Goal: Task Accomplishment & Management: Manage account settings

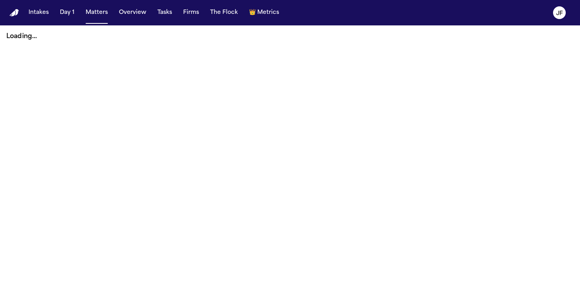
click at [97, 11] on button "Matters" at bounding box center [96, 13] width 29 height 14
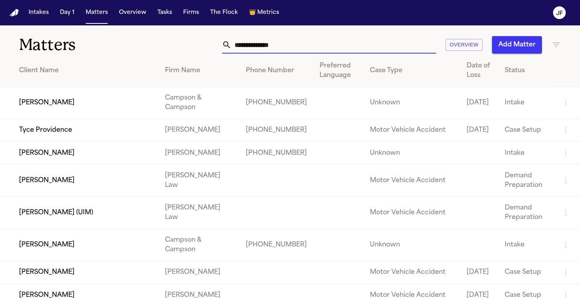
click at [299, 44] on input "text" at bounding box center [333, 44] width 204 height 17
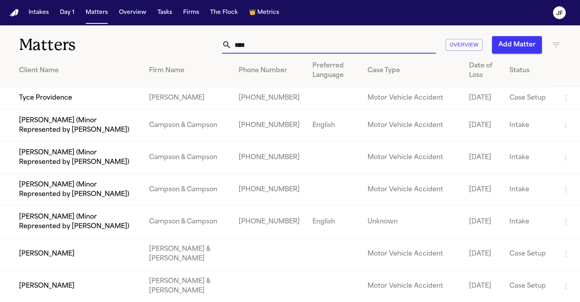
type input "****"
click at [66, 95] on td "Tyce Providence" at bounding box center [71, 98] width 143 height 23
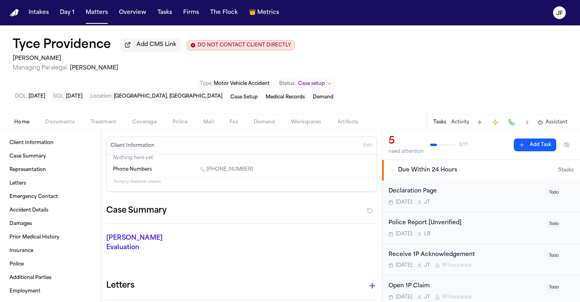
click at [446, 218] on div "Police Report [Unverified] Tomorrow L B" at bounding box center [464, 227] width 153 height 19
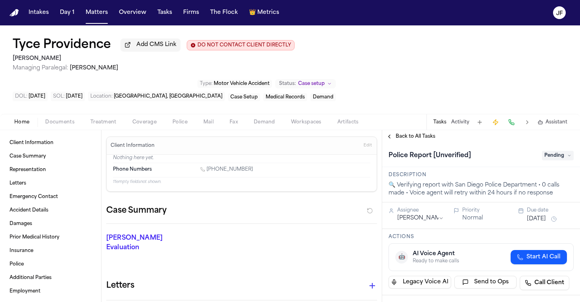
click at [550, 151] on span "Pending" at bounding box center [558, 156] width 32 height 10
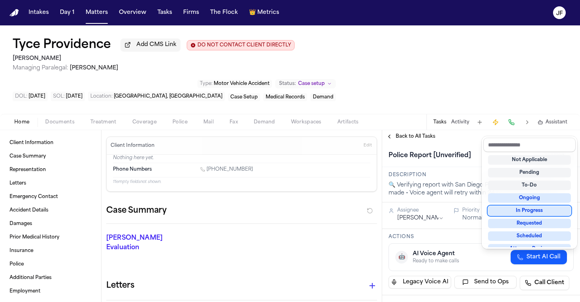
click at [516, 216] on div "Not Applicable Pending To-Do Ongoing In Progress Requested Scheduled Attorney R…" at bounding box center [529, 199] width 92 height 95
click at [517, 213] on div "In Progress" at bounding box center [529, 211] width 83 height 10
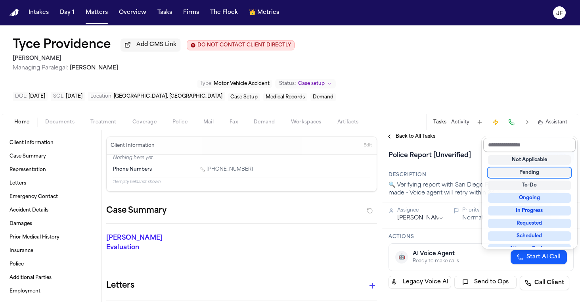
click at [512, 137] on input "text" at bounding box center [529, 144] width 92 height 14
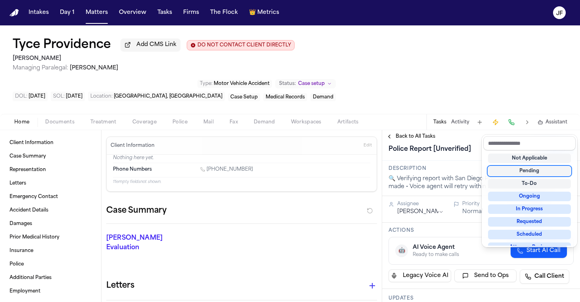
scroll to position [9, 0]
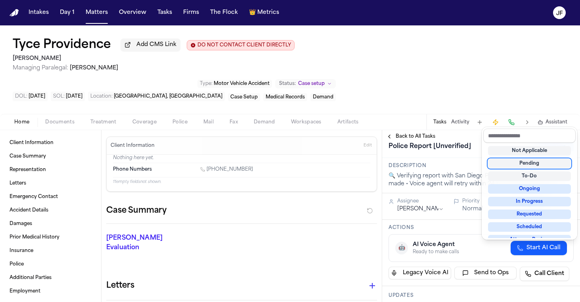
click at [514, 128] on div "Not Applicable Pending To-Do Ongoing In Progress Requested Scheduled Attorney R…" at bounding box center [528, 183] width 95 height 113
click at [508, 130] on div "**********" at bounding box center [481, 216] width 198 height 172
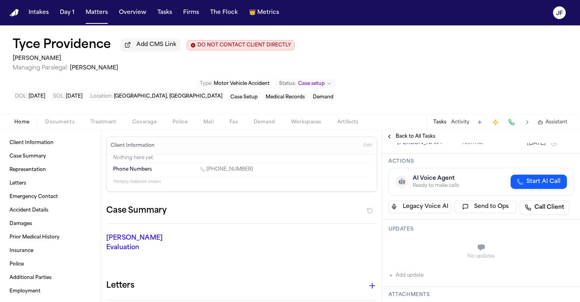
scroll to position [95, 0]
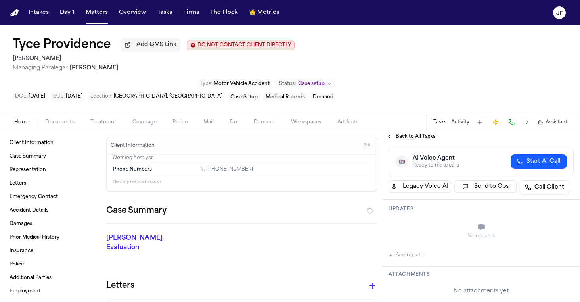
click at [415, 250] on button "Add update" at bounding box center [405, 255] width 35 height 10
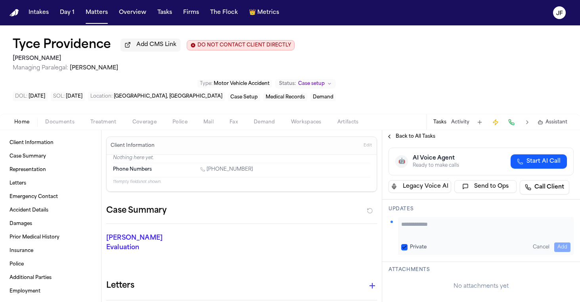
click at [441, 220] on textarea "Add your update" at bounding box center [485, 228] width 169 height 16
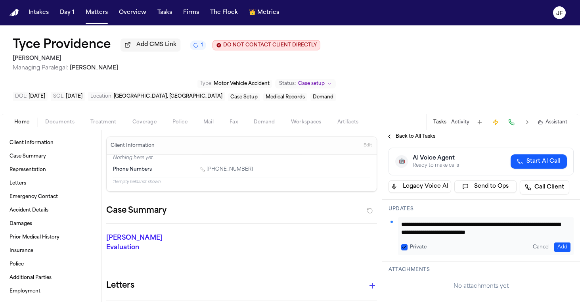
scroll to position [8, 0]
type textarea "**********"
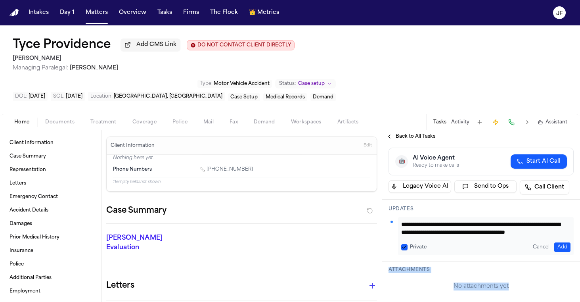
click at [551, 276] on div "No attachments yet" at bounding box center [480, 286] width 185 height 21
click at [554, 242] on button "Add" at bounding box center [562, 247] width 16 height 10
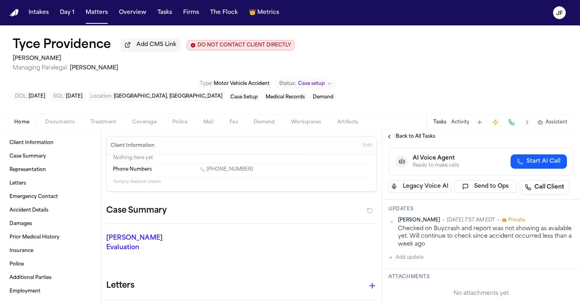
click at [420, 133] on span "Back to All Tasks" at bounding box center [415, 136] width 40 height 6
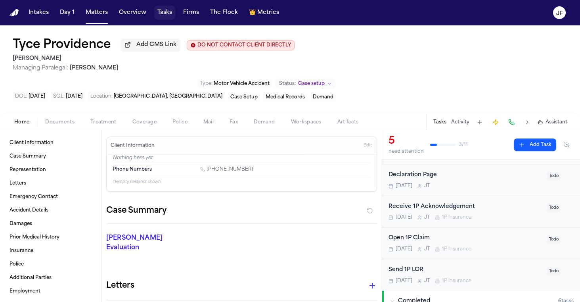
click at [164, 13] on button "Tasks" at bounding box center [164, 13] width 21 height 14
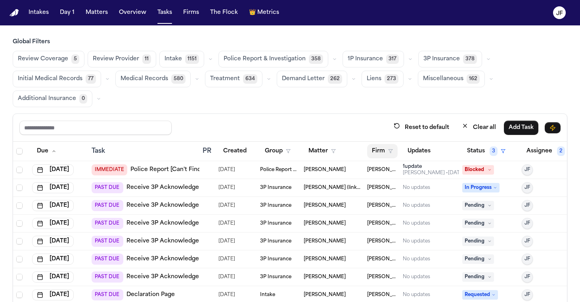
click at [385, 147] on button "Firm" at bounding box center [382, 151] width 31 height 14
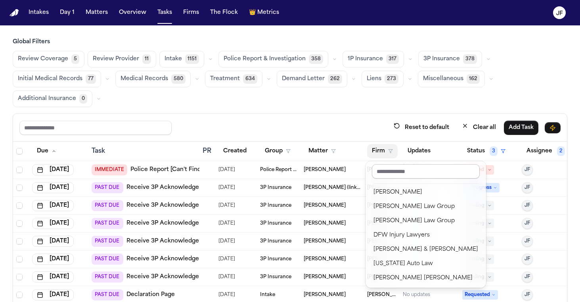
click at [421, 170] on input "text" at bounding box center [426, 171] width 108 height 14
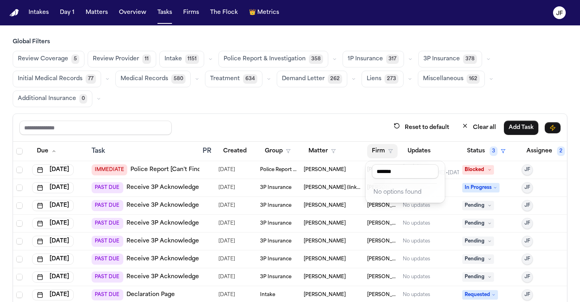
type input "*******"
drag, startPoint x: 390, startPoint y: 268, endPoint x: 175, endPoint y: 19, distance: 328.9
click at [175, 19] on div "Intakes Day 1 Matters Overview Tasks Firms The Flock 👑 Metrics JF Global Filter…" at bounding box center [290, 151] width 580 height 302
click at [163, 19] on button "Tasks" at bounding box center [164, 13] width 21 height 14
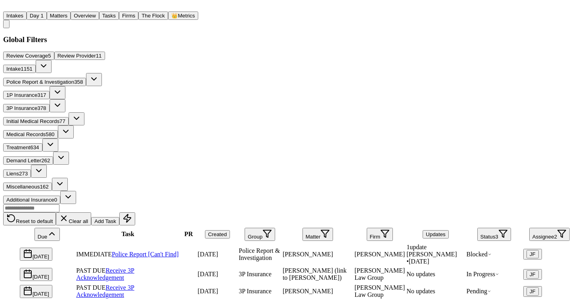
scroll to position [0, 0]
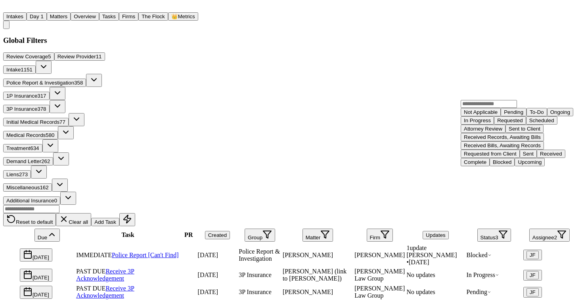
scroll to position [5, 0]
click at [507, 124] on div "Not Applicable Pending To-Do Ongoing In Progress Requested Scheduled Attorney R…" at bounding box center [519, 137] width 119 height 58
click at [497, 115] on div "Not Applicable" at bounding box center [481, 112] width 34 height 6
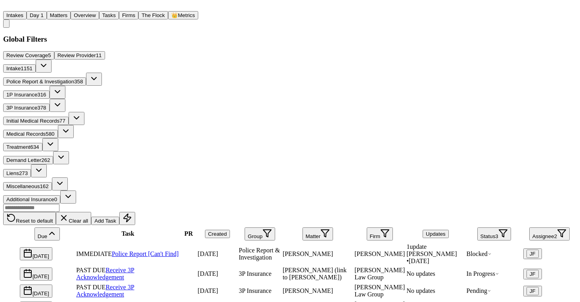
scroll to position [0, 0]
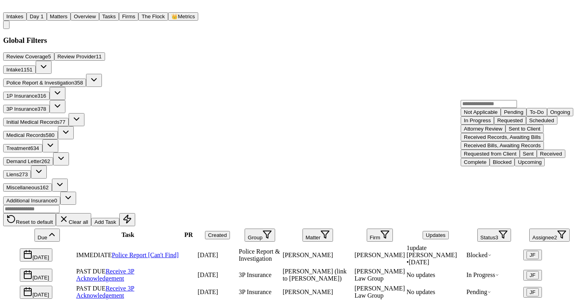
click at [540, 157] on div "Received" at bounding box center [551, 154] width 22 height 6
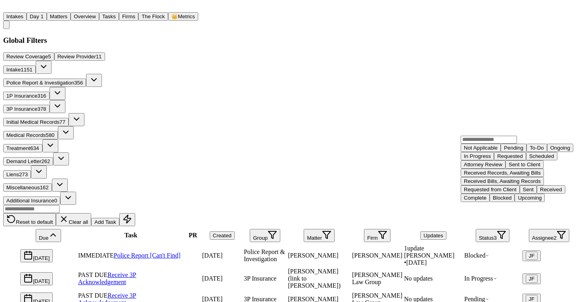
click at [540, 192] on div "Received" at bounding box center [551, 189] width 22 height 6
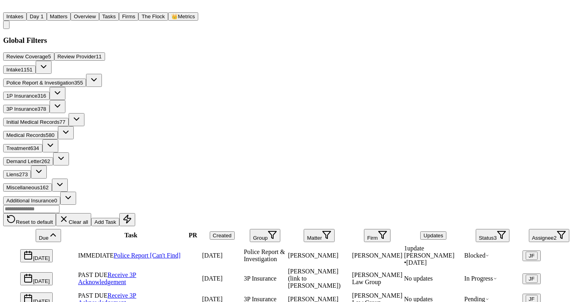
scroll to position [114, 0]
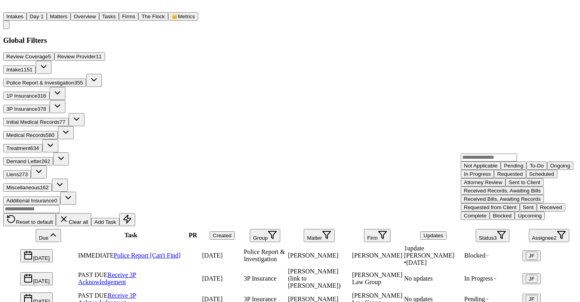
scroll to position [3, 0]
click at [492, 168] on div "Not Applicable" at bounding box center [481, 165] width 34 height 6
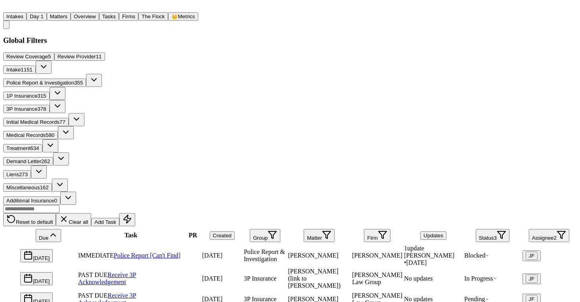
scroll to position [87, 0]
click at [540, 229] on button "Assignee 2" at bounding box center [549, 235] width 40 height 13
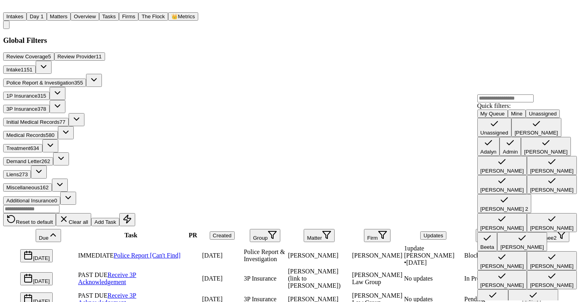
click at [506, 136] on div "Unassigned" at bounding box center [494, 133] width 28 height 6
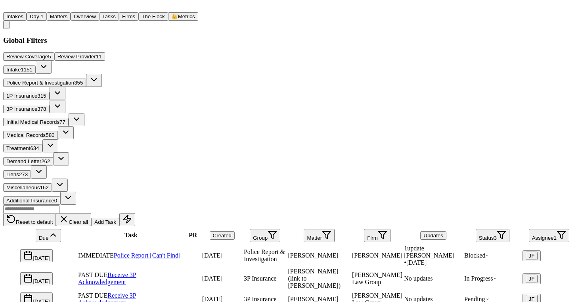
click at [384, 204] on div "Reset to default Clear all Add Task" at bounding box center [289, 214] width 573 height 21
click at [545, 229] on button "Assignee 1" at bounding box center [549, 235] width 40 height 13
click at [178, 252] on link "Police Report [Can't Find]" at bounding box center [147, 255] width 67 height 7
click at [136, 271] on link "Receive 3P Acknowledgement" at bounding box center [107, 278] width 58 height 14
click at [178, 292] on div "PAST DUE Receive 3P Acknowledgement" at bounding box center [130, 299] width 105 height 14
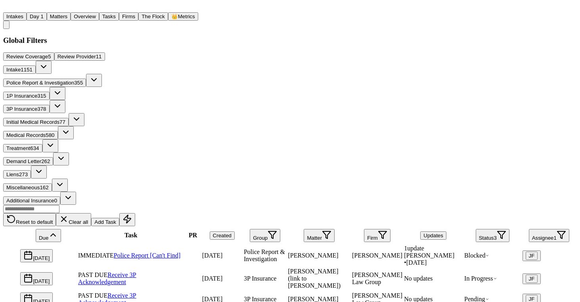
click at [136, 292] on link "Receive 3P Acknowledgement" at bounding box center [107, 299] width 58 height 14
click at [137, 0] on html "Intakes Day 1 Matters Overview Tasks Firms The Flock 👑 Metrics JF Global Filter…" at bounding box center [290, 221] width 580 height 443
click at [487, 275] on span "In Progress" at bounding box center [480, 278] width 32 height 7
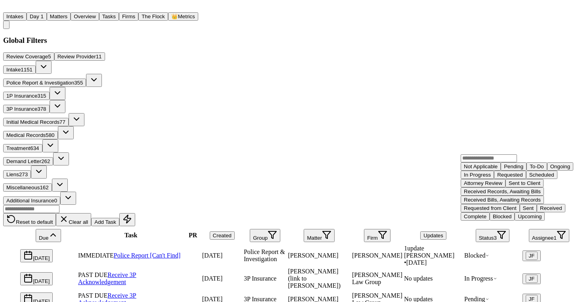
click at [497, 178] on div "Requested" at bounding box center [509, 175] width 25 height 6
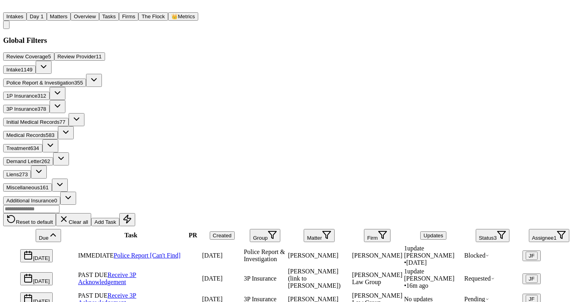
click at [352, 204] on div "Reset to default Clear all Add Task" at bounding box center [289, 214] width 573 height 21
click at [136, 292] on link "Receive 3P Acknowledgement" at bounding box center [107, 299] width 58 height 14
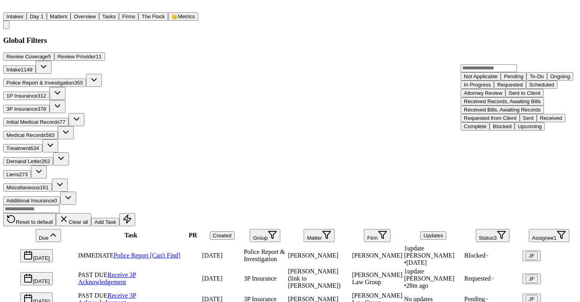
click at [540, 121] on div "Received" at bounding box center [551, 118] width 22 height 6
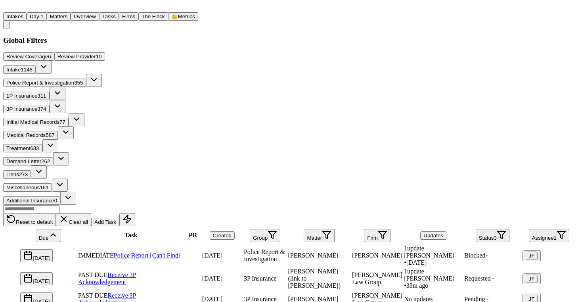
scroll to position [67, 0]
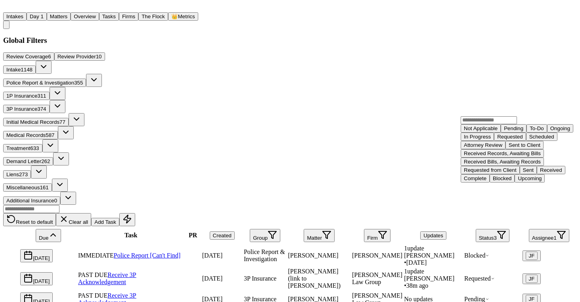
click at [506, 139] on div "Requested" at bounding box center [509, 137] width 25 height 6
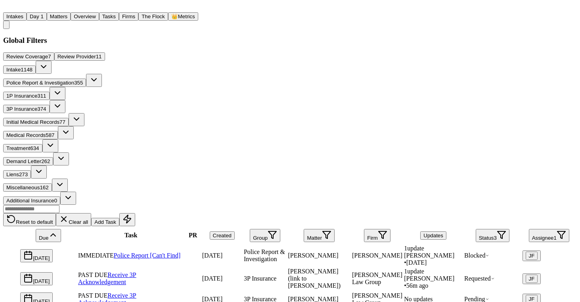
click at [343, 63] on div "Review Coverage 7 Review Provider 11 Intake 1148 Police Report & Investigation …" at bounding box center [289, 128] width 573 height 152
click at [162, 252] on link "Police Report [Can't Find]" at bounding box center [147, 255] width 67 height 7
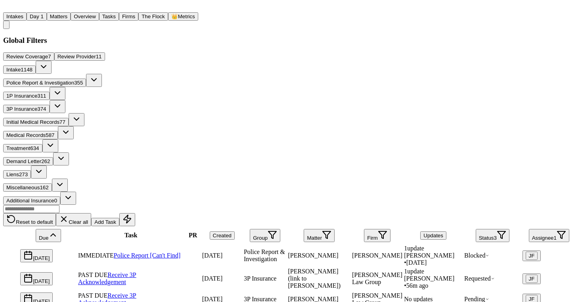
click at [181, 252] on link "Police Report [Can't Find]" at bounding box center [147, 255] width 67 height 7
click at [469, 252] on span "Blocked" at bounding box center [476, 255] width 25 height 7
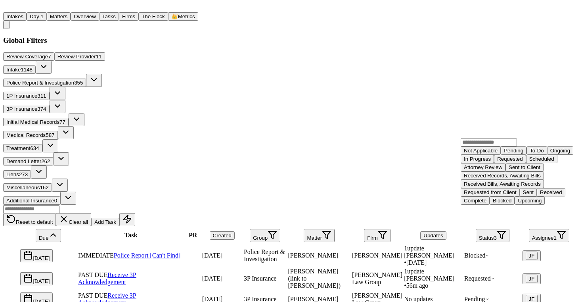
click at [497, 162] on div "Requested" at bounding box center [509, 159] width 25 height 6
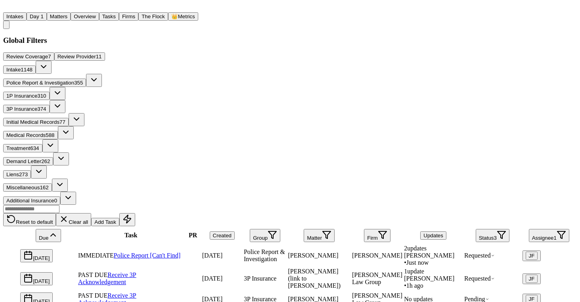
click at [56, 213] on button "Reset to default" at bounding box center [29, 219] width 53 height 13
click at [529, 229] on button "Assignee 2" at bounding box center [549, 235] width 40 height 13
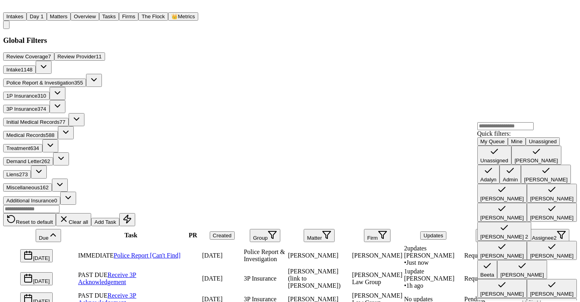
click at [405, 47] on div "Global Filters Review Coverage 7 Review Provider 11 Intake 1148 Police Report &…" at bounding box center [289, 238] width 573 height 404
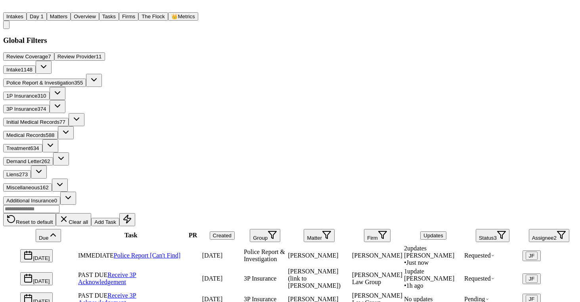
scroll to position [12, 0]
click at [496, 227] on th "Status 3" at bounding box center [492, 235] width 57 height 17
click at [539, 229] on button "Assignee 2" at bounding box center [549, 235] width 40 height 13
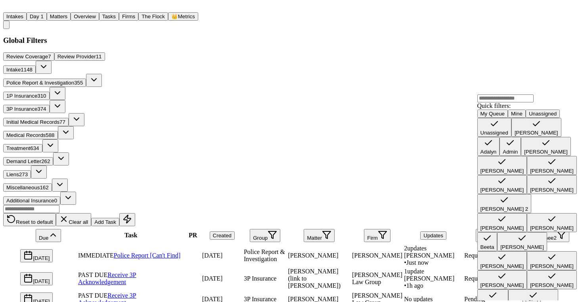
click at [511, 137] on button "Unassigned" at bounding box center [494, 127] width 34 height 19
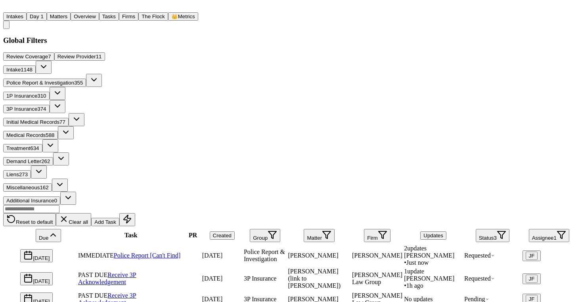
scroll to position [32, 0]
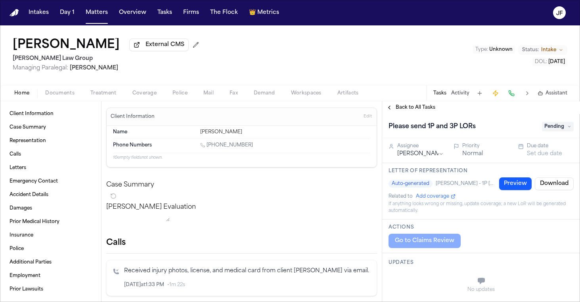
click at [421, 111] on span "Back to All Tasks" at bounding box center [415, 107] width 40 height 6
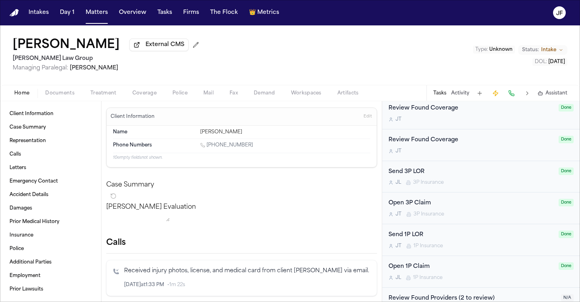
scroll to position [417, 0]
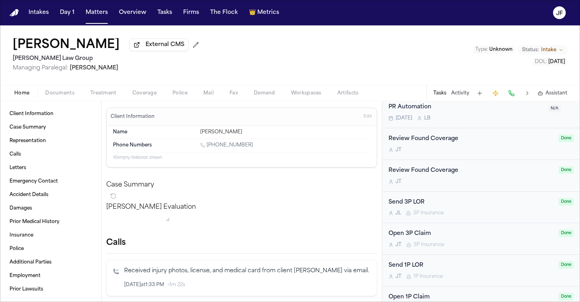
click at [54, 87] on div "Home Documents Treatment Coverage Police Mail Fax Demand Workspaces Artifacts T…" at bounding box center [290, 93] width 580 height 16
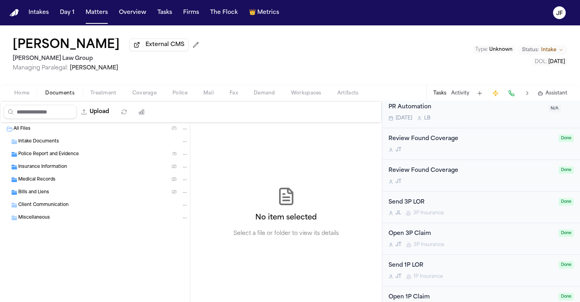
click at [55, 91] on span "Documents" at bounding box center [59, 93] width 29 height 6
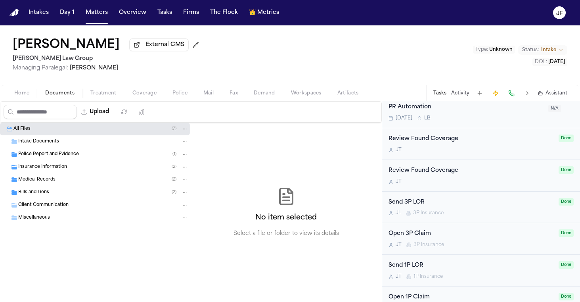
click at [54, 186] on div "Medical Records ( 2 )" at bounding box center [95, 179] width 190 height 13
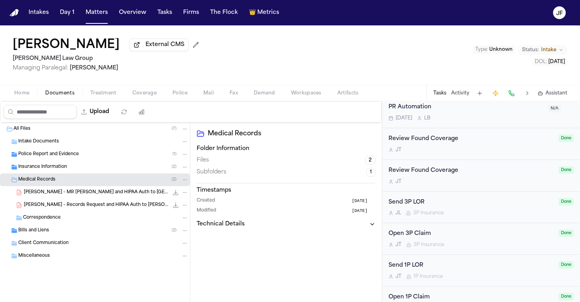
click at [64, 175] on div "Medical Records ( 2 )" at bounding box center [95, 179] width 190 height 13
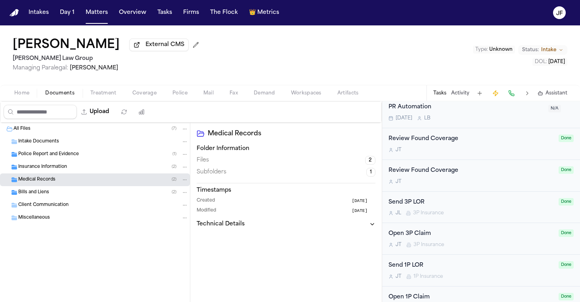
click at [65, 173] on div "Insurance Information ( 2 )" at bounding box center [95, 166] width 190 height 13
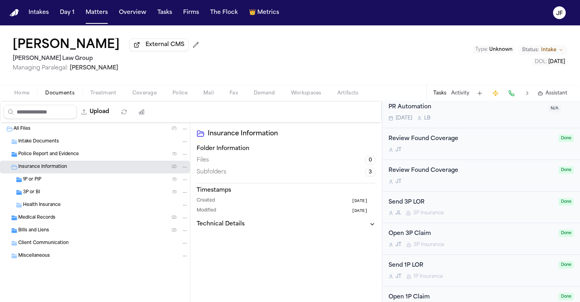
click at [68, 191] on div "3P or BI ( 1 )" at bounding box center [105, 192] width 165 height 7
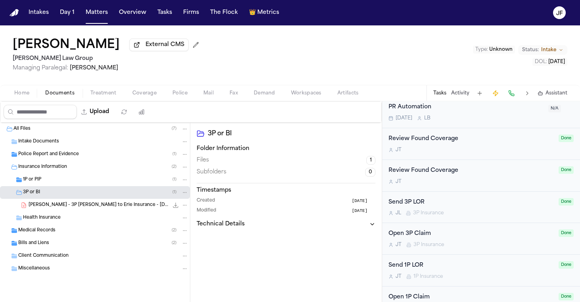
click at [69, 183] on div "1P or PIP ( 1 )" at bounding box center [105, 179] width 165 height 7
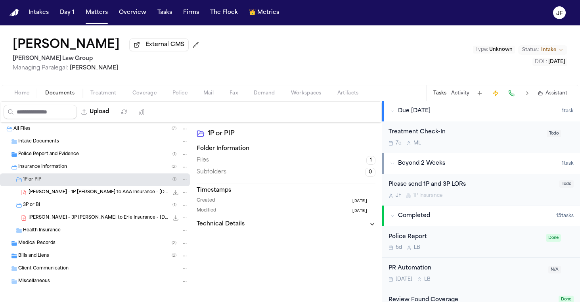
scroll to position [252, 0]
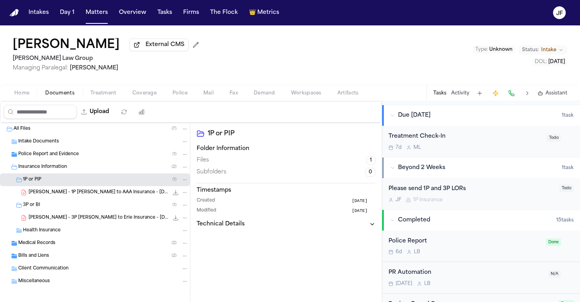
click at [450, 185] on div "Please send 1P and 3P LORs J F 1P Insurance" at bounding box center [471, 193] width 166 height 19
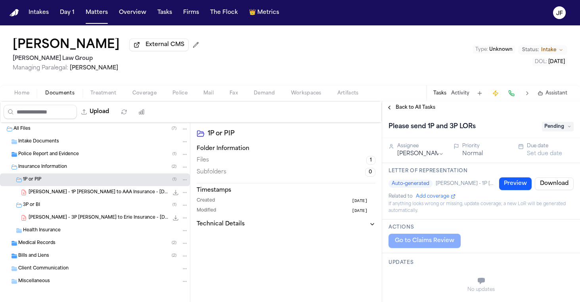
click at [545, 126] on span "Pending" at bounding box center [558, 127] width 32 height 10
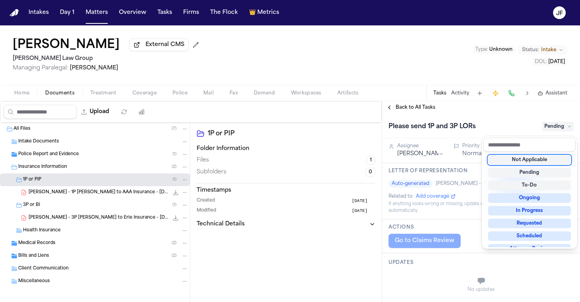
click at [540, 158] on div "Not Applicable" at bounding box center [529, 160] width 83 height 10
click at [433, 111] on div "Back to All Tasks Please send 1P and 3P LORs Not Applicable Assignee Julia Forz…" at bounding box center [481, 201] width 198 height 200
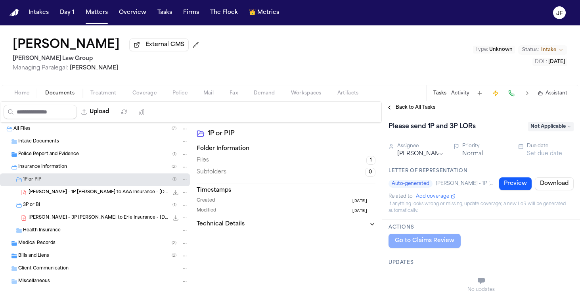
click at [424, 113] on div "Back to All Tasks" at bounding box center [481, 107] width 198 height 13
click at [425, 105] on span "Back to All Tasks" at bounding box center [415, 107] width 40 height 6
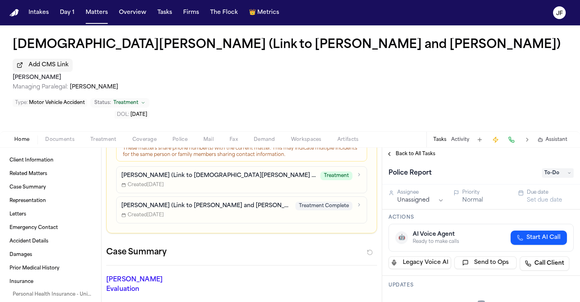
scroll to position [107, 0]
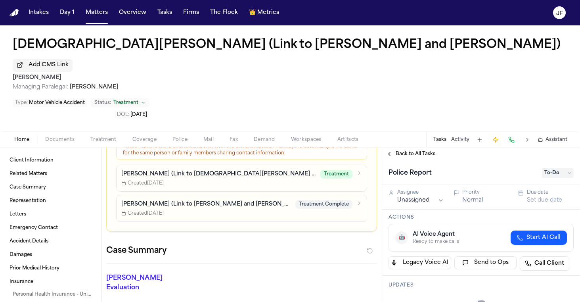
click at [60, 136] on span "Documents" at bounding box center [59, 139] width 29 height 6
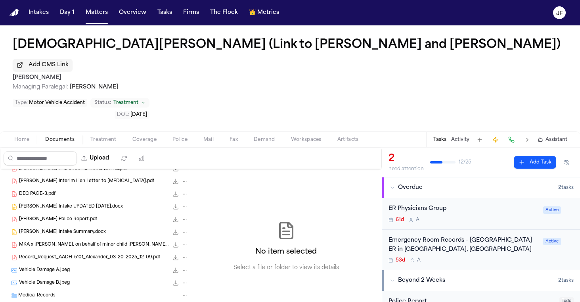
scroll to position [20, 0]
click at [44, 215] on span "[PERSON_NAME] Police Report.pdf" at bounding box center [58, 218] width 78 height 7
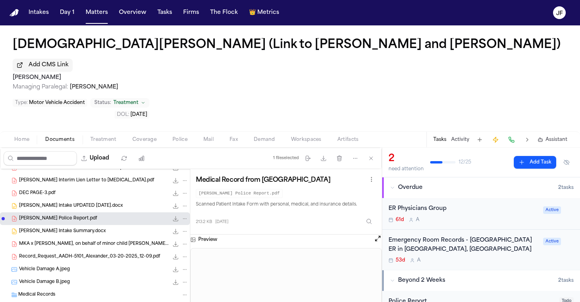
click at [182, 216] on icon "File: Fajah Brown Police Report.pdf" at bounding box center [185, 219] width 6 height 6
click at [171, 232] on button "Move" at bounding box center [179, 231] width 54 height 14
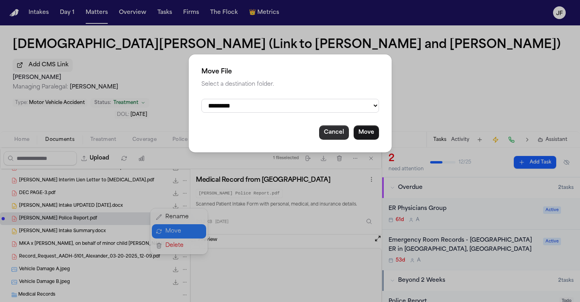
click at [337, 134] on button "Cancel" at bounding box center [334, 132] width 30 height 14
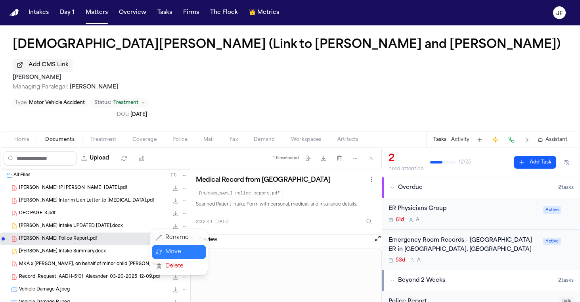
scroll to position [0, 0]
click at [394, 279] on div "Upload 1 file selected Move files Download files Delete files More actions Clea…" at bounding box center [290, 224] width 580 height 154
click at [404, 297] on div "Police Report" at bounding box center [471, 301] width 166 height 9
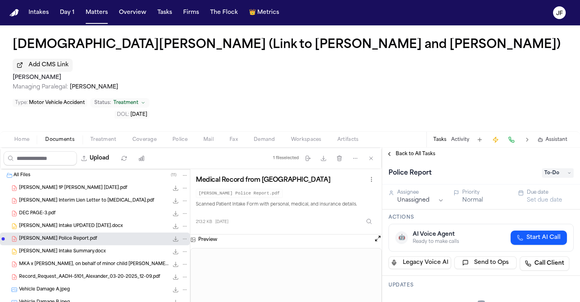
click at [544, 168] on span "To-Do" at bounding box center [558, 173] width 32 height 10
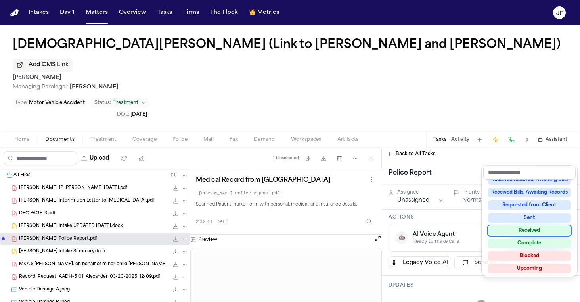
click at [525, 229] on div "Received" at bounding box center [529, 230] width 83 height 10
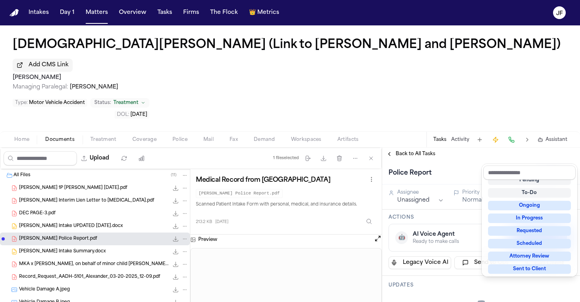
scroll to position [3, 0]
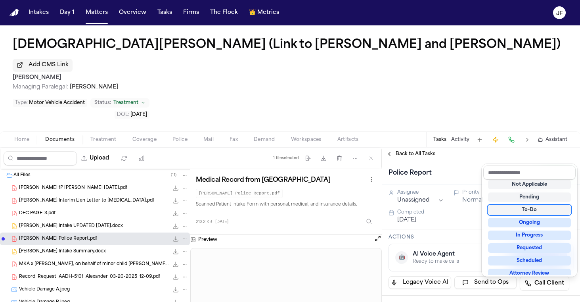
click at [491, 91] on div "Christen Alexander (Link to Fajah Brown and Cameron Howard) Add CMS Link Mohame…" at bounding box center [290, 163] width 580 height 276
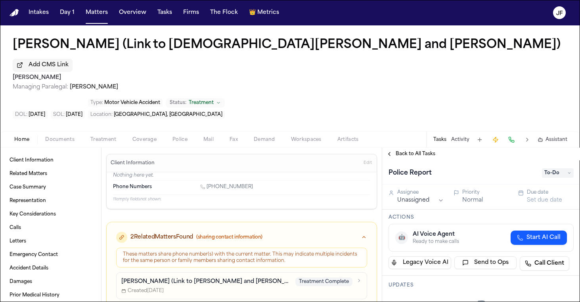
click at [55, 143] on span "button" at bounding box center [59, 143] width 39 height 1
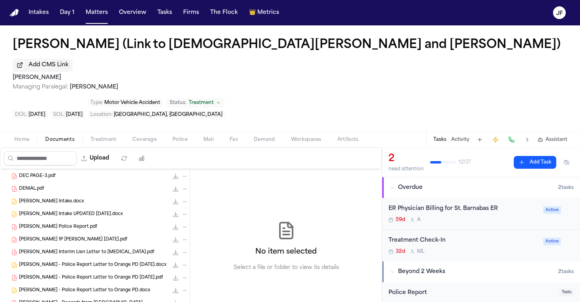
scroll to position [41, 0]
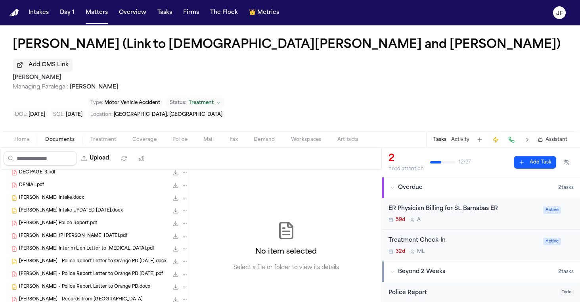
click at [407, 288] on div "Police Report" at bounding box center [471, 292] width 166 height 9
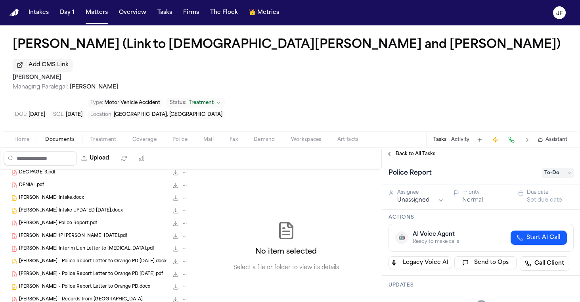
click at [548, 168] on span "To-Do" at bounding box center [558, 173] width 32 height 10
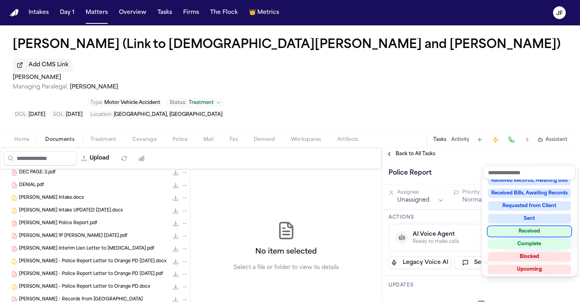
click at [520, 232] on div "Received" at bounding box center [529, 231] width 83 height 10
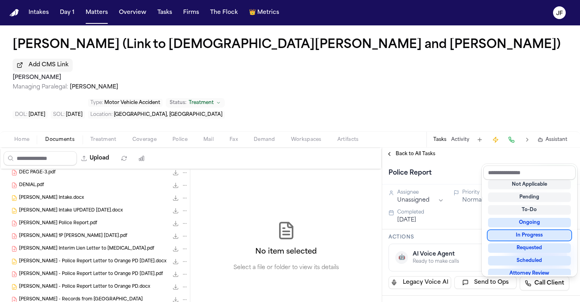
click at [420, 147] on div "Back to All Tasks Police Report Received Assignee Unassigned Priority Normal Du…" at bounding box center [481, 224] width 198 height 154
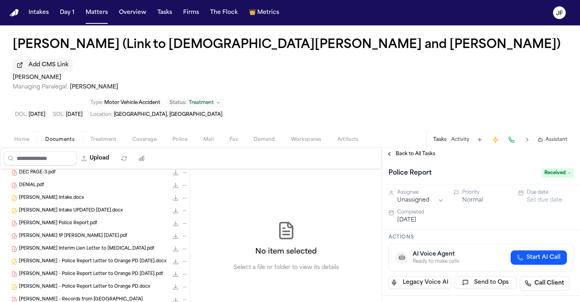
click at [433, 147] on div "Back to All Tasks" at bounding box center [481, 153] width 198 height 13
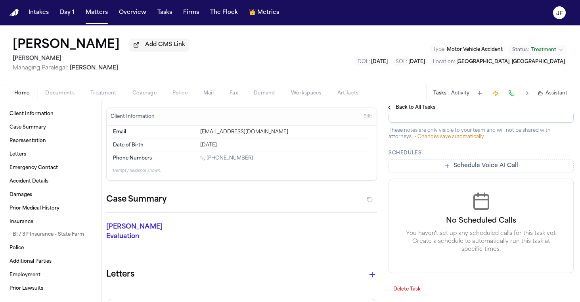
scroll to position [298, 0]
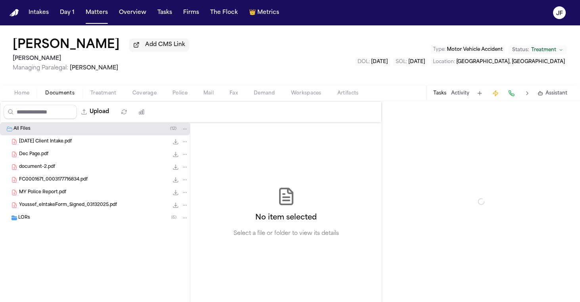
click at [60, 95] on span "Documents" at bounding box center [59, 93] width 29 height 6
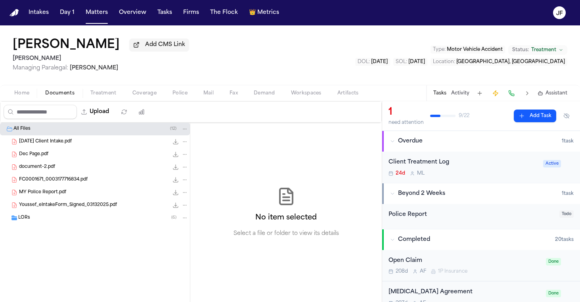
click at [62, 194] on span "MY Police Report.pdf" at bounding box center [42, 192] width 47 height 7
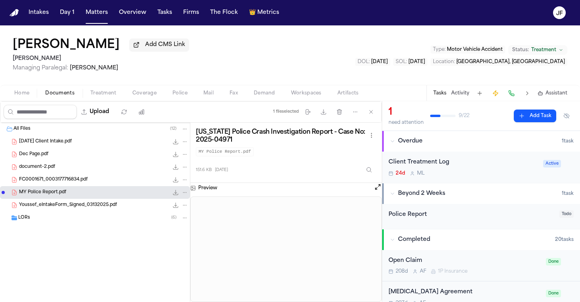
click at [175, 195] on icon "File: MY Police Report.pdf" at bounding box center [175, 192] width 6 height 6
click at [404, 212] on div "Police Report" at bounding box center [471, 214] width 166 height 9
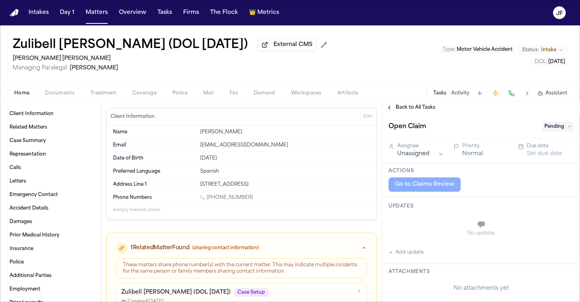
click at [414, 111] on span "Back to All Tasks" at bounding box center [415, 107] width 40 height 6
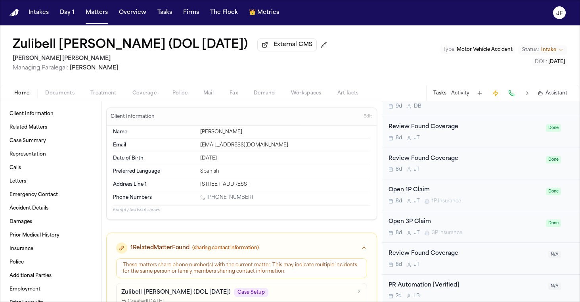
scroll to position [508, 0]
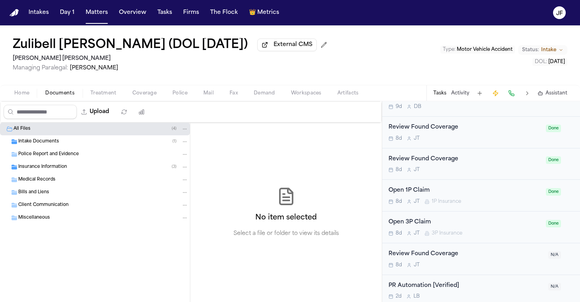
click at [55, 90] on span "Documents" at bounding box center [59, 93] width 29 height 6
click at [135, 96] on span "Coverage" at bounding box center [144, 93] width 24 height 6
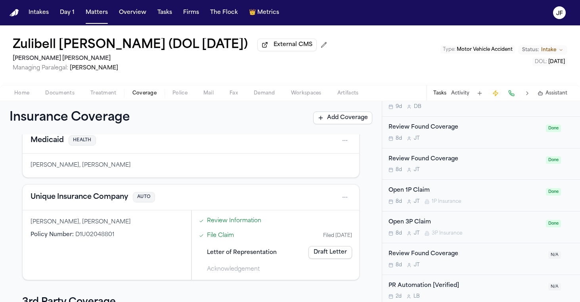
scroll to position [40, 0]
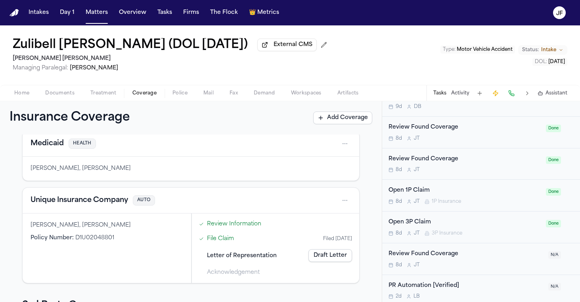
click at [93, 205] on button "Unique Insurance Company" at bounding box center [79, 200] width 97 height 11
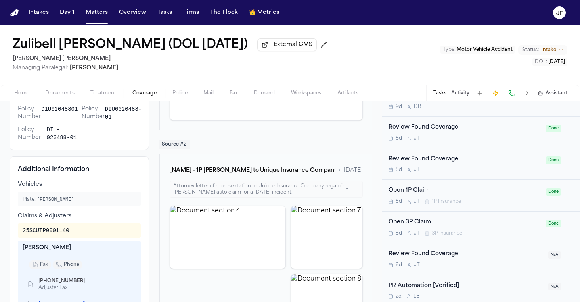
scroll to position [204, 0]
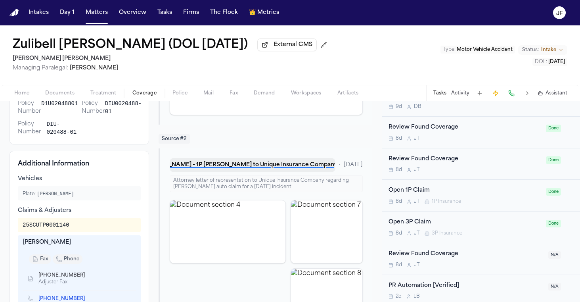
click at [279, 166] on button "Z. Carbonell - 1P LOR to Unique Insurance Company - 9.19.25" at bounding box center [253, 165] width 166 height 14
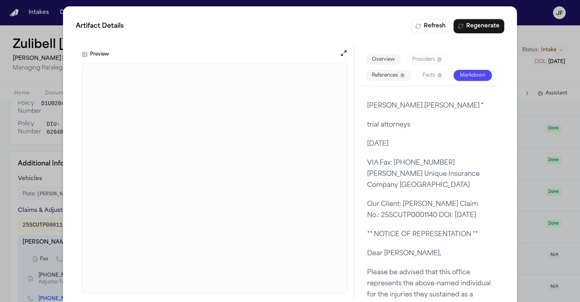
click at [541, 216] on div "Artifact Details Refresh Regenerate Preview Overview Providers 0 References 9 F…" at bounding box center [290, 159] width 580 height 318
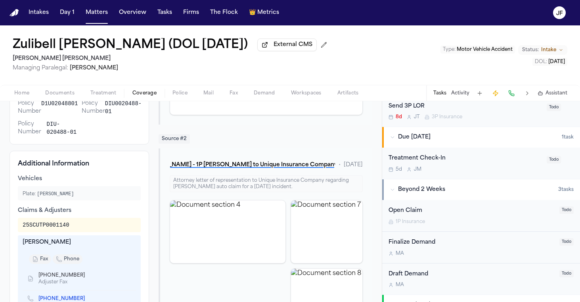
scroll to position [245, 0]
click at [412, 212] on div "Open Claim" at bounding box center [471, 211] width 166 height 9
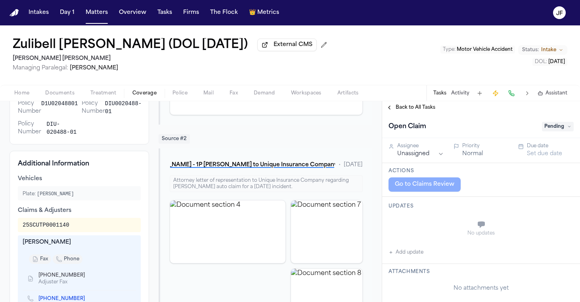
click at [559, 128] on span "Pending" at bounding box center [558, 127] width 32 height 10
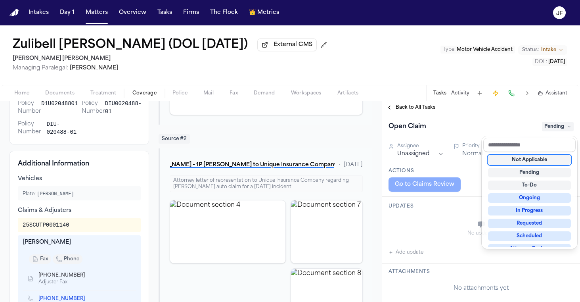
click at [533, 157] on div "Not Applicable" at bounding box center [529, 160] width 83 height 10
click at [419, 107] on div "Back to All Tasks Open Claim Not Applicable Assignee Unassigned Priority Normal…" at bounding box center [481, 201] width 198 height 200
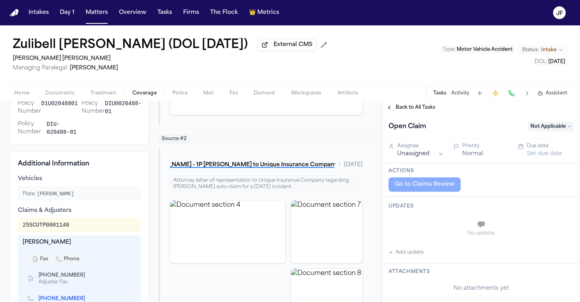
click at [413, 110] on span "Back to All Tasks" at bounding box center [415, 107] width 40 height 6
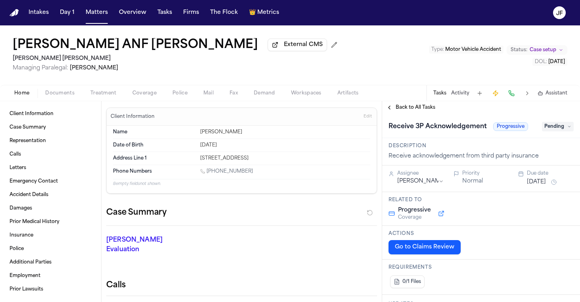
click at [62, 105] on div "Client Information Case Summary Representation Calls Letters Emergency Contact …" at bounding box center [50, 201] width 101 height 200
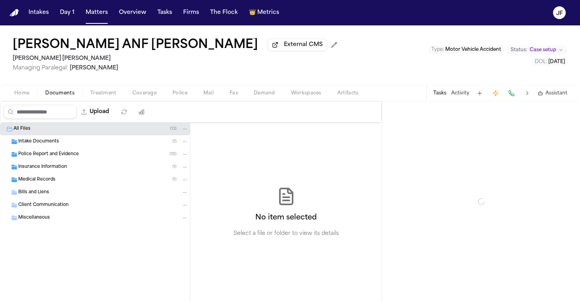
click at [64, 96] on span "Documents" at bounding box center [59, 93] width 29 height 6
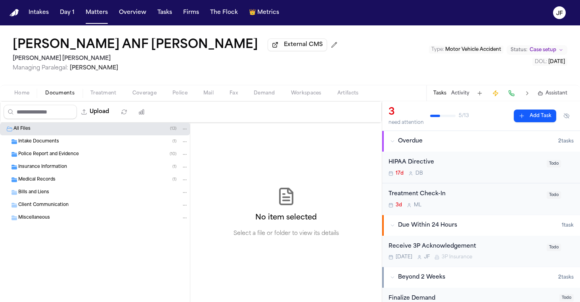
click at [76, 154] on span "Police Report and Evidence" at bounding box center [48, 154] width 61 height 7
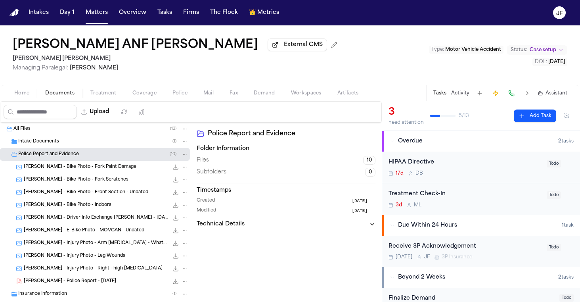
click at [74, 154] on span "Police Report and Evidence" at bounding box center [48, 154] width 61 height 7
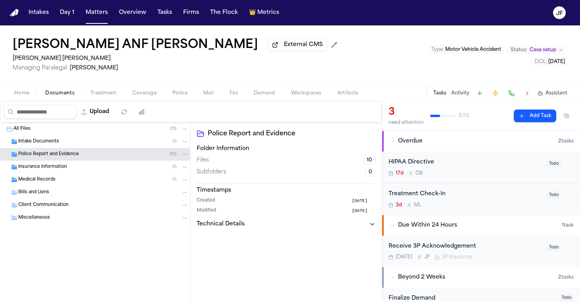
click at [74, 175] on div "Medical Records ( 1 )" at bounding box center [95, 179] width 190 height 13
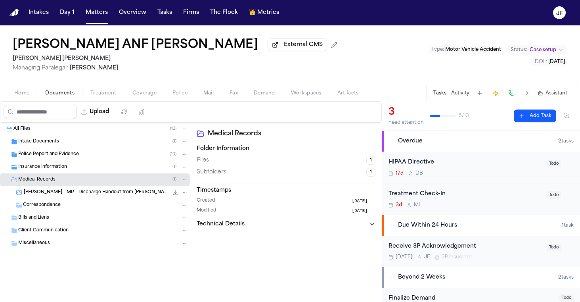
click at [80, 170] on div "Insurance Information ( 1 )" at bounding box center [103, 166] width 170 height 7
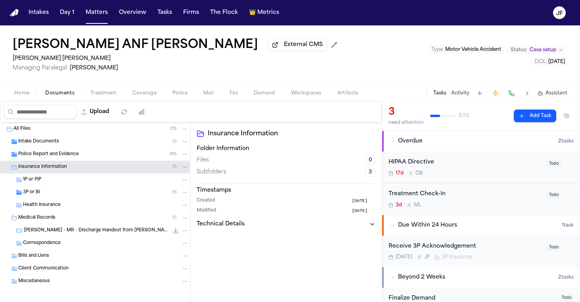
click at [75, 208] on div "Health Insurance" at bounding box center [105, 204] width 165 height 7
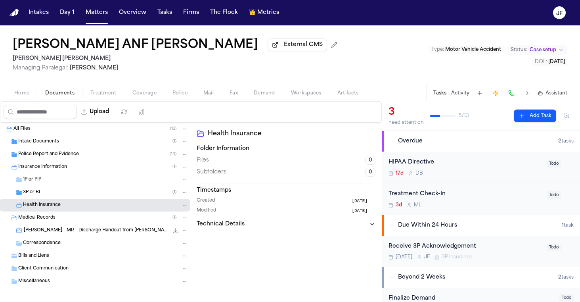
click at [76, 200] on div "All Files ( 13 ) Intake Documents ( 1 ) Police Report and Evidence ( 10 ) Insur…" at bounding box center [95, 224] width 190 height 204
click at [85, 197] on div "3P or BI ( 1 )" at bounding box center [95, 192] width 190 height 13
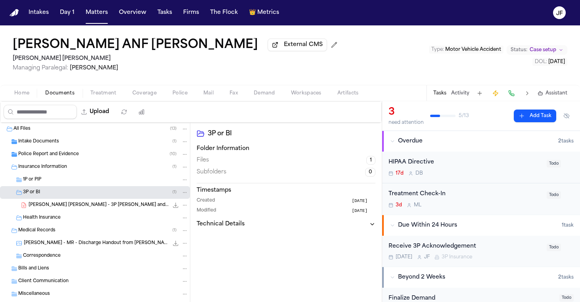
click at [86, 211] on div "[PERSON_NAME] [PERSON_NAME] - 3P [PERSON_NAME] and Preservation Letter to Progr…" at bounding box center [95, 205] width 190 height 13
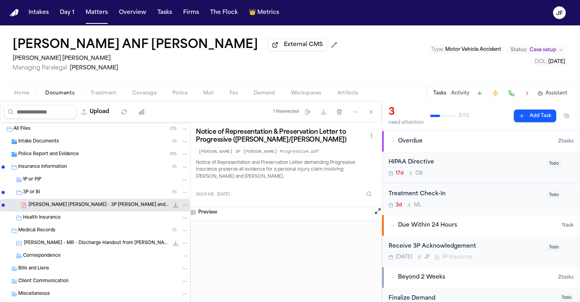
click at [146, 91] on span "Coverage" at bounding box center [144, 93] width 24 height 6
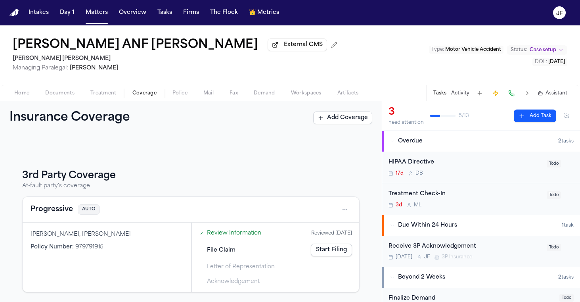
scroll to position [78, 0]
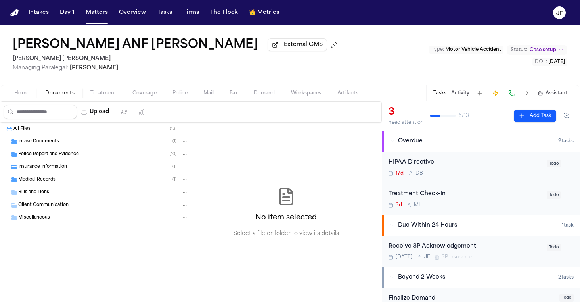
click at [67, 95] on span "Documents" at bounding box center [59, 93] width 29 height 6
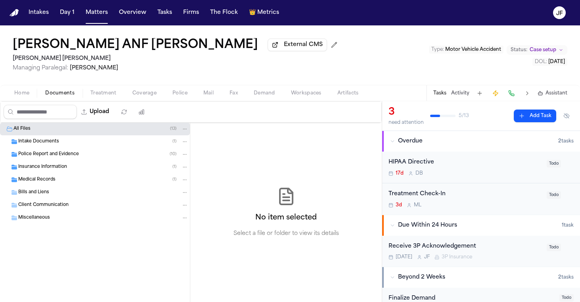
click at [36, 173] on div "Insurance Information ( 1 )" at bounding box center [95, 166] width 190 height 13
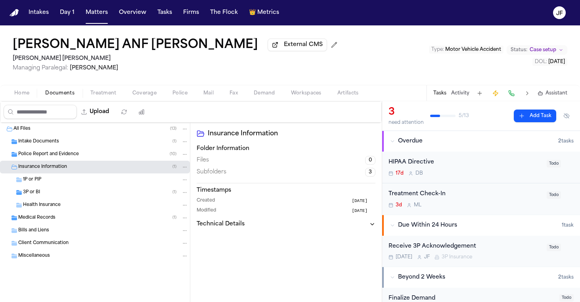
click at [48, 200] on div "Health Insurance" at bounding box center [95, 205] width 190 height 13
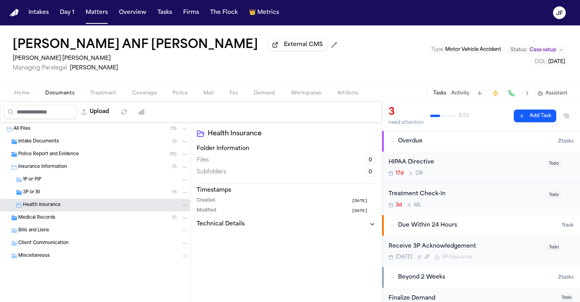
click at [57, 199] on div "3P or BI ( 1 )" at bounding box center [95, 192] width 190 height 13
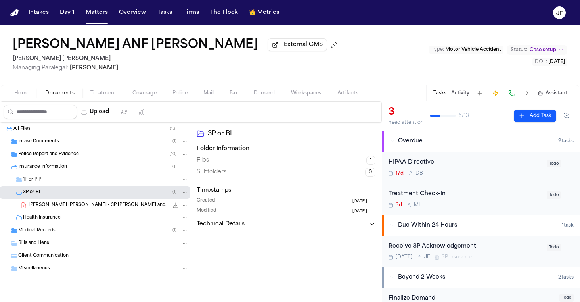
click at [58, 213] on div "Health Insurance" at bounding box center [95, 217] width 190 height 13
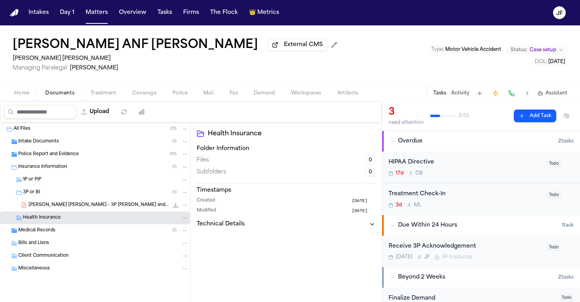
click at [62, 211] on div "[PERSON_NAME] [PERSON_NAME] - 3P [PERSON_NAME] and Preservation Letter to Progr…" at bounding box center [95, 205] width 190 height 13
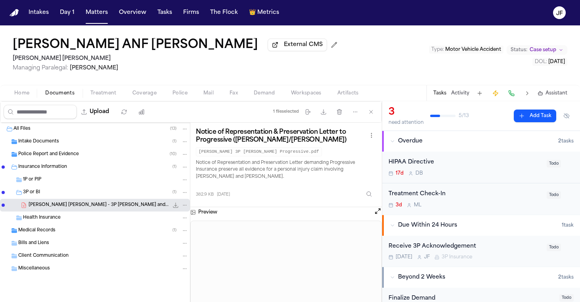
click at [138, 94] on span "Coverage" at bounding box center [144, 93] width 24 height 6
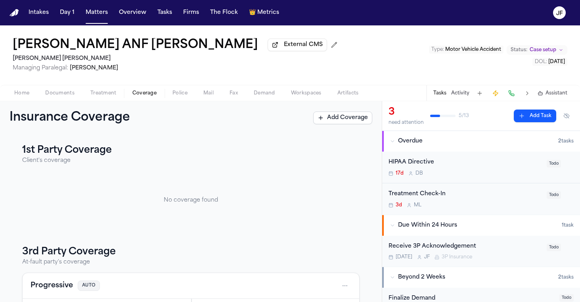
click at [61, 288] on button "Progressive" at bounding box center [52, 285] width 42 height 11
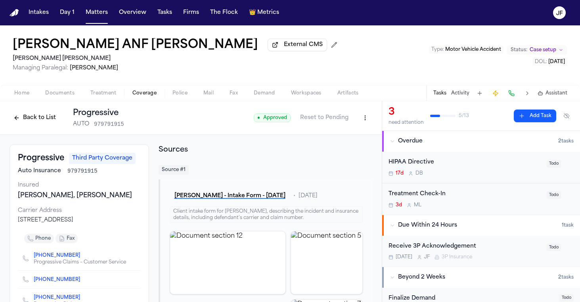
click at [356, 114] on html "Intakes Day 1 Matters Overview Tasks Firms The Flock 👑 Metrics [PERSON_NAME] AN…" at bounding box center [290, 151] width 580 height 302
click at [50, 120] on html "Intakes Day 1 Matters Overview Tasks Firms The Flock 👑 Metrics [PERSON_NAME] AN…" at bounding box center [290, 151] width 580 height 302
click at [52, 127] on div "Back to List Progressive AUTO 979791915" at bounding box center [67, 117] width 115 height 21
click at [41, 112] on div "Back to List Progressive AUTO 979791915" at bounding box center [67, 117] width 115 height 21
click at [41, 117] on button "Back to List" at bounding box center [35, 117] width 50 height 13
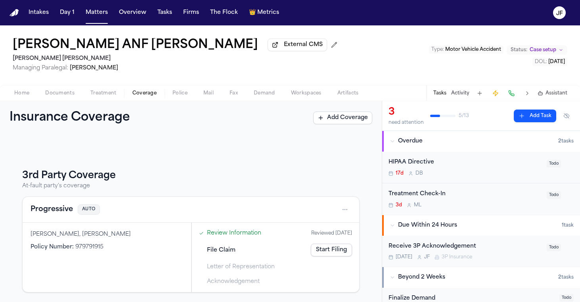
scroll to position [78, 0]
click at [323, 256] on link "Start Filing" at bounding box center [331, 249] width 41 height 13
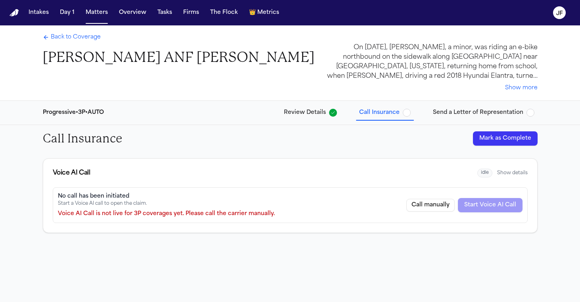
click at [409, 113] on span "button" at bounding box center [407, 113] width 8 height 8
click at [485, 140] on button "Mark as Complete" at bounding box center [505, 138] width 65 height 14
click at [529, 113] on span "button" at bounding box center [530, 113] width 8 height 8
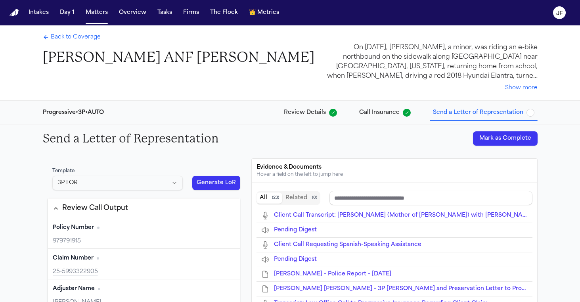
click at [508, 138] on button "Mark as Complete" at bounding box center [505, 138] width 65 height 14
click at [69, 40] on span "Back to Coverage" at bounding box center [76, 37] width 50 height 8
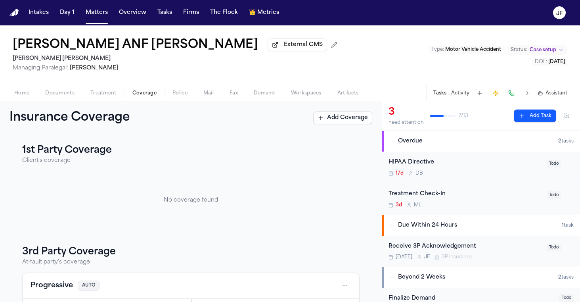
click at [397, 0] on nav "Intakes Day 1 Matters Overview Tasks Firms The Flock 👑 Metrics JF" at bounding box center [290, 12] width 580 height 25
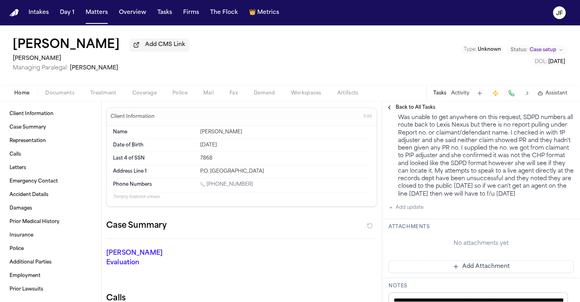
scroll to position [178, 0]
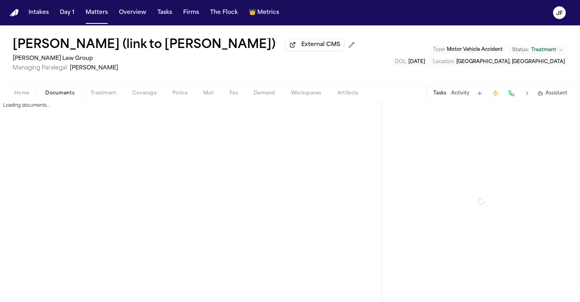
click at [68, 95] on span "Documents" at bounding box center [59, 93] width 29 height 6
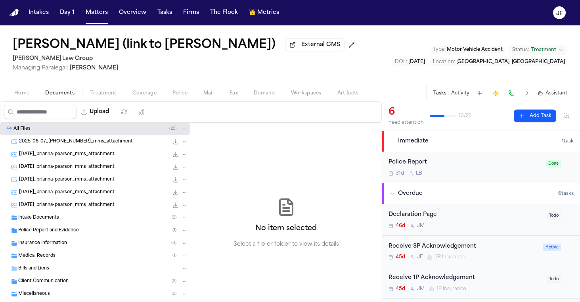
click at [55, 241] on div "Insurance Information ( 8 )" at bounding box center [103, 242] width 170 height 7
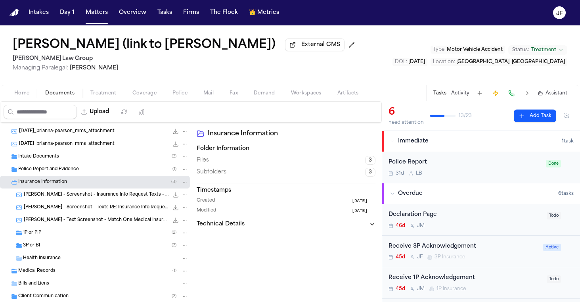
scroll to position [65, 0]
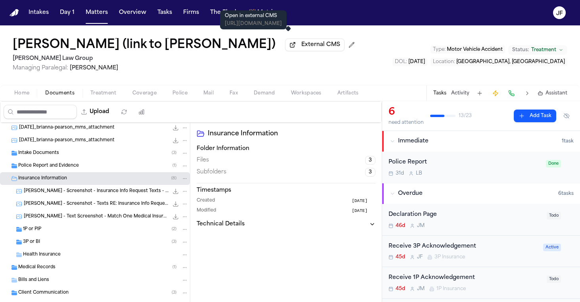
click at [301, 49] on span "External CMS" at bounding box center [320, 45] width 39 height 8
click at [471, 178] on div "Police Report 31d L B Done" at bounding box center [481, 166] width 198 height 31
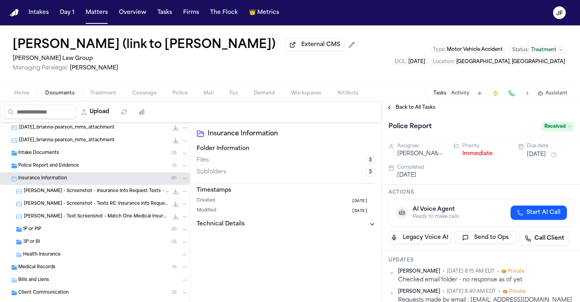
click at [477, 155] on button "Immediate" at bounding box center [477, 154] width 31 height 8
click at [426, 111] on span "Back to All Tasks" at bounding box center [415, 107] width 40 height 6
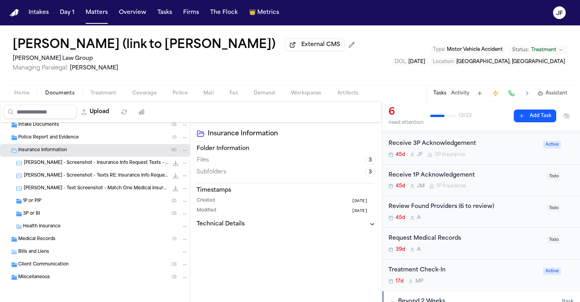
scroll to position [94, 0]
click at [87, 205] on div "1P or PIP ( 2 )" at bounding box center [95, 201] width 190 height 13
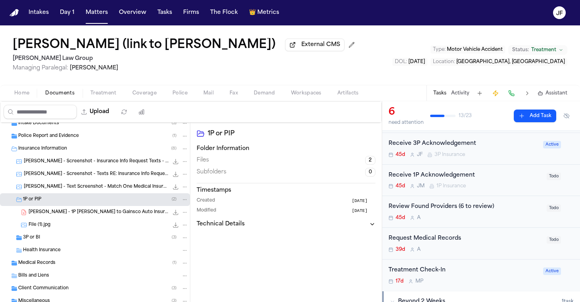
click at [81, 243] on div "3P or BI ( 3 )" at bounding box center [95, 237] width 190 height 13
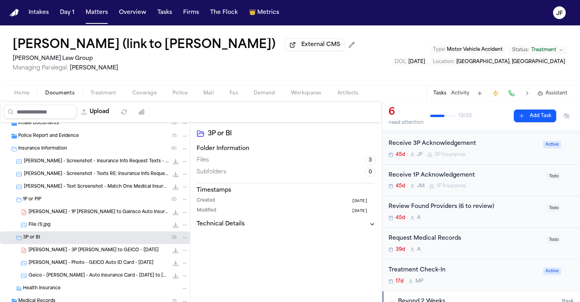
scroll to position [107, 0]
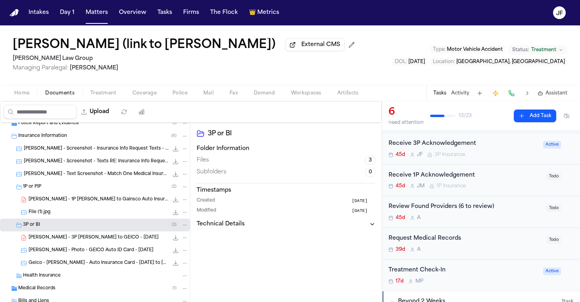
click at [83, 243] on div "[PERSON_NAME] - 3P [PERSON_NAME] to GEICO - [DATE] 129.6 KB • PDF" at bounding box center [95, 237] width 190 height 13
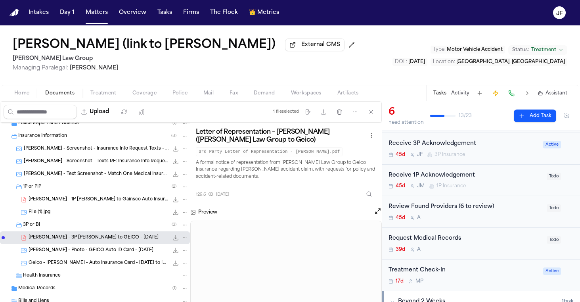
click at [157, 98] on span "button" at bounding box center [145, 97] width 34 height 1
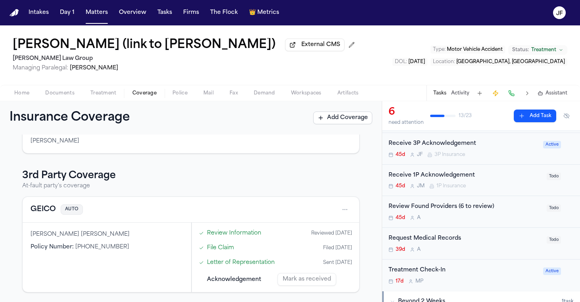
scroll to position [172, 0]
click at [47, 210] on button "GEICO" at bounding box center [43, 209] width 25 height 11
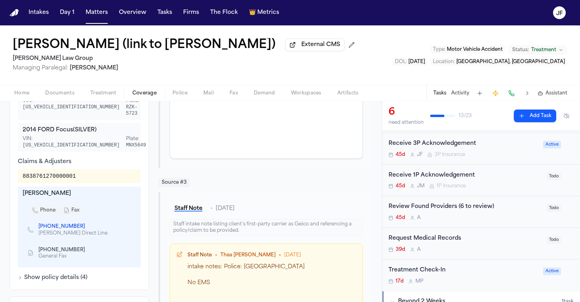
scroll to position [352, 0]
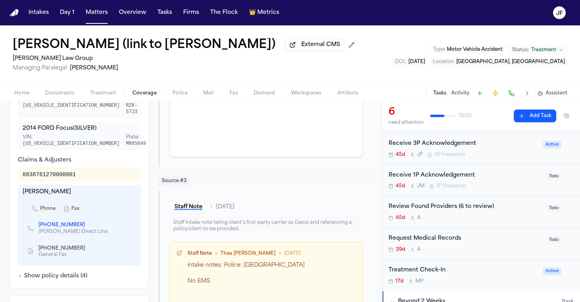
click at [59, 228] on div "[PERSON_NAME] Direct Line" at bounding box center [72, 231] width 69 height 6
click at [446, 146] on div "Receive 3P Acknowledgement" at bounding box center [463, 143] width 150 height 9
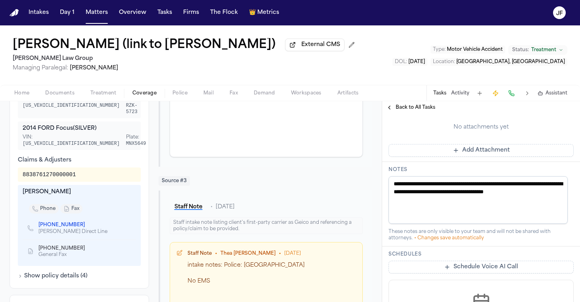
scroll to position [277, 0]
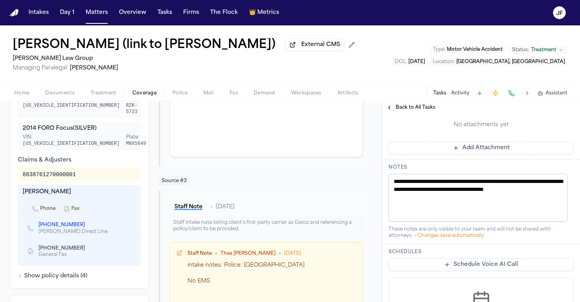
click at [59, 221] on link "[PHONE_NUMBER]" at bounding box center [61, 224] width 46 height 6
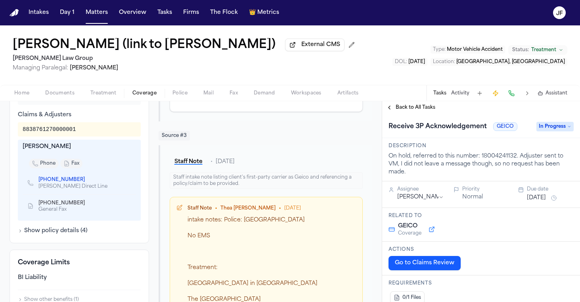
scroll to position [0, 0]
click at [415, 111] on span "Back to All Tasks" at bounding box center [415, 107] width 40 height 6
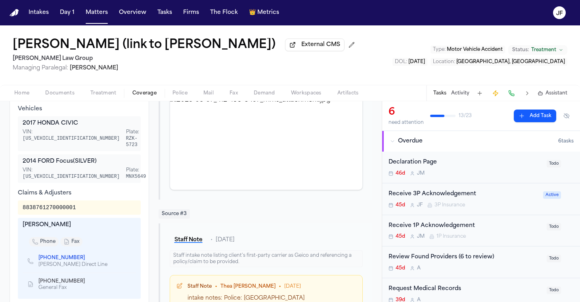
scroll to position [325, 0]
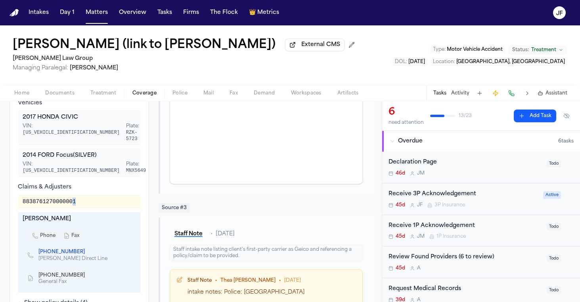
drag, startPoint x: 53, startPoint y: 198, endPoint x: 73, endPoint y: 195, distance: 20.0
click at [73, 197] on div "8838761270000001" at bounding box center [49, 201] width 53 height 8
click at [58, 197] on div "8838761270000001" at bounding box center [49, 201] width 53 height 8
drag, startPoint x: 20, startPoint y: 196, endPoint x: 61, endPoint y: 196, distance: 40.8
click at [61, 196] on div "8838761270000001" at bounding box center [79, 201] width 123 height 14
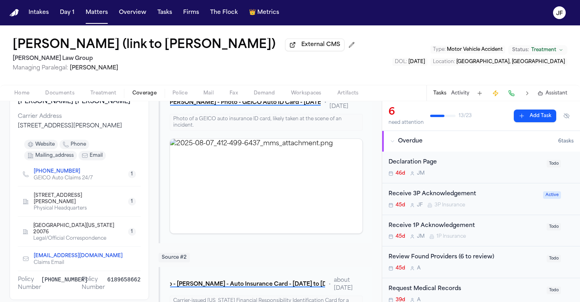
scroll to position [75, 0]
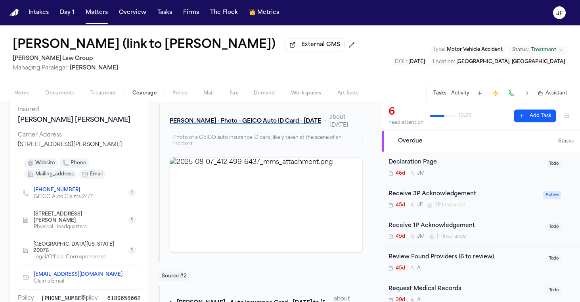
click at [113, 125] on div "[PERSON_NAME] [PERSON_NAME]" at bounding box center [79, 120] width 123 height 10
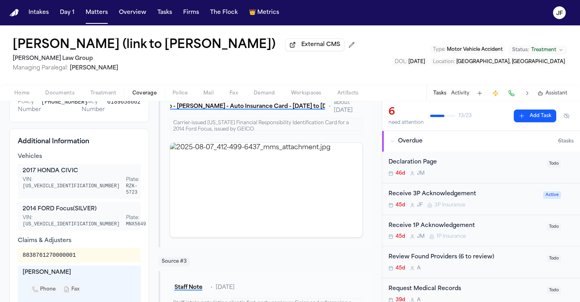
scroll to position [272, 0]
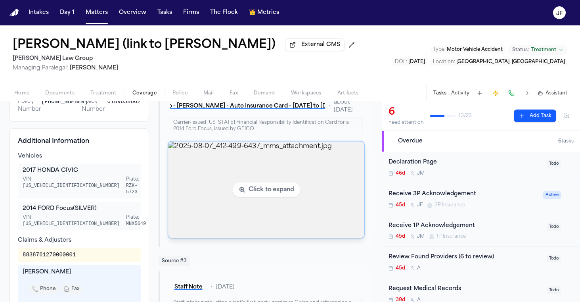
click at [244, 208] on img "View image 2025-08-07_412-499-6437_mms_attachment.jpg" at bounding box center [266, 189] width 196 height 96
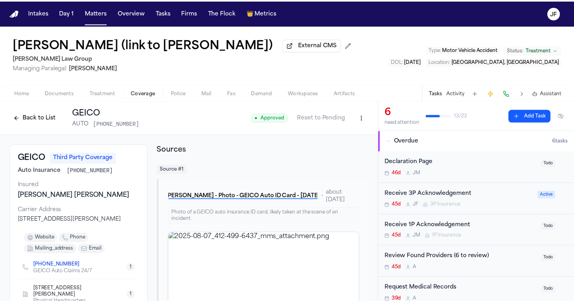
scroll to position [0, 0]
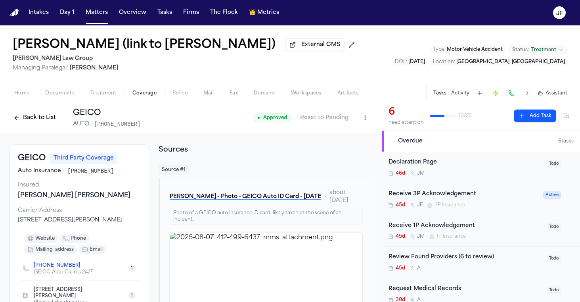
click at [357, 120] on html "Intakes Day 1 Matters Overview Tasks Firms The Flock 👑 Metrics JF Brianna Pears…" at bounding box center [290, 151] width 580 height 302
click at [343, 135] on div "Edit Coverage" at bounding box center [331, 136] width 67 height 13
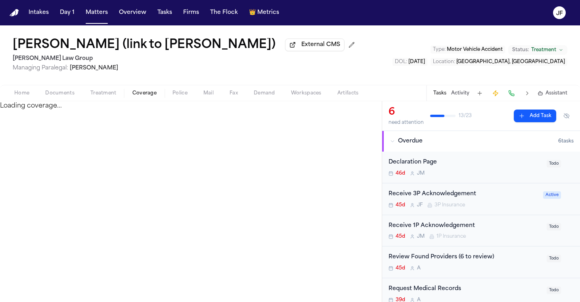
select select "**********"
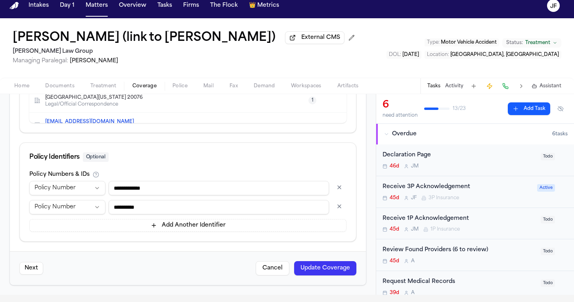
scroll to position [12, 0]
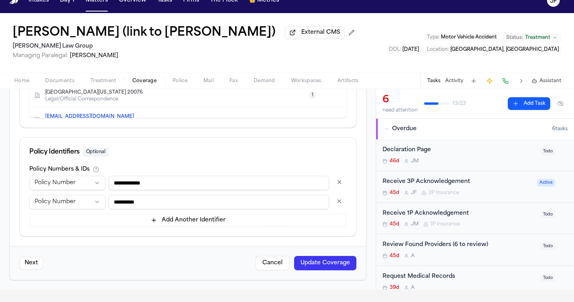
click at [332, 202] on button "button" at bounding box center [339, 201] width 14 height 13
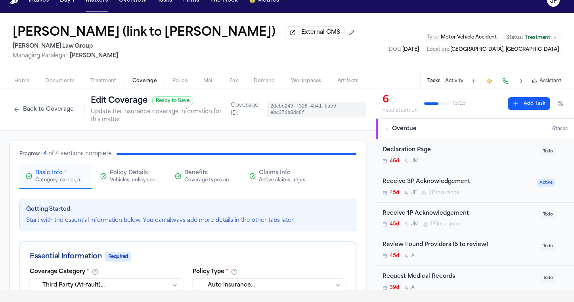
scroll to position [0, 0]
click at [270, 176] on span "Claims Info" at bounding box center [275, 173] width 32 height 8
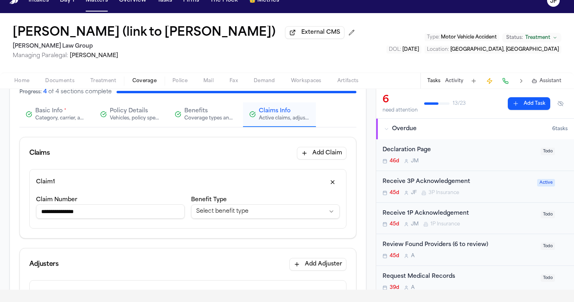
scroll to position [75, 0]
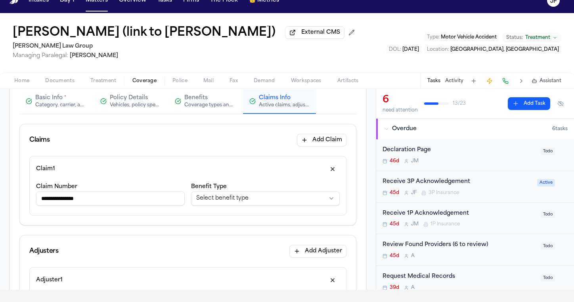
click at [76, 202] on input "**********" at bounding box center [110, 198] width 149 height 14
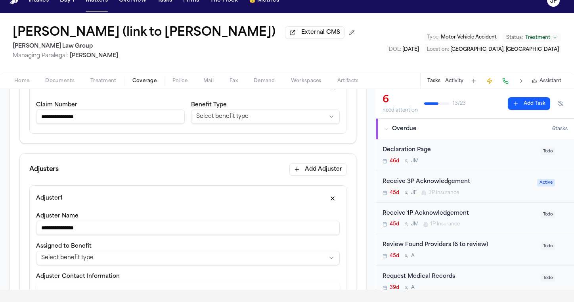
scroll to position [160, 0]
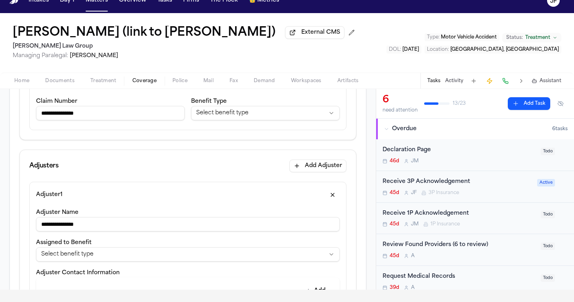
click at [268, 109] on html "**********" at bounding box center [287, 139] width 574 height 302
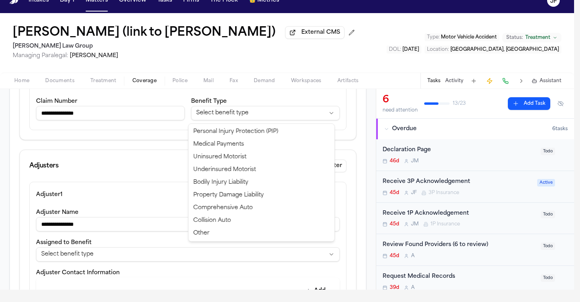
select select "**********"
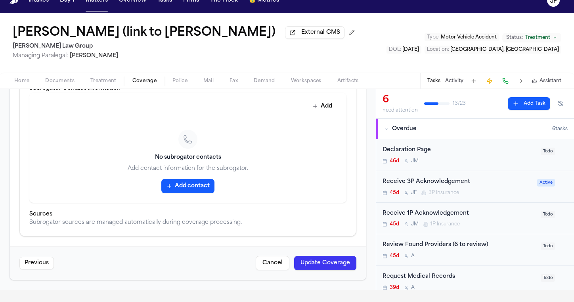
scroll to position [532, 0]
click at [321, 259] on button "Update Coverage" at bounding box center [325, 263] width 62 height 14
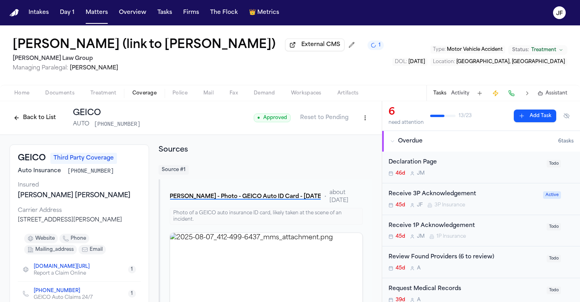
click at [34, 124] on button "Back to List" at bounding box center [35, 117] width 50 height 13
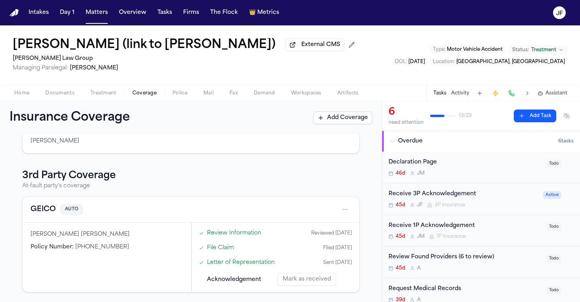
click at [506, 204] on div "45d [PERSON_NAME] 3P Insurance" at bounding box center [463, 205] width 150 height 6
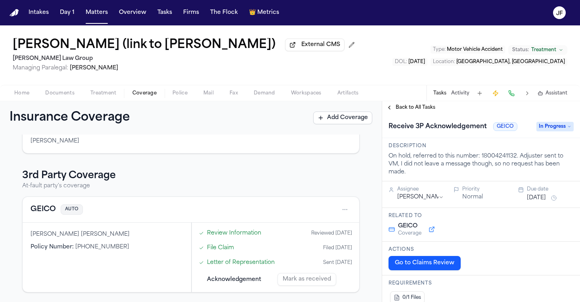
click at [550, 130] on span "In Progress" at bounding box center [554, 127] width 37 height 10
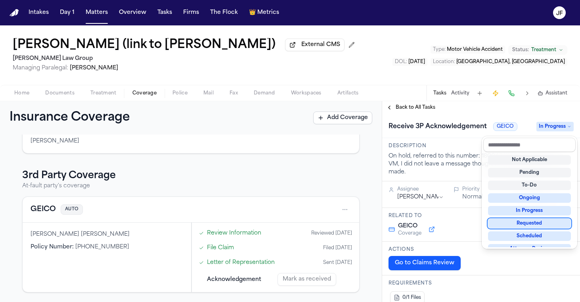
click at [521, 223] on div "Requested" at bounding box center [529, 223] width 83 height 10
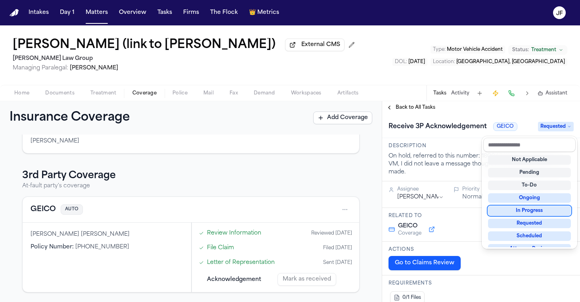
click at [458, 138] on div "Receive 3P Acknowledgement GEICO Requested" at bounding box center [481, 126] width 198 height 24
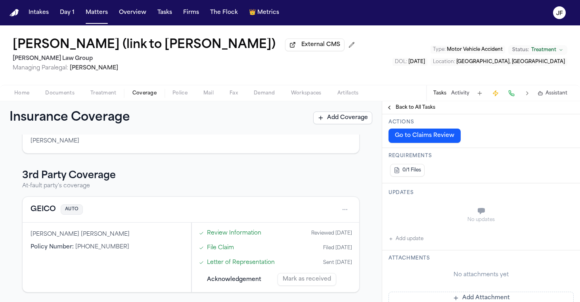
scroll to position [131, 0]
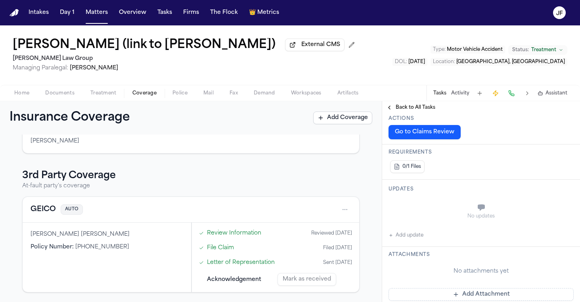
click at [408, 240] on button "Add update" at bounding box center [405, 235] width 35 height 10
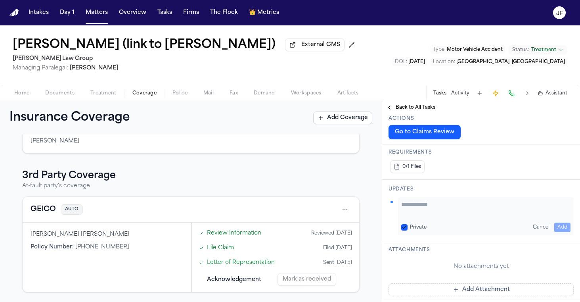
click at [427, 219] on div "Private Cancel Add" at bounding box center [486, 216] width 176 height 38
click at [434, 211] on textarea "Add your update" at bounding box center [485, 208] width 169 height 16
paste textarea "**********"
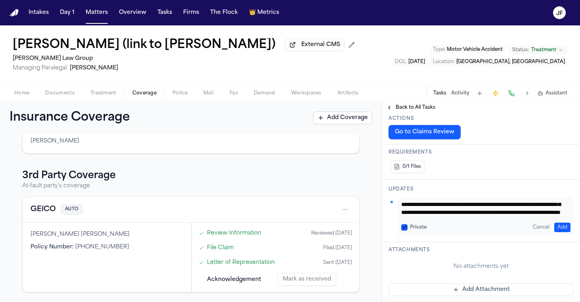
type textarea "**********"
click at [555, 224] on button "Add" at bounding box center [562, 227] width 16 height 10
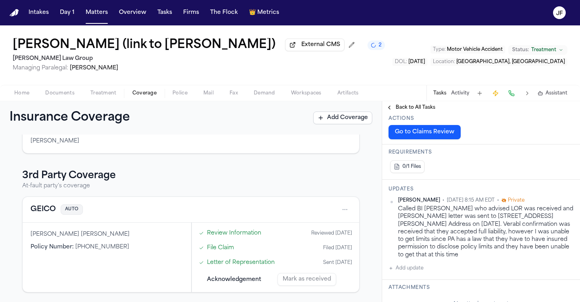
click at [461, 91] on button "Activity" at bounding box center [460, 93] width 18 height 6
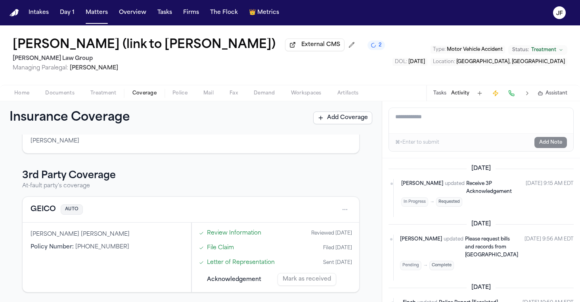
click at [451, 131] on textarea "Add a note to this matter" at bounding box center [481, 120] width 184 height 25
paste textarea "**********"
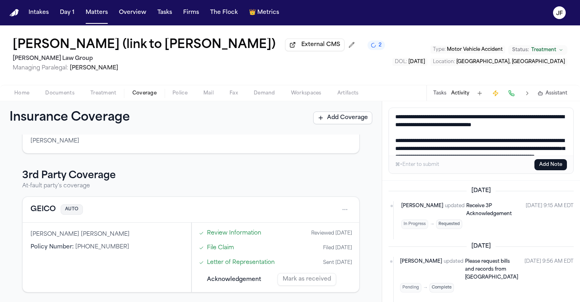
scroll to position [0, 0]
type textarea "**********"
click at [544, 164] on button "Add Note" at bounding box center [550, 164] width 32 height 11
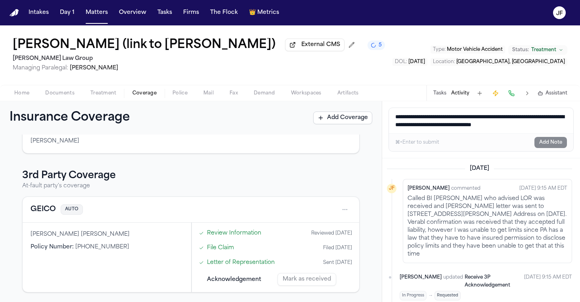
scroll to position [0, 2]
click at [444, 96] on button "Tasks" at bounding box center [439, 93] width 13 height 6
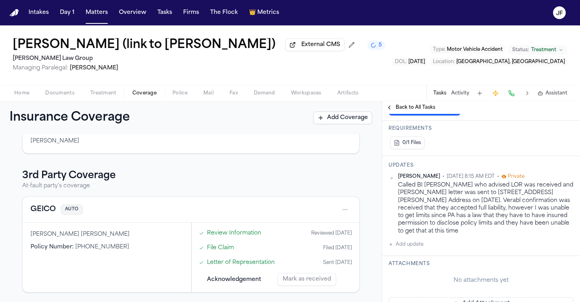
scroll to position [126, 0]
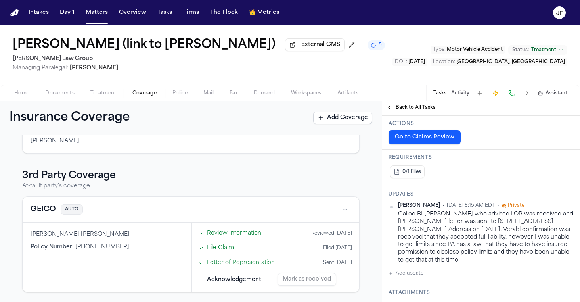
click at [418, 111] on span "Back to All Tasks" at bounding box center [415, 107] width 40 height 6
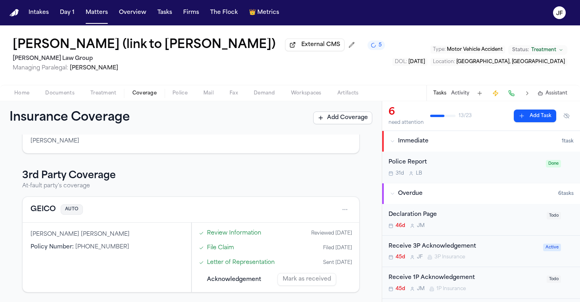
click at [482, 156] on div "Police Report 31d L B Done" at bounding box center [481, 166] width 198 height 31
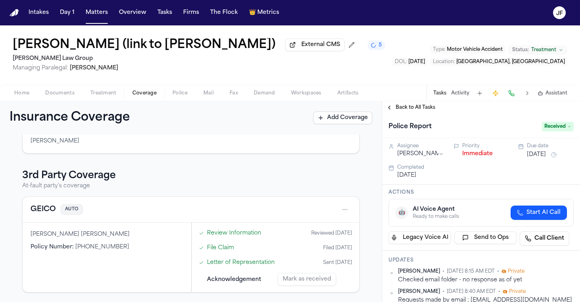
click at [475, 158] on button "Immediate" at bounding box center [477, 154] width 31 height 8
click at [434, 110] on span "Back to All Tasks" at bounding box center [415, 107] width 40 height 6
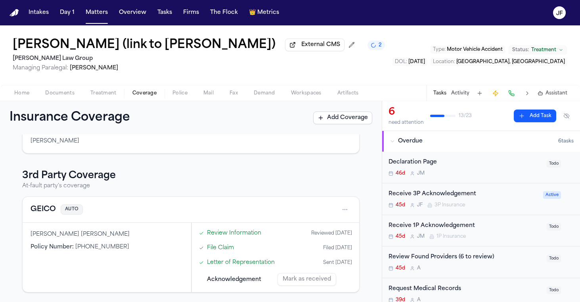
click at [70, 96] on span "Documents" at bounding box center [59, 93] width 29 height 6
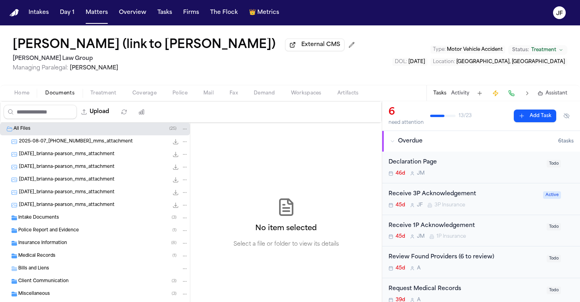
click at [446, 230] on div "Receive 1P Acknowledgement" at bounding box center [464, 225] width 153 height 9
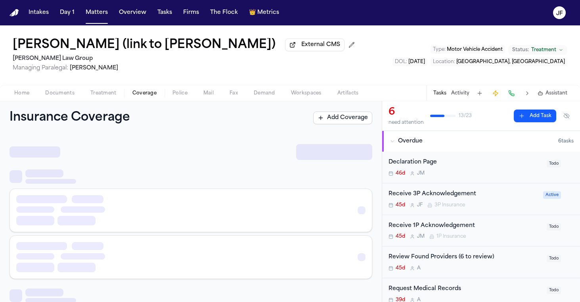
click at [136, 96] on span "Coverage" at bounding box center [144, 93] width 24 height 6
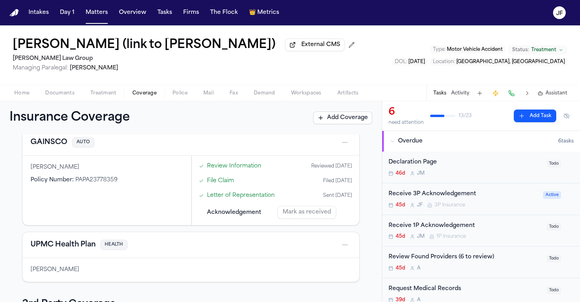
scroll to position [42, 0]
click at [55, 89] on div "Home Documents Treatment Coverage Police Mail Fax Demand Workspaces Artifacts T…" at bounding box center [290, 93] width 580 height 16
click at [57, 94] on span "Documents" at bounding box center [59, 93] width 29 height 6
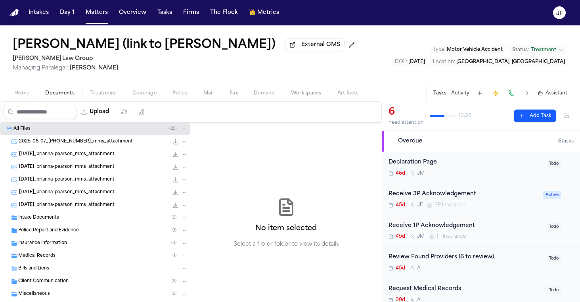
click at [62, 223] on div "Intake Documents ( 3 )" at bounding box center [95, 217] width 190 height 13
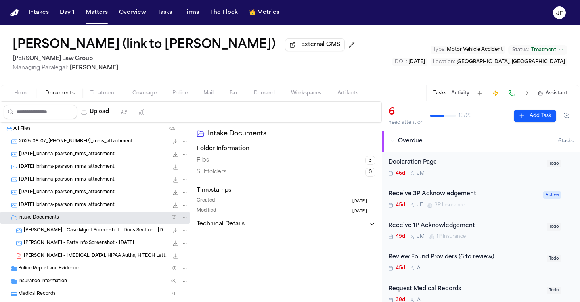
click at [63, 223] on div "Intake Documents ( 3 )" at bounding box center [95, 217] width 190 height 13
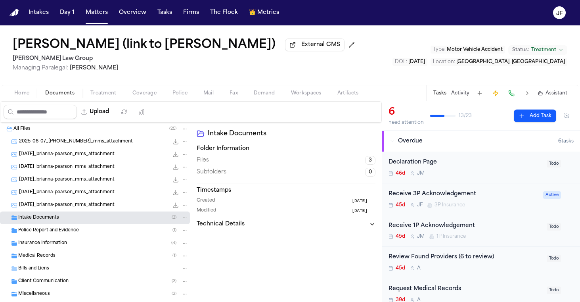
click at [66, 244] on span "Insurance Information" at bounding box center [42, 243] width 49 height 7
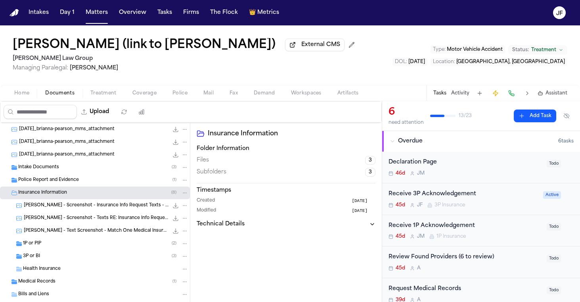
scroll to position [52, 0]
click at [67, 240] on div "1P or PIP ( 2 )" at bounding box center [105, 242] width 165 height 7
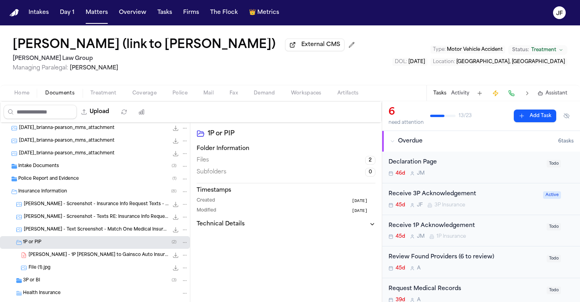
click at [74, 257] on span "B. Pearson - 1P LOR to Gainsco Auto Insurance - 8.14.25" at bounding box center [99, 255] width 140 height 7
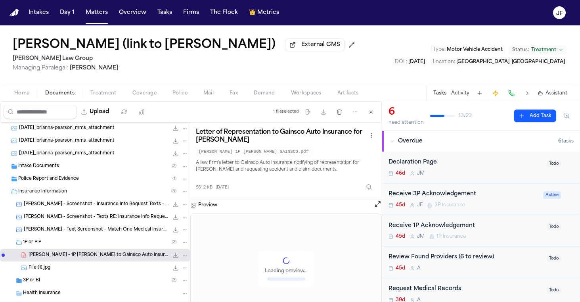
click at [172, 257] on icon "File: B. Pearson - 1P LOR to Gainsco Auto Insurance - 8.14.25" at bounding box center [175, 255] width 6 height 6
click at [215, 0] on nav "Intakes Day 1 Matters Overview Tasks Firms The Flock 👑 Metrics JF" at bounding box center [290, 12] width 580 height 25
click at [92, 192] on div "Insurance Information ( 8 )" at bounding box center [103, 191] width 170 height 7
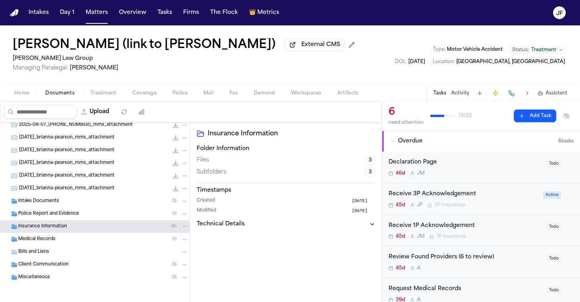
scroll to position [18, 0]
click at [92, 193] on div "2025-08-14_brianna-pearson_mms_attachment 196.7 KB • JPG" at bounding box center [95, 188] width 190 height 13
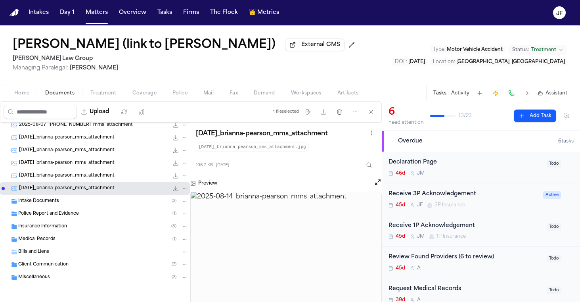
click at [81, 234] on div "Medical Records ( 1 )" at bounding box center [95, 239] width 190 height 13
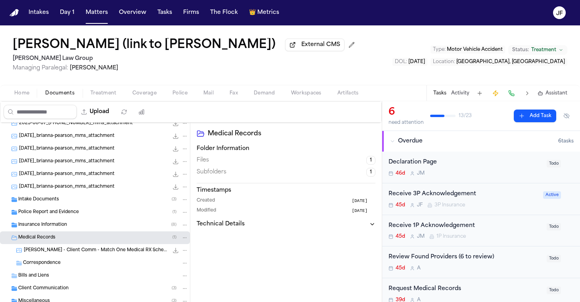
click at [83, 231] on div "Insurance Information ( 8 )" at bounding box center [95, 224] width 190 height 13
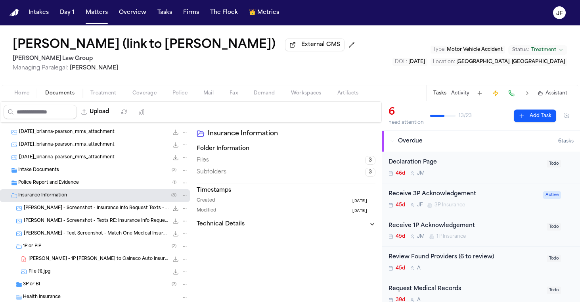
scroll to position [70, 0]
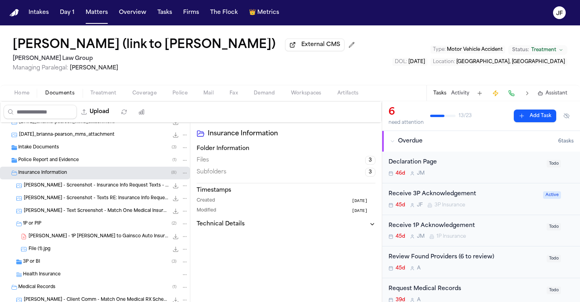
click at [75, 221] on div "1P or PIP ( 2 )" at bounding box center [95, 223] width 190 height 13
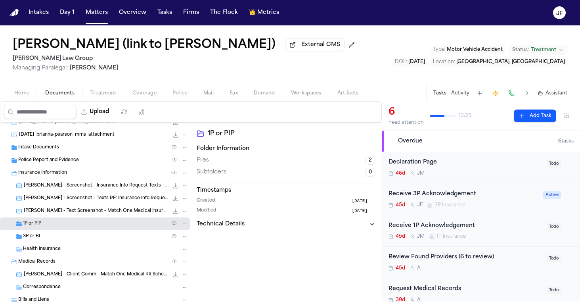
click at [83, 226] on div "1P or PIP ( 2 )" at bounding box center [105, 223] width 165 height 7
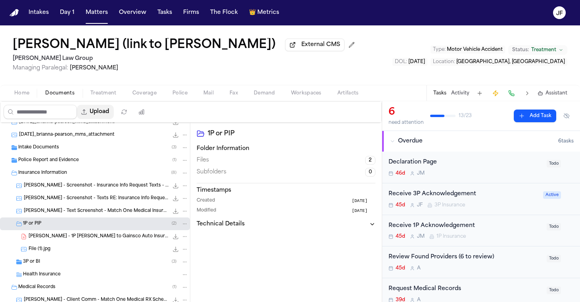
click at [114, 110] on button "Upload" at bounding box center [95, 112] width 37 height 14
select select "**********"
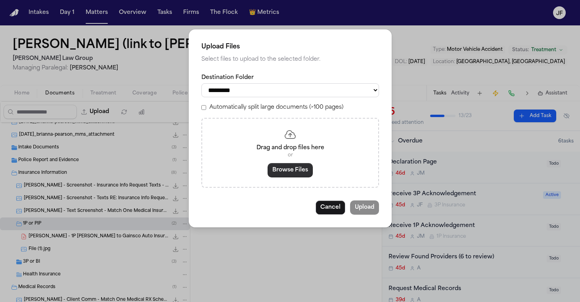
click at [288, 165] on button "Browse Files" at bounding box center [289, 170] width 45 height 14
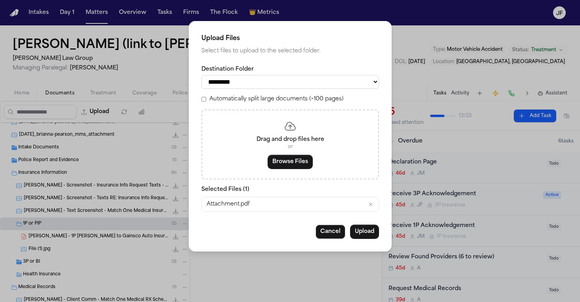
click at [302, 158] on button "Browse Files" at bounding box center [289, 162] width 45 height 14
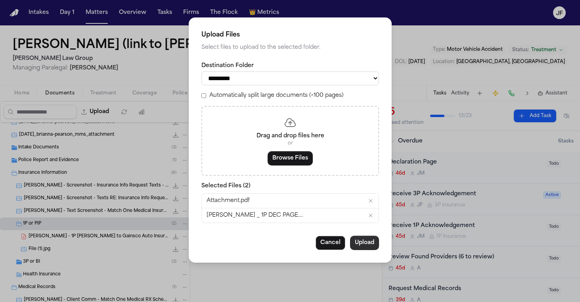
click at [365, 237] on button "Upload" at bounding box center [364, 242] width 29 height 14
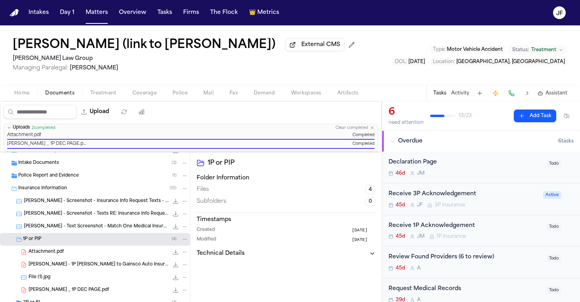
scroll to position [92, 0]
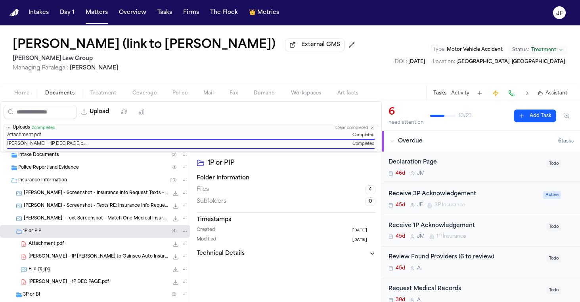
click at [182, 245] on icon "File: Attachment.pdf" at bounding box center [185, 244] width 6 height 6
drag, startPoint x: 181, startPoint y: 275, endPoint x: 188, endPoint y: 258, distance: 18.0
click at [188, 259] on div "Rename Move Delete" at bounding box center [178, 274] width 57 height 46
click at [188, 258] on button "Rename" at bounding box center [179, 260] width 54 height 14
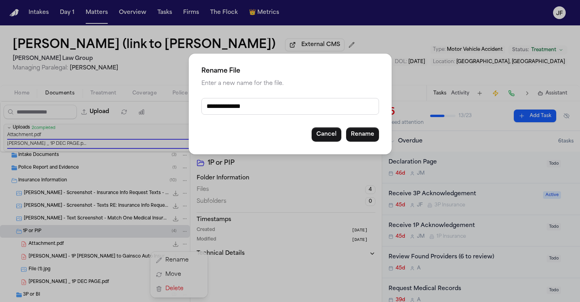
drag, startPoint x: 286, startPoint y: 109, endPoint x: 201, endPoint y: 101, distance: 86.0
click at [201, 101] on input "**********" at bounding box center [290, 106] width 178 height 17
type input "**********"
click at [361, 136] on button "Rename" at bounding box center [362, 134] width 33 height 14
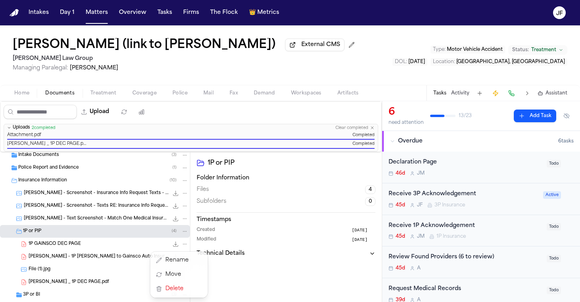
click at [100, 269] on div "2025-08-13_brianna-pearson_mms_attachment 554.0 KB • PNG 2025-08-14_brianna-pea…" at bounding box center [95, 244] width 190 height 369
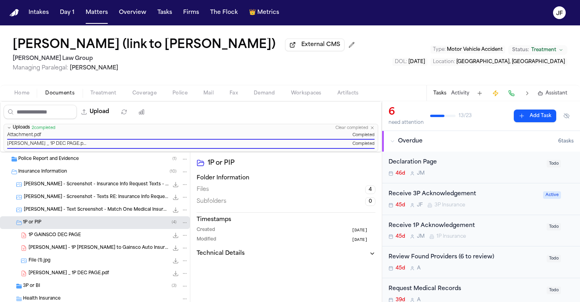
scroll to position [105, 0]
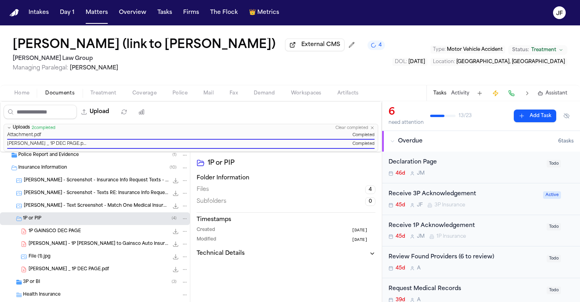
click at [182, 271] on button "File: Pearson, Brianna _ 1P DEC PAGE.pdf" at bounding box center [184, 268] width 7 height 7
click at [192, 225] on button "Rename" at bounding box center [179, 226] width 54 height 14
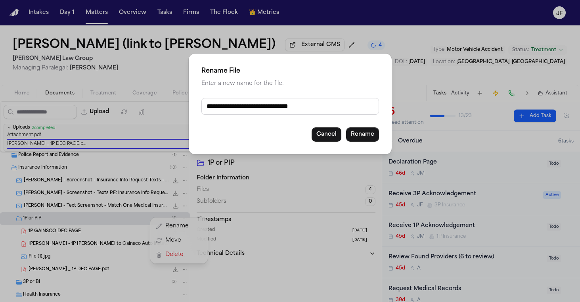
drag, startPoint x: 306, startPoint y: 108, endPoint x: 275, endPoint y: 109, distance: 31.7
click at [275, 109] on input "**********" at bounding box center [290, 106] width 178 height 17
type input "**********"
click at [362, 133] on button "Rename" at bounding box center [362, 134] width 33 height 14
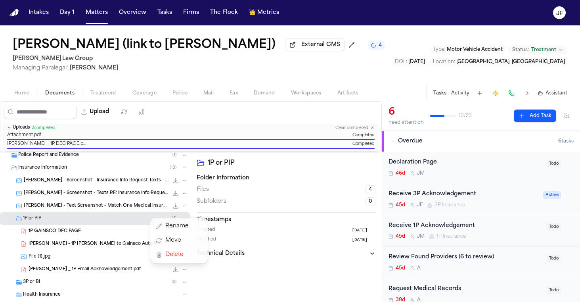
click at [298, 113] on div "Upload 0 files selected Move files Download files Delete files More actions Cle…" at bounding box center [191, 201] width 382 height 200
click at [426, 168] on div "Declaration Page 46d J M" at bounding box center [464, 167] width 153 height 19
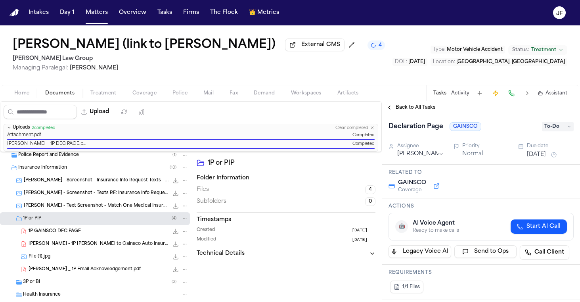
click at [542, 128] on span "To-Do" at bounding box center [558, 127] width 32 height 10
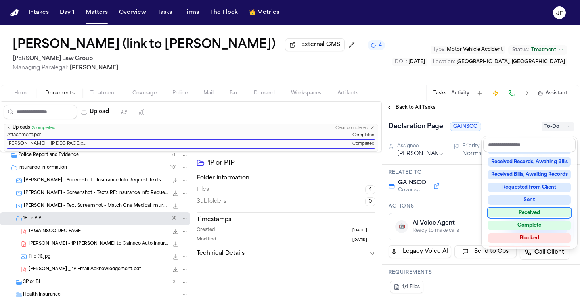
click at [536, 210] on div "Received" at bounding box center [529, 213] width 83 height 10
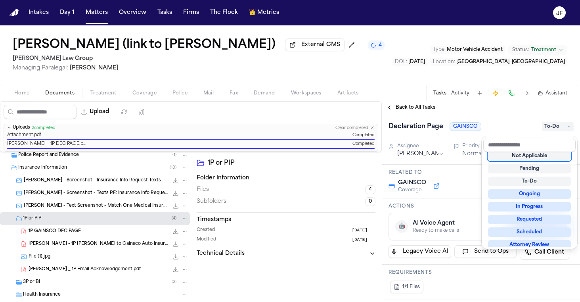
scroll to position [3, 0]
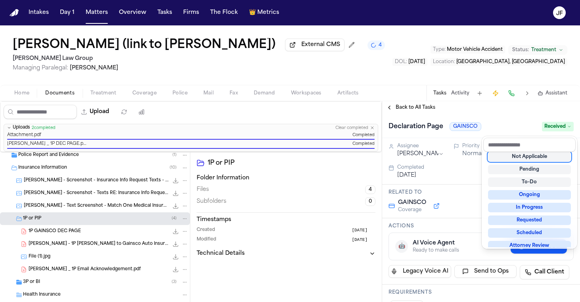
click at [501, 110] on div "Back to All Tasks Declaration Page GAINSCO Received Assignee Jacqueline Maldona…" at bounding box center [481, 201] width 198 height 200
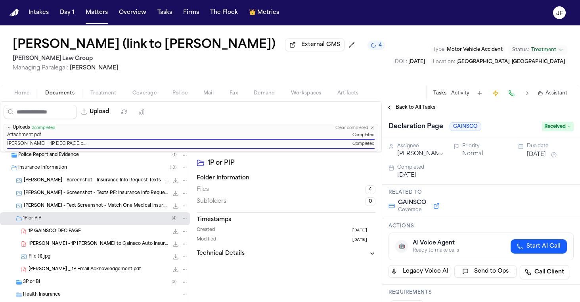
click at [421, 101] on div "Home Documents Treatment Coverage Police Mail Fax Demand Workspaces Artifacts T…" at bounding box center [290, 93] width 580 height 16
click at [421, 108] on span "Back to All Tasks" at bounding box center [415, 107] width 40 height 6
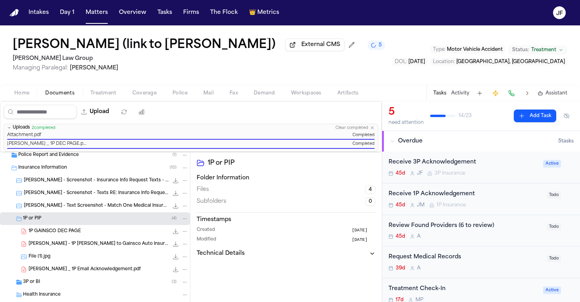
click at [443, 195] on div "Receive 1P Acknowledgement" at bounding box center [464, 193] width 153 height 9
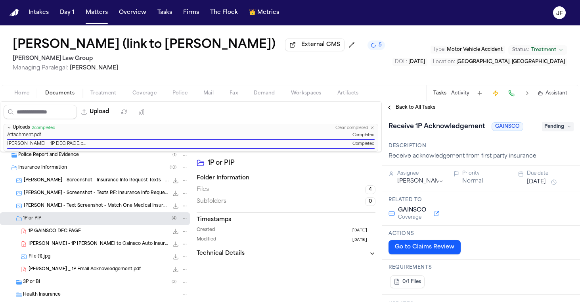
click at [546, 127] on span "Pending" at bounding box center [558, 127] width 32 height 10
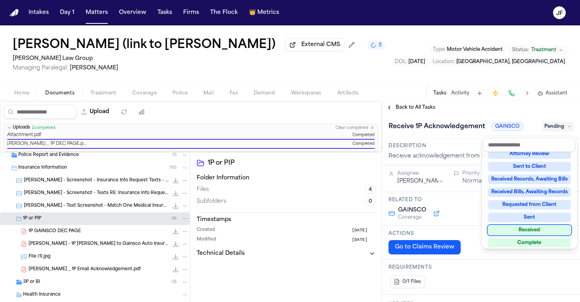
click at [521, 228] on div "Received" at bounding box center [529, 230] width 83 height 10
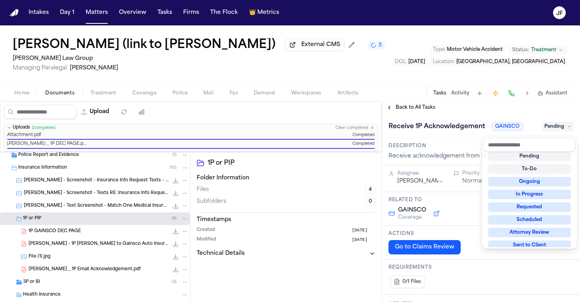
scroll to position [3, 0]
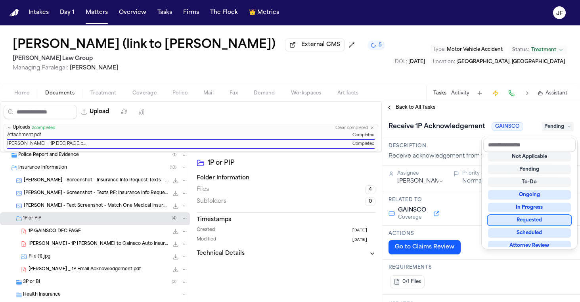
click at [477, 124] on div "Receive 1P Acknowledgement GAINSCO Pending" at bounding box center [480, 126] width 185 height 13
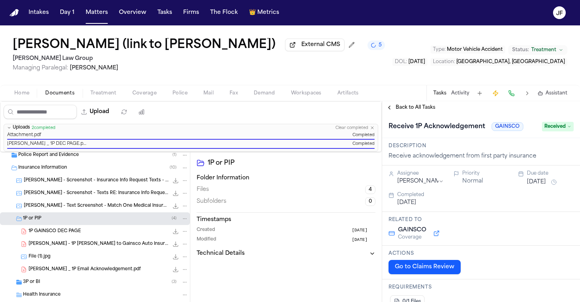
click at [421, 107] on span "Back to All Tasks" at bounding box center [415, 107] width 40 height 6
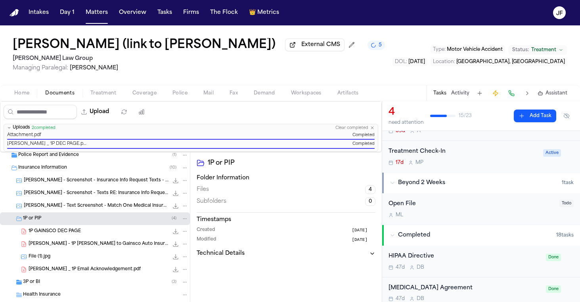
scroll to position [127, 0]
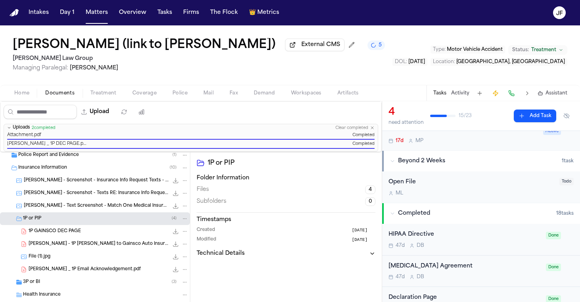
click at [82, 235] on div "1P GAINSCO DEC PAGE 150.3 KB • PDF" at bounding box center [109, 231] width 160 height 8
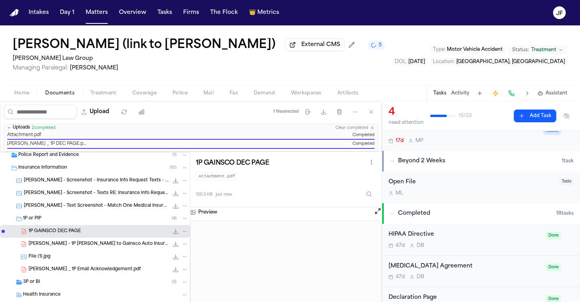
click at [173, 233] on icon "File: 1P GAINSCO DEC PAGE" at bounding box center [175, 230] width 5 height 5
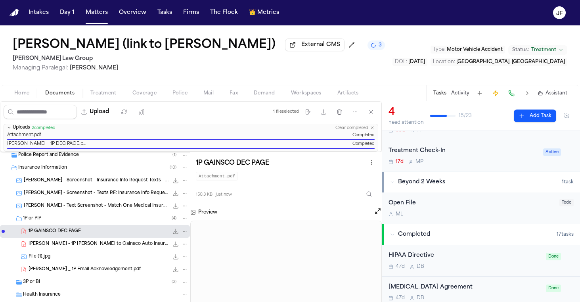
click at [65, 221] on div "1P or PIP ( 4 )" at bounding box center [105, 218] width 165 height 7
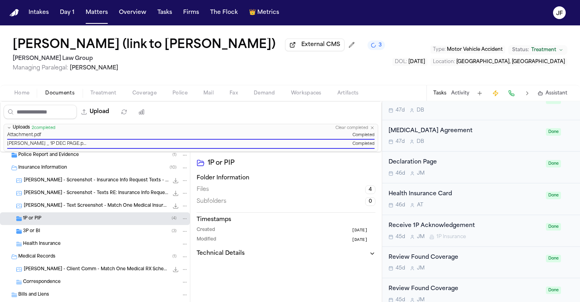
scroll to position [286, 0]
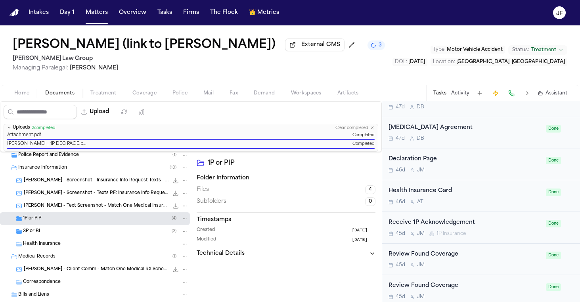
click at [365, 116] on div "Upload 0 files selected Move files Download files Delete files More actions Cle…" at bounding box center [190, 111] width 381 height 21
click at [20, 128] on span "Uploads" at bounding box center [21, 128] width 17 height 6
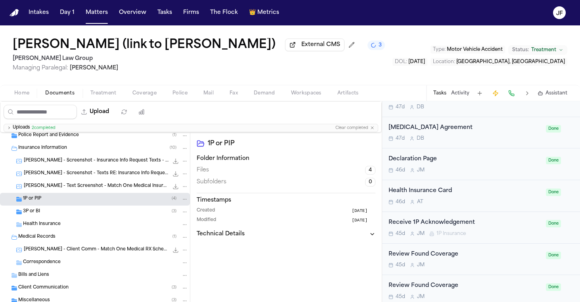
click at [374, 128] on button "Uploads 2 completed Clear completed" at bounding box center [191, 128] width 374 height 8
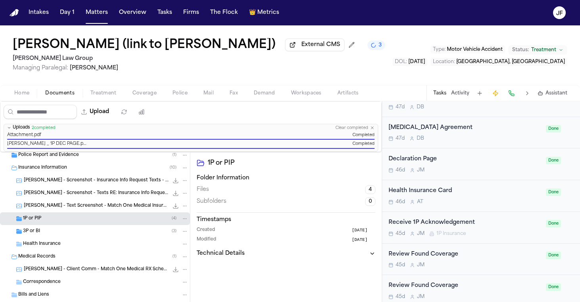
click at [371, 130] on icon "button" at bounding box center [372, 127] width 5 height 5
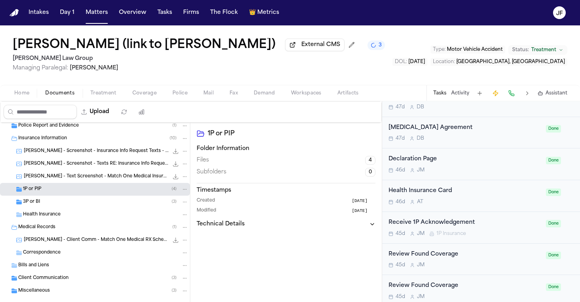
scroll to position [0, 0]
click at [17, 103] on div "Upload" at bounding box center [75, 111] width 151 height 21
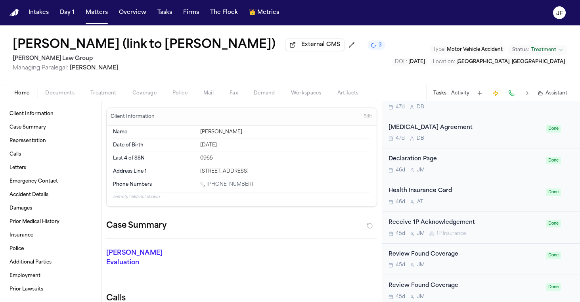
click at [20, 96] on span "Home" at bounding box center [21, 93] width 15 height 6
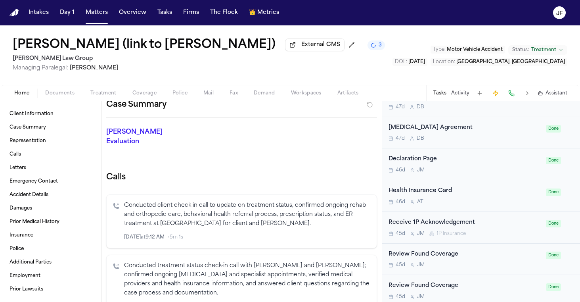
scroll to position [259, 0]
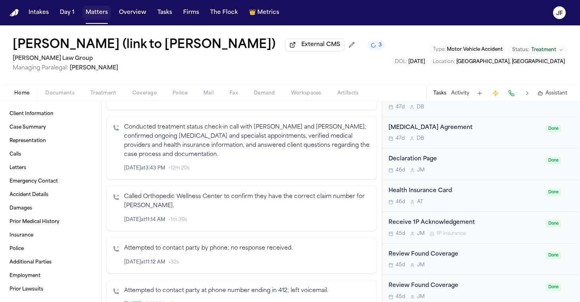
click at [89, 17] on button "Matters" at bounding box center [96, 13] width 29 height 14
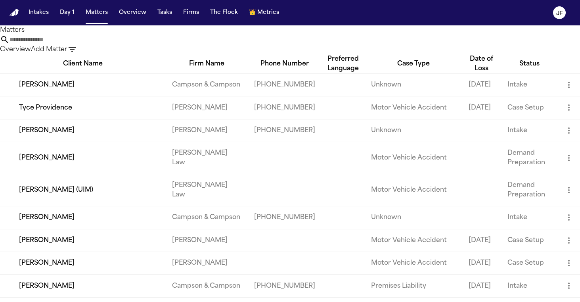
click at [73, 44] on input "text" at bounding box center [41, 40] width 63 height 10
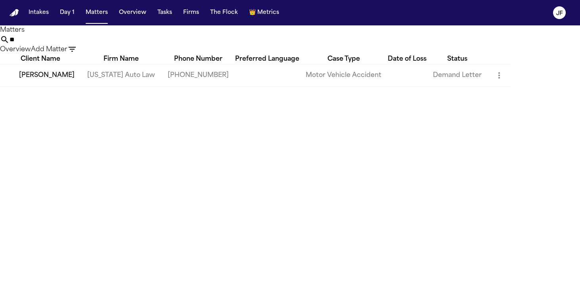
type input "*"
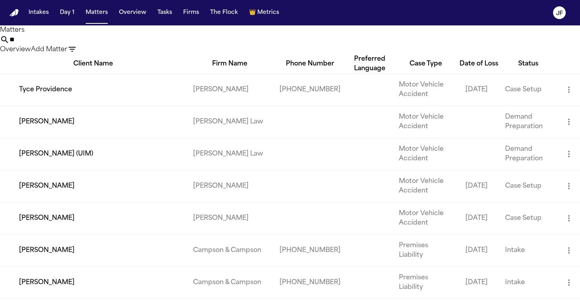
type input "*"
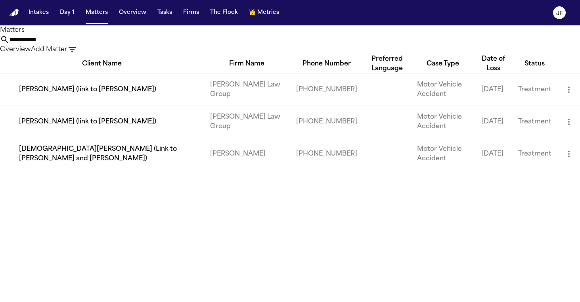
type input "**********"
click at [96, 105] on td "N’Neiko Brown (link to Brianna Pearson)" at bounding box center [102, 89] width 204 height 32
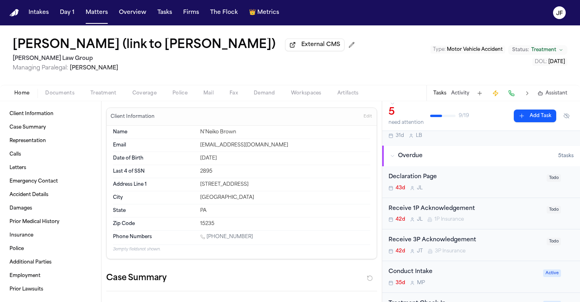
scroll to position [38, 0]
click at [66, 98] on span "button" at bounding box center [59, 97] width 39 height 1
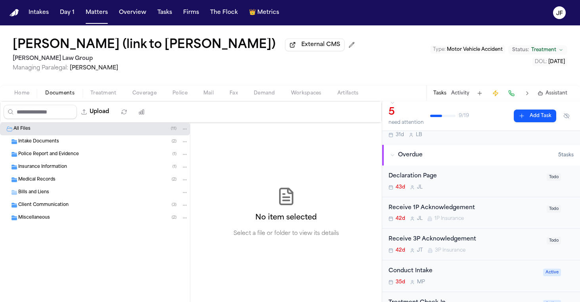
click at [59, 170] on span "Insurance Information" at bounding box center [42, 167] width 49 height 7
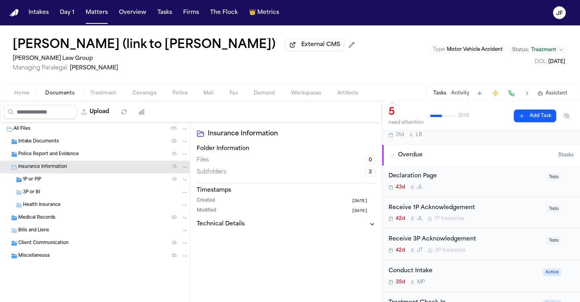
click at [89, 183] on div "1P or PIP ( 1 )" at bounding box center [105, 179] width 165 height 7
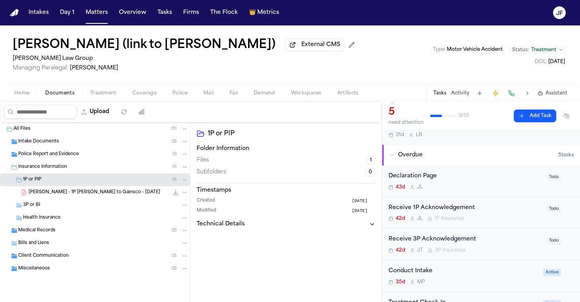
click at [125, 105] on div "Upload" at bounding box center [75, 111] width 151 height 21
click at [114, 111] on button "Upload" at bounding box center [95, 112] width 37 height 14
select select "**********"
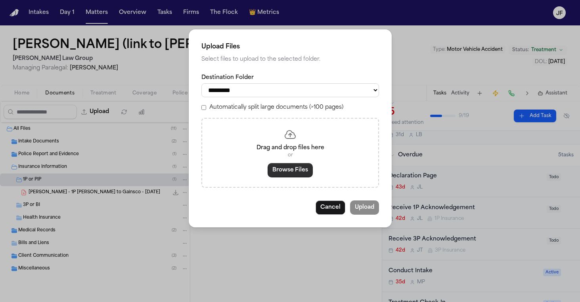
click at [304, 172] on button "Browse Files" at bounding box center [289, 170] width 45 height 14
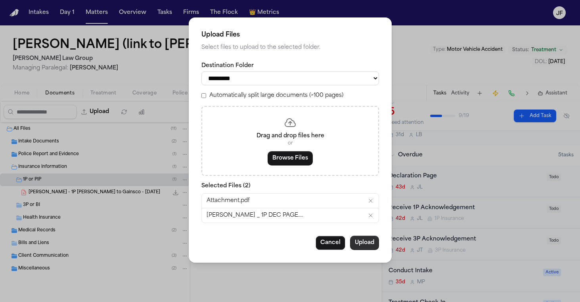
click at [368, 235] on button "Upload" at bounding box center [364, 242] width 29 height 14
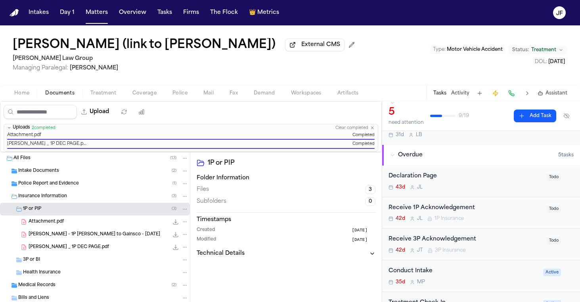
click at [182, 224] on icon "File: Attachment.pdf" at bounding box center [185, 222] width 6 height 6
click at [187, 236] on button "Rename" at bounding box center [179, 238] width 54 height 14
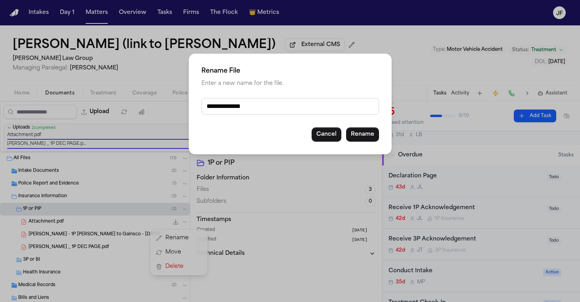
drag, startPoint x: 288, startPoint y: 105, endPoint x: 170, endPoint y: 97, distance: 119.1
click at [170, 97] on div "**********" at bounding box center [290, 151] width 580 height 302
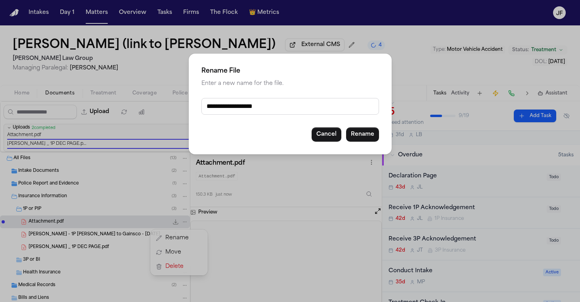
type input "**********"
click at [373, 143] on div "**********" at bounding box center [290, 103] width 203 height 101
click at [368, 135] on button "Rename" at bounding box center [362, 134] width 33 height 14
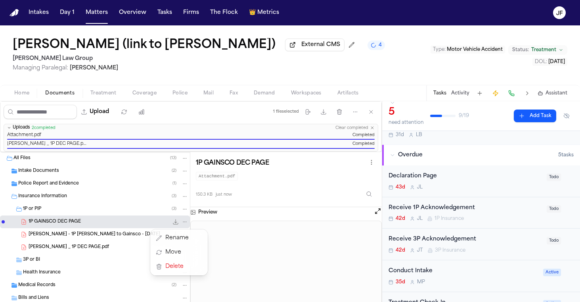
click at [90, 246] on div "All Files ( 13 ) Intake Documents ( 2 ) Police Report and Evidence ( 1 ) Insura…" at bounding box center [95, 260] width 190 height 217
click at [90, 246] on span "Pearson, Brianna _ 1P DEC PAGE.pdf" at bounding box center [69, 247] width 80 height 7
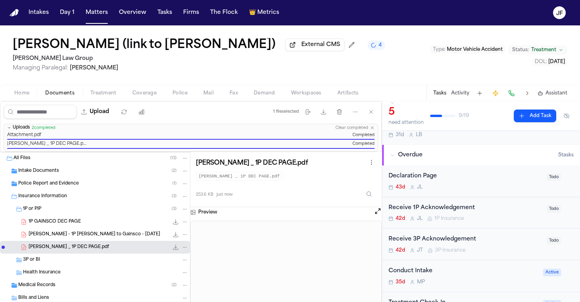
click at [182, 250] on icon "File: Pearson, Brianna _ 1P DEC PAGE.pdf" at bounding box center [185, 247] width 6 height 6
click at [182, 202] on button "Rename" at bounding box center [179, 204] width 54 height 14
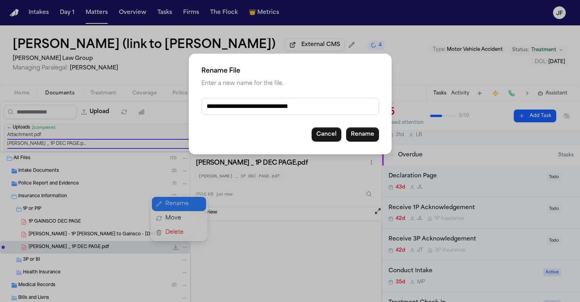
drag, startPoint x: 306, startPoint y: 109, endPoint x: 184, endPoint y: 98, distance: 122.9
click at [184, 98] on div "**********" at bounding box center [290, 151] width 580 height 302
type input "**********"
click at [367, 132] on button "Rename" at bounding box center [362, 134] width 33 height 14
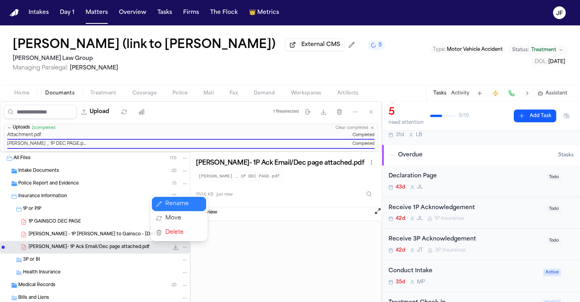
click at [216, 80] on div "N’Neiko Brown (link to Brianna Pearson) External CMS 5 Romanow Law Group Managi…" at bounding box center [290, 163] width 580 height 276
click at [469, 208] on div "Receive 1P Acknowledgement" at bounding box center [464, 207] width 153 height 9
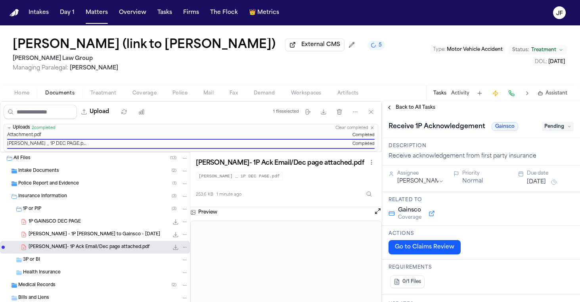
click at [556, 128] on span "Pending" at bounding box center [558, 127] width 32 height 10
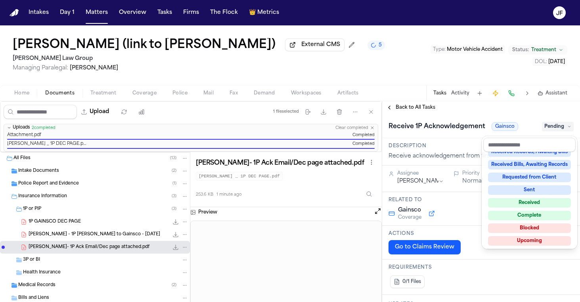
click at [532, 198] on div "Received" at bounding box center [529, 203] width 83 height 10
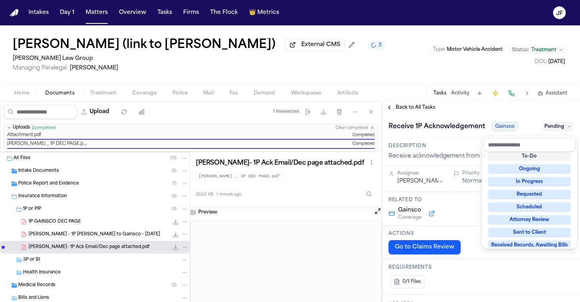
scroll to position [3, 0]
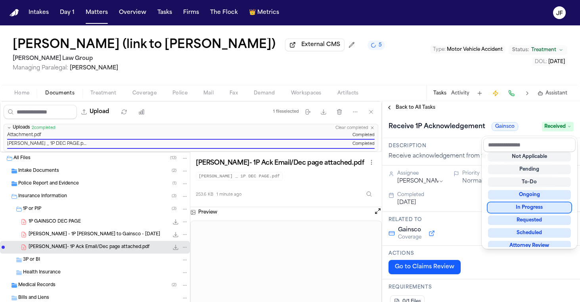
click at [420, 112] on div "**********" at bounding box center [481, 201] width 198 height 200
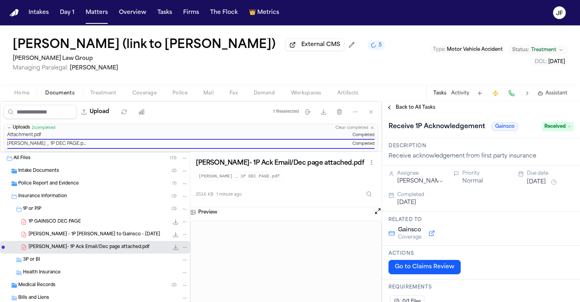
click at [422, 104] on div "Back to All Tasks" at bounding box center [481, 107] width 198 height 13
click at [422, 113] on div "Back to All Tasks" at bounding box center [481, 107] width 198 height 13
click at [422, 107] on span "Back to All Tasks" at bounding box center [415, 107] width 40 height 6
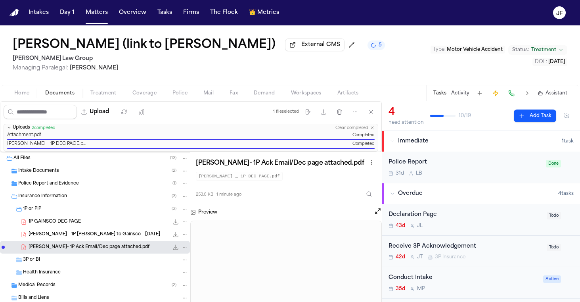
click at [415, 214] on div "Declaration Page" at bounding box center [464, 214] width 153 height 9
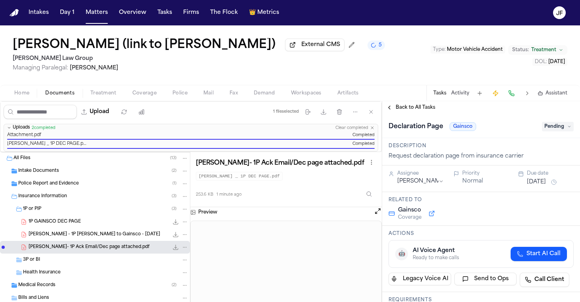
click at [558, 125] on span "Pending" at bounding box center [558, 127] width 32 height 10
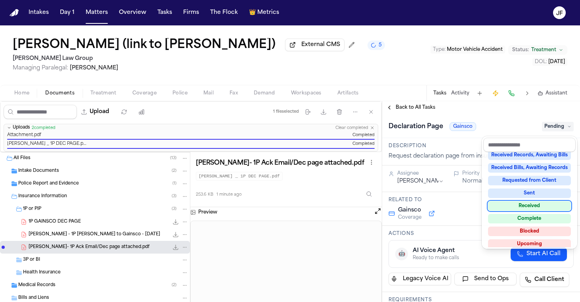
click at [521, 203] on div "Received" at bounding box center [529, 206] width 83 height 10
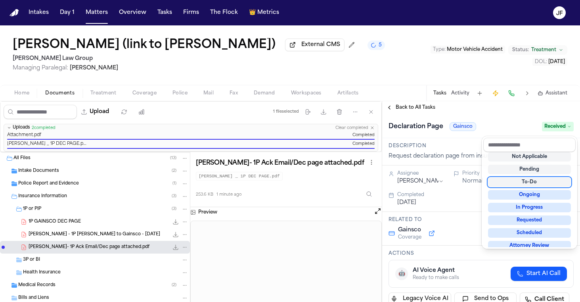
click at [468, 120] on div "Declaration Page Gainsco Received" at bounding box center [481, 126] width 198 height 24
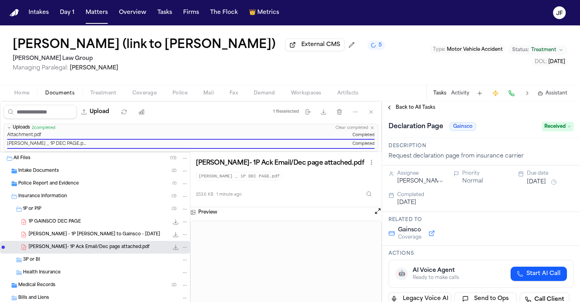
click at [413, 108] on span "Back to All Tasks" at bounding box center [415, 107] width 40 height 6
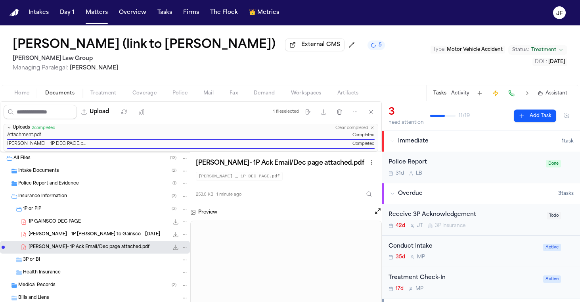
click at [458, 173] on div "31d L B" at bounding box center [464, 173] width 153 height 6
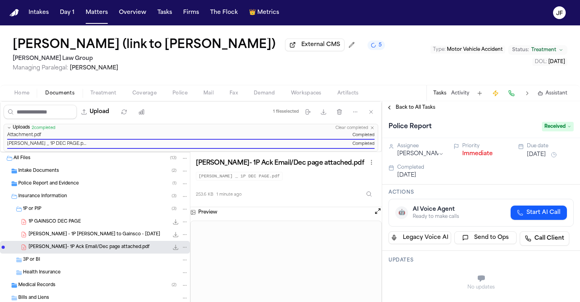
click at [474, 158] on button "Immediate" at bounding box center [477, 154] width 31 height 8
click at [421, 111] on span "Back to All Tasks" at bounding box center [415, 107] width 40 height 6
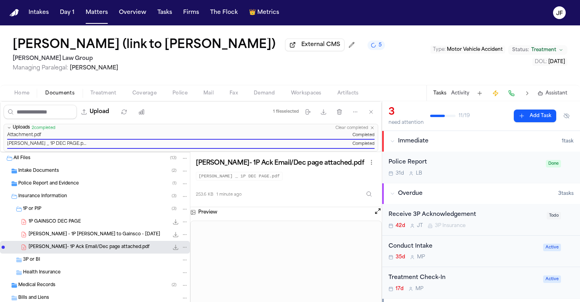
scroll to position [33, 0]
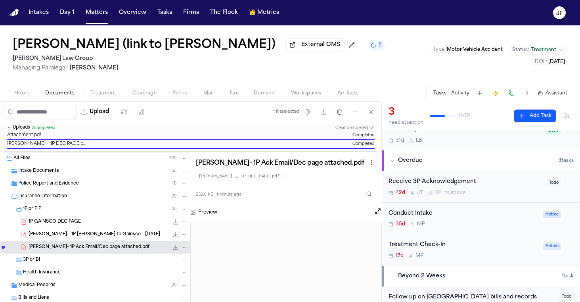
click at [450, 179] on div "Receive 3P Acknowledgement" at bounding box center [464, 181] width 153 height 9
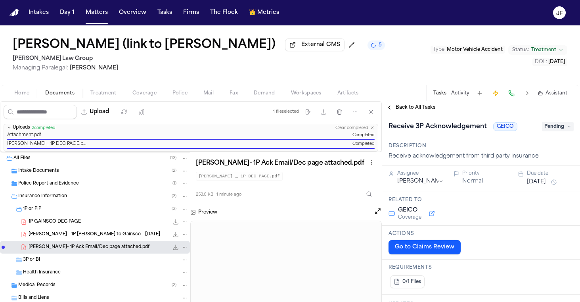
click at [552, 121] on div "Receive 3P Acknowledgement GEICO Pending" at bounding box center [481, 126] width 198 height 24
click at [552, 131] on span "Pending" at bounding box center [558, 127] width 32 height 10
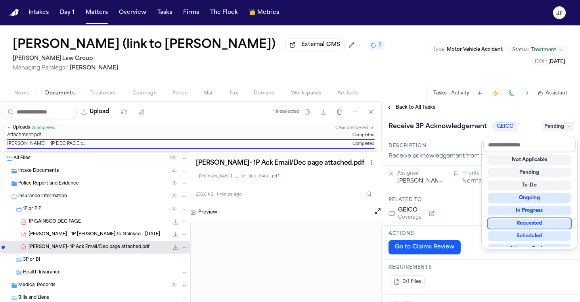
click at [530, 224] on div "Requested" at bounding box center [529, 223] width 83 height 10
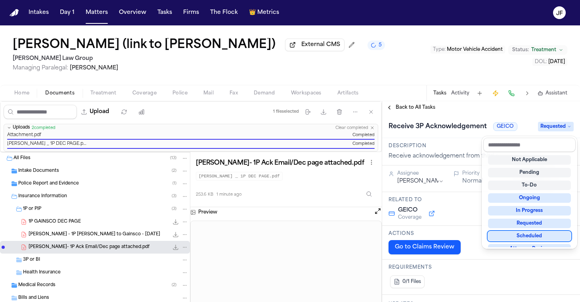
scroll to position [5, 0]
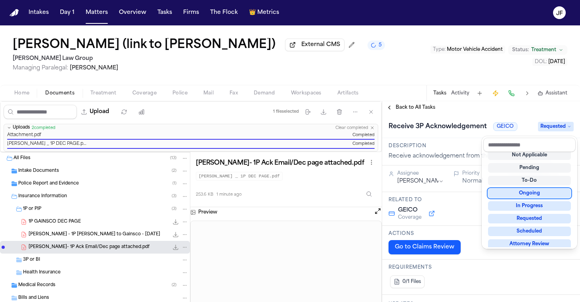
click at [494, 111] on div "**********" at bounding box center [481, 201] width 198 height 200
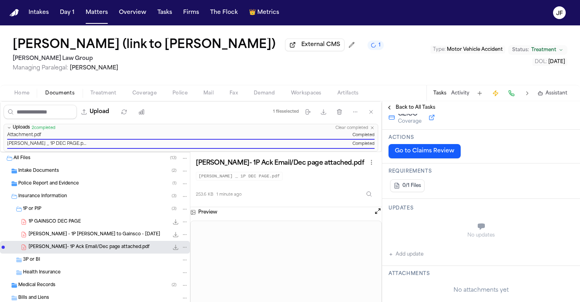
scroll to position [124, 0]
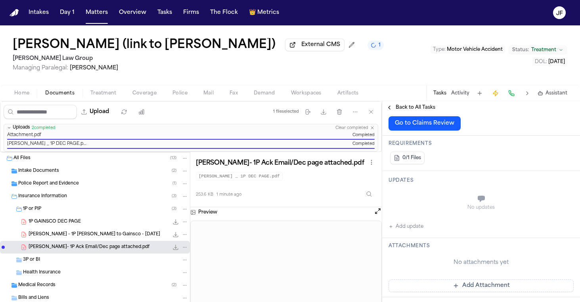
click at [395, 223] on div "No updates Add update" at bounding box center [480, 209] width 185 height 43
click at [403, 226] on button "Add update" at bounding box center [405, 226] width 35 height 10
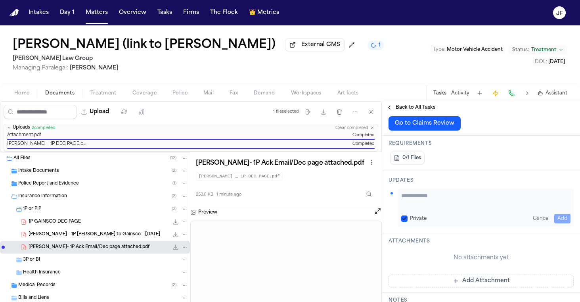
click at [454, 197] on textarea "Add your update" at bounding box center [485, 199] width 169 height 16
paste textarea "**********"
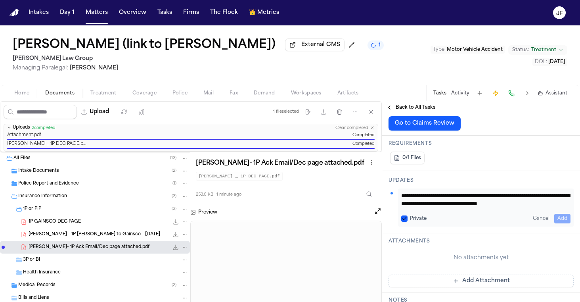
scroll to position [55, 0]
type textarea "**********"
click at [560, 218] on button "Add" at bounding box center [562, 219] width 16 height 10
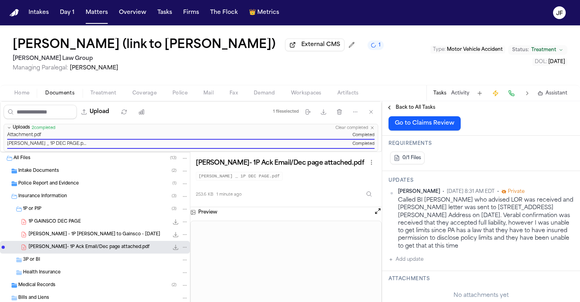
click at [463, 95] on button "Activity" at bounding box center [460, 93] width 18 height 6
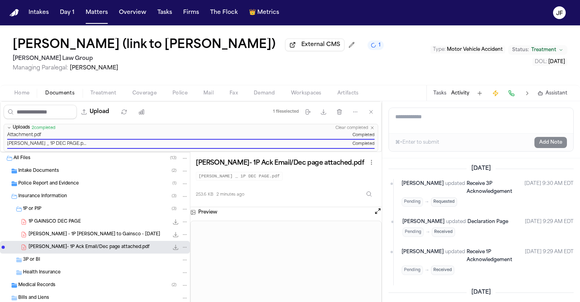
click at [468, 131] on textarea "Add a note to this matter" at bounding box center [481, 120] width 184 height 25
paste textarea "**********"
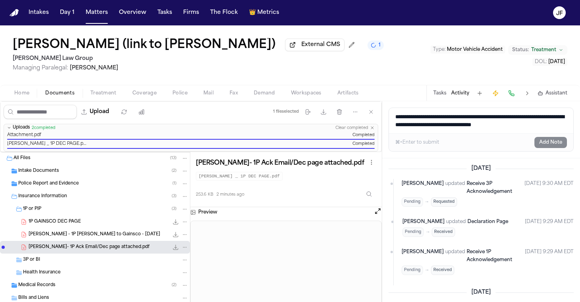
scroll to position [25, 0]
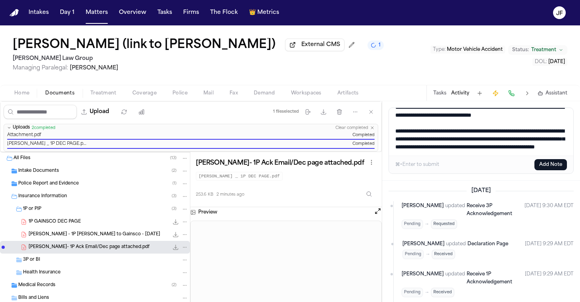
type textarea "**********"
click at [558, 165] on button "Add Note" at bounding box center [550, 164] width 32 height 11
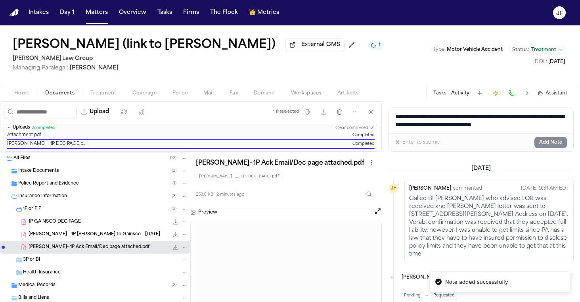
scroll to position [0, 0]
click at [98, 210] on div "1P or PIP ( 3 )" at bounding box center [105, 208] width 165 height 7
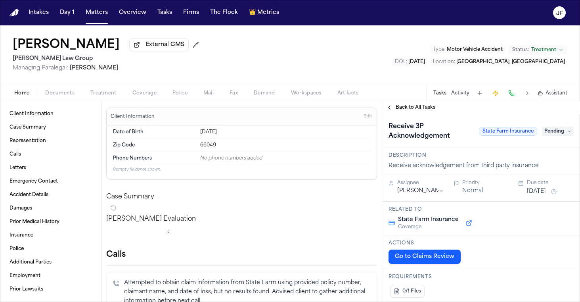
click at [246, 4] on nav "Intakes Day 1 Matters Overview Tasks Firms The Flock 👑 Metrics JF" at bounding box center [290, 12] width 580 height 25
click at [145, 48] on span "External CMS" at bounding box center [164, 45] width 39 height 8
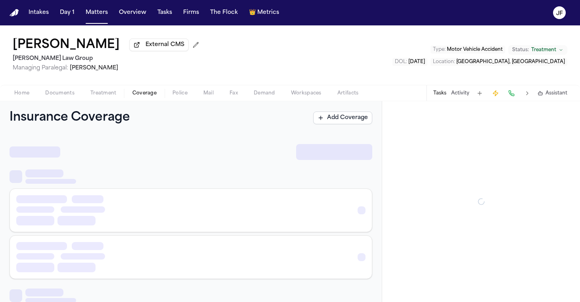
click at [147, 96] on span "Coverage" at bounding box center [144, 93] width 24 height 6
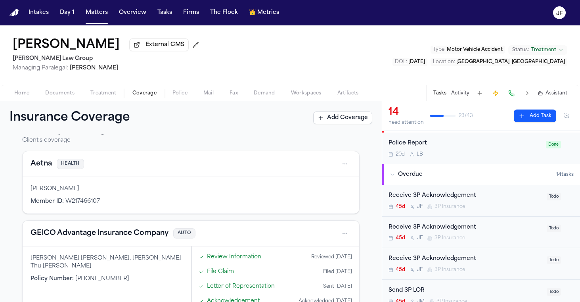
scroll to position [24, 0]
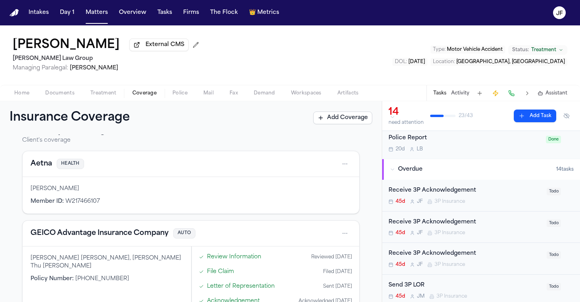
click at [503, 190] on div "Receive 3P Acknowledgement" at bounding box center [464, 190] width 153 height 9
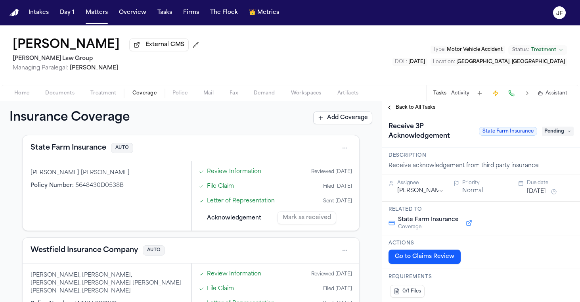
scroll to position [442, 0]
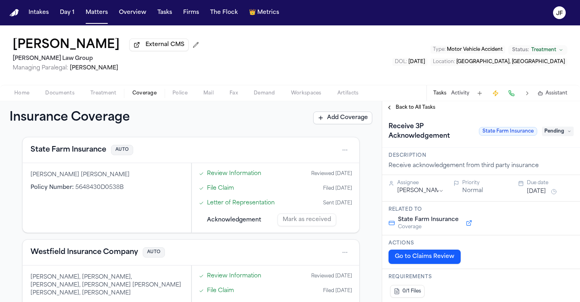
click at [78, 154] on button "State Farm Insurance" at bounding box center [69, 149] width 76 height 11
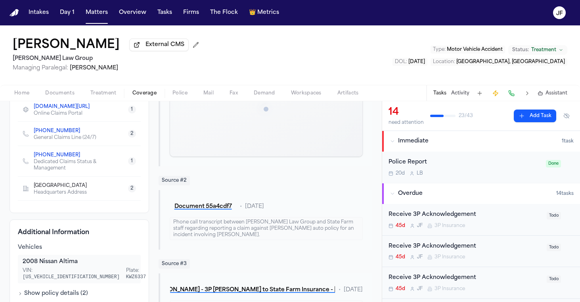
scroll to position [187, 0]
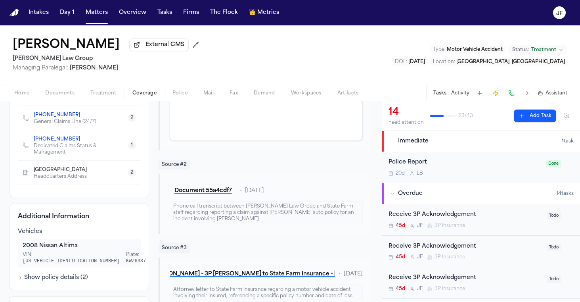
click at [60, 274] on button "Show policy details ( 2 )" at bounding box center [53, 277] width 70 height 8
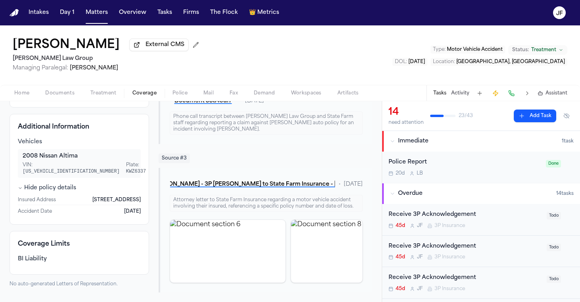
scroll to position [0, 0]
click at [225, 183] on button "[PERSON_NAME] - 3P [PERSON_NAME] to State Farm Insurance - [DATE]" at bounding box center [253, 184] width 166 height 14
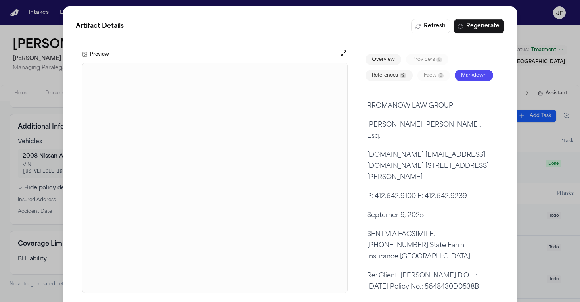
click at [539, 32] on div "Artifact Details Refresh Regenerate Preview Overview Providers 0 References 12 …" at bounding box center [290, 159] width 580 height 318
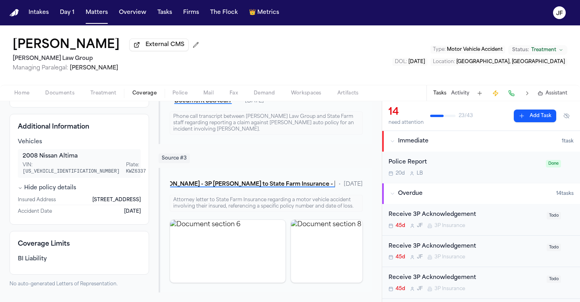
click at [368, 2] on nav "Intakes Day 1 Matters Overview Tasks Firms The Flock 👑 Metrics JF" at bounding box center [290, 12] width 580 height 25
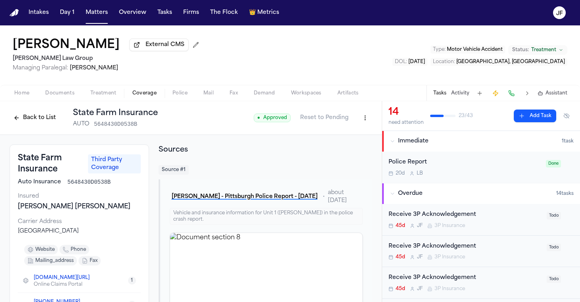
click at [33, 121] on button "Back to List" at bounding box center [35, 117] width 50 height 13
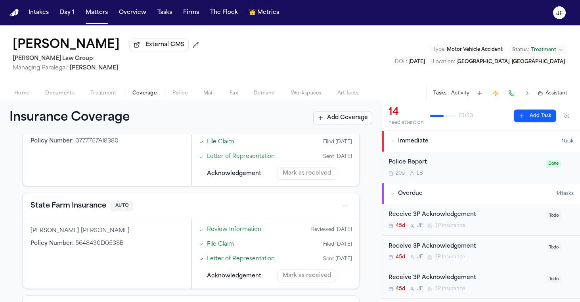
scroll to position [387, 0]
click at [84, 206] on button "State Farm Insurance" at bounding box center [69, 205] width 76 height 11
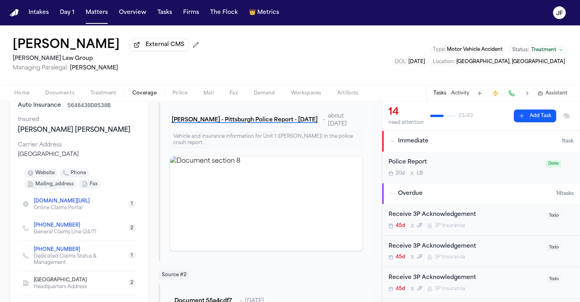
scroll to position [73, 0]
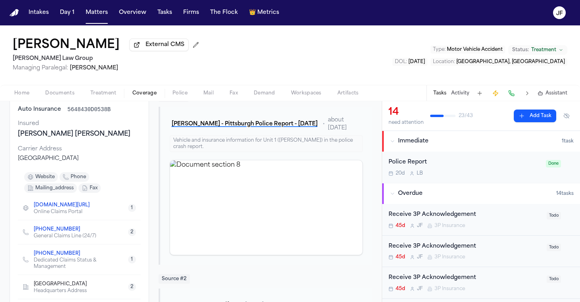
click at [61, 232] on link "[PHONE_NUMBER]" at bounding box center [57, 229] width 46 height 6
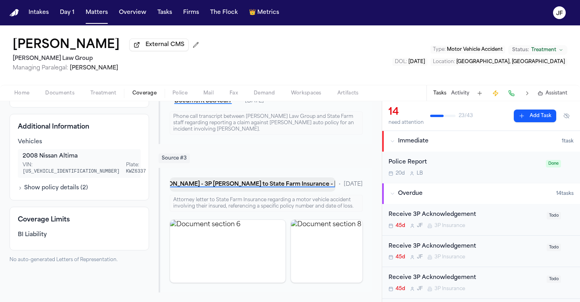
scroll to position [0, 0]
click at [16, 96] on span "Home" at bounding box center [21, 93] width 15 height 6
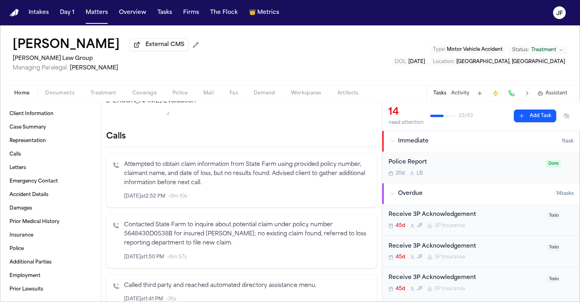
scroll to position [116, 0]
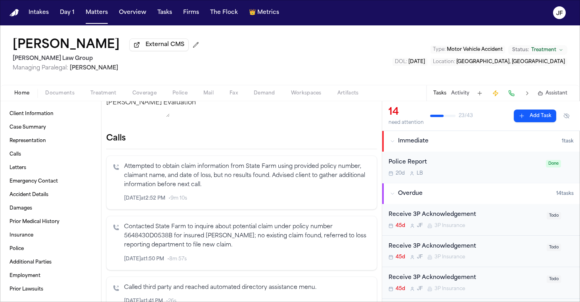
click at [194, 239] on p "Contacted State Farm to inquire about potential claim under policy number 56484…" at bounding box center [247, 235] width 246 height 27
click at [354, 261] on icon "button" at bounding box center [356, 258] width 4 height 5
click at [354, 200] on icon "button" at bounding box center [356, 198] width 4 height 5
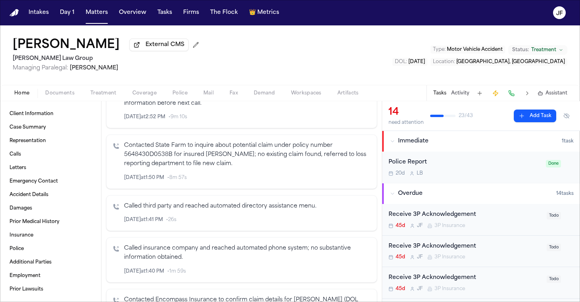
scroll to position [198, 0]
click at [334, 180] on icon "Inspect" at bounding box center [337, 177] width 6 height 6
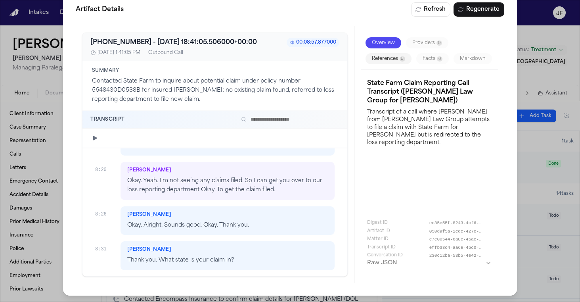
scroll to position [17, 0]
click at [44, 200] on div "Artifact Details Refresh Regenerate [PHONE_NUMBER] - [DATE] 18:41:05.506000+00:…" at bounding box center [290, 142] width 580 height 318
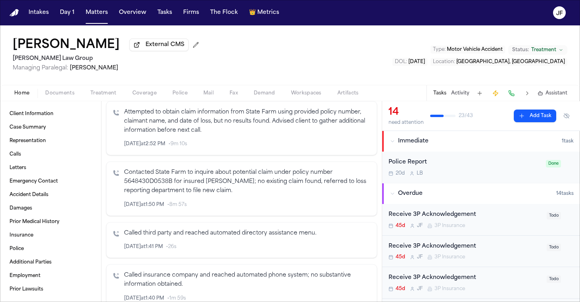
scroll to position [168, 0]
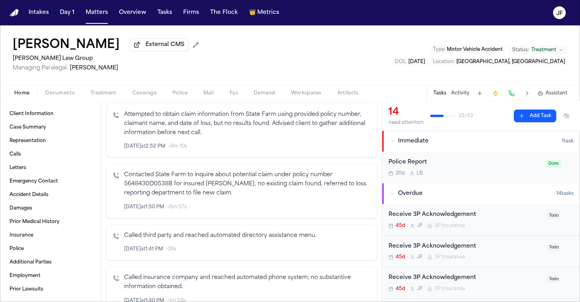
click at [334, 149] on icon "Inspect" at bounding box center [337, 146] width 6 height 6
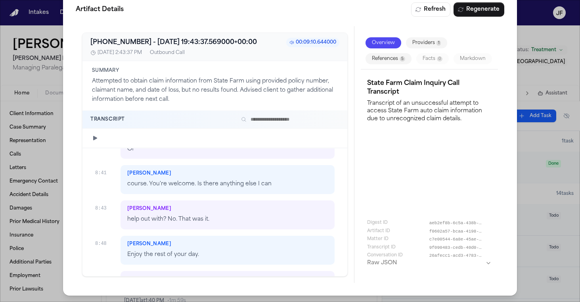
scroll to position [17, 0]
click at [51, 248] on div "Artifact Details Refresh Regenerate +18007325246 - 2025-09-09 19:43:37.569000+0…" at bounding box center [290, 142] width 580 height 318
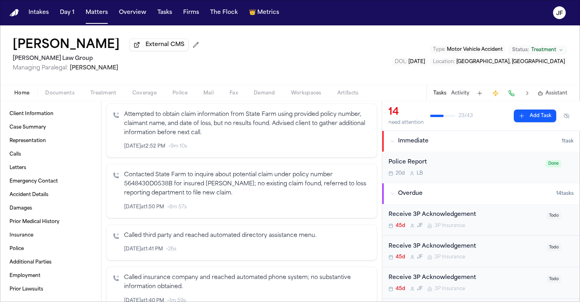
click at [61, 94] on span "Documents" at bounding box center [59, 93] width 29 height 6
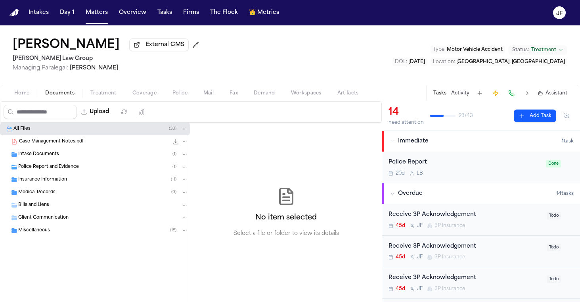
click at [89, 180] on div "Insurance Information ( 11 )" at bounding box center [103, 179] width 170 height 7
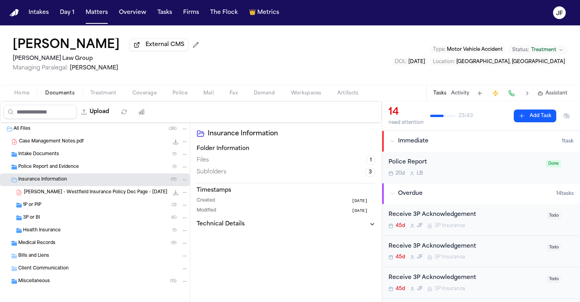
click at [82, 223] on div "3P or BI ( 6 )" at bounding box center [95, 217] width 190 height 13
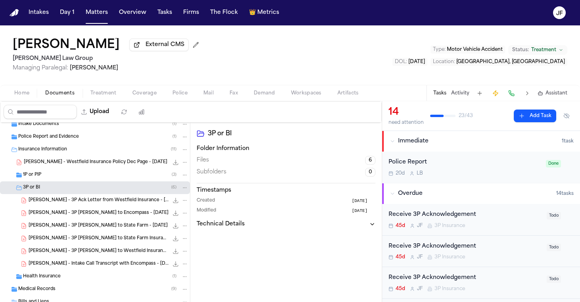
scroll to position [43, 0]
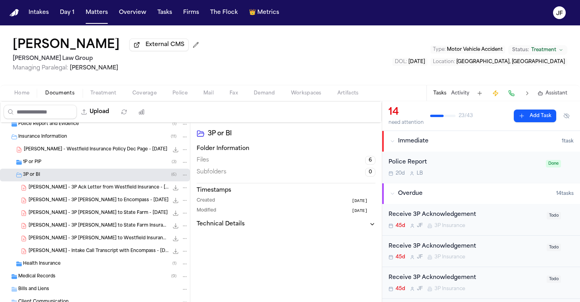
click at [109, 189] on span "S. Yang - 3P Ack Letter from Westfield Insurance - 8.5.25" at bounding box center [99, 187] width 140 height 7
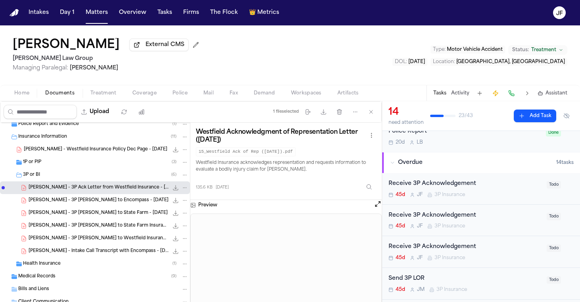
scroll to position [34, 0]
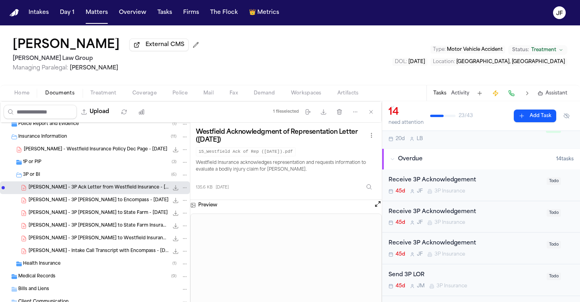
click at [490, 252] on div "45d J F 3P Insurance" at bounding box center [464, 254] width 153 height 6
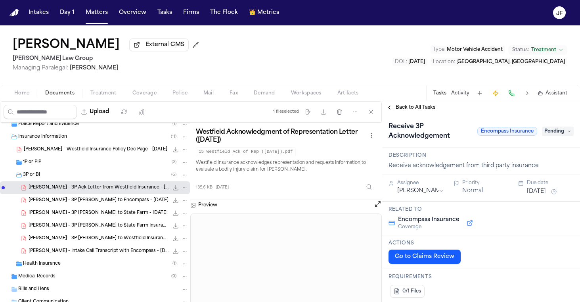
click at [96, 199] on span "S. Yang - 3P LOR to Encompass - 9.9.25" at bounding box center [99, 200] width 140 height 7
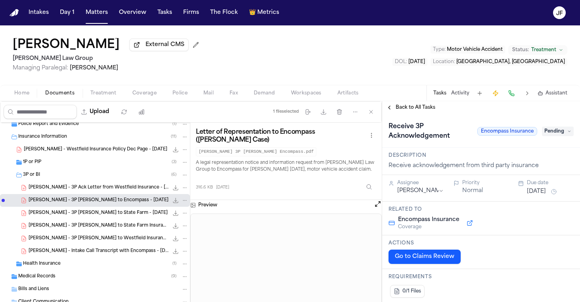
click at [404, 111] on span "Back to All Tasks" at bounding box center [415, 107] width 40 height 6
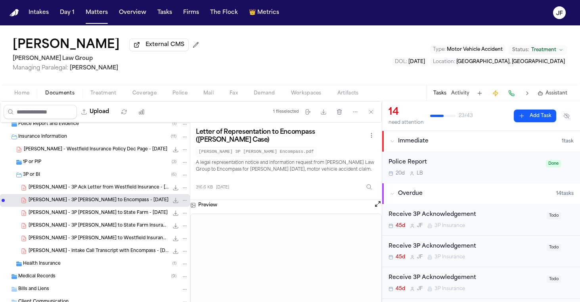
click at [107, 94] on span "Treatment" at bounding box center [103, 93] width 26 height 6
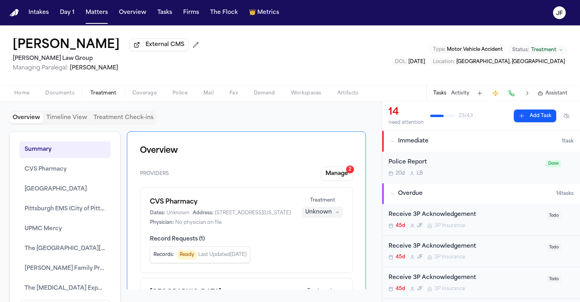
click at [144, 95] on span "Coverage" at bounding box center [144, 93] width 24 height 6
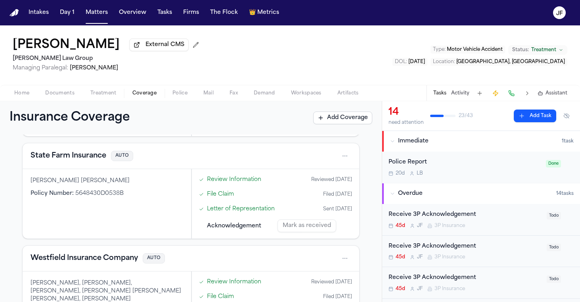
scroll to position [434, 0]
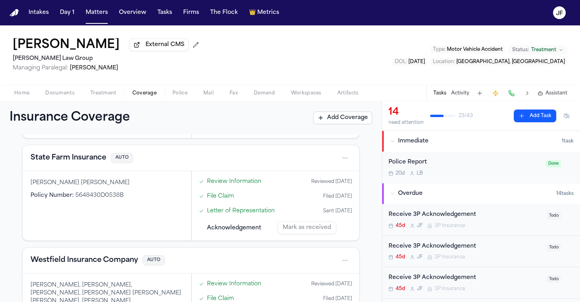
click at [88, 162] on button "State Farm Insurance" at bounding box center [69, 157] width 76 height 11
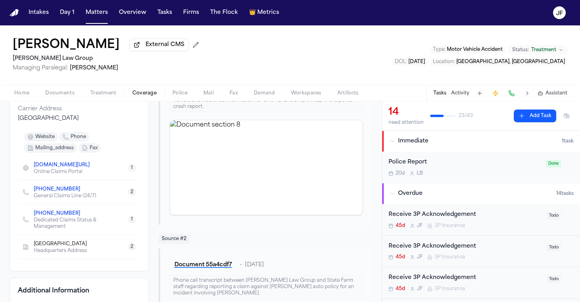
scroll to position [129, 0]
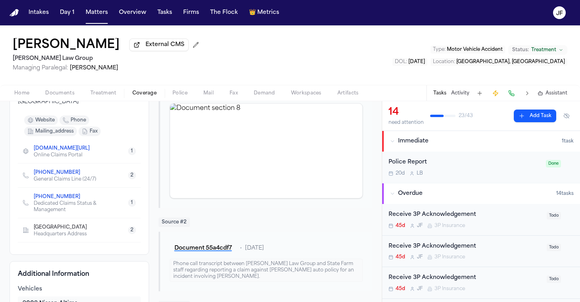
click at [67, 172] on link "+1 (800) 782-3332" at bounding box center [57, 172] width 46 height 6
click at [119, 0] on nav "Intakes Day 1 Matters Overview Tasks Firms The Flock 👑 Metrics JF" at bounding box center [290, 12] width 580 height 25
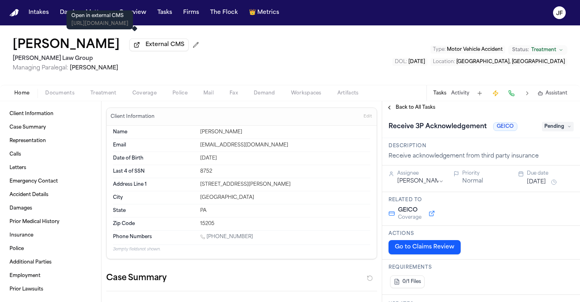
click at [145, 48] on span "External CMS" at bounding box center [164, 45] width 39 height 8
click at [152, 100] on div "Home Documents Treatment Coverage Police Mail Fax Demand Workspaces Artifacts T…" at bounding box center [290, 93] width 580 height 16
click at [151, 96] on span "Coverage" at bounding box center [144, 93] width 24 height 6
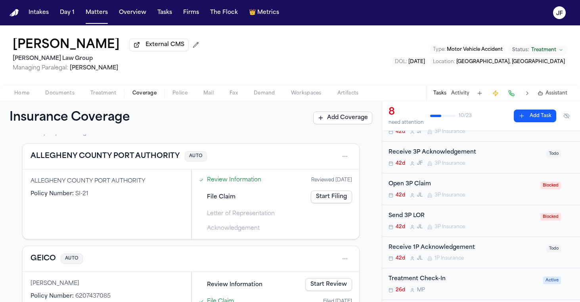
scroll to position [169, 0]
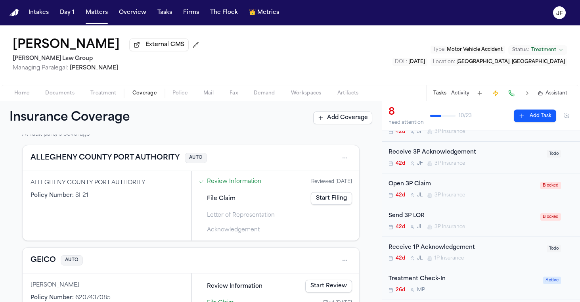
click at [467, 187] on div "Open 3P Claim" at bounding box center [461, 183] width 147 height 9
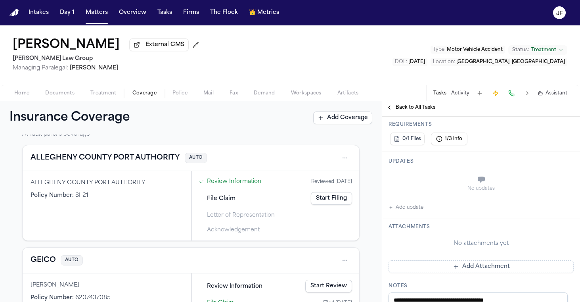
scroll to position [155, 0]
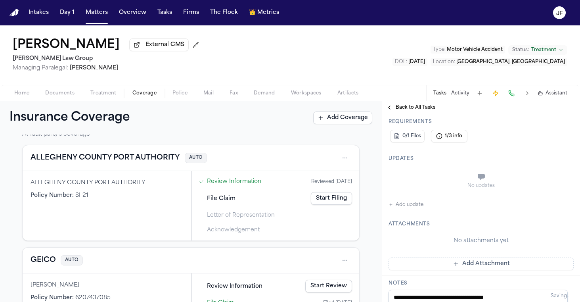
click at [31, 92] on button "Home" at bounding box center [21, 93] width 31 height 10
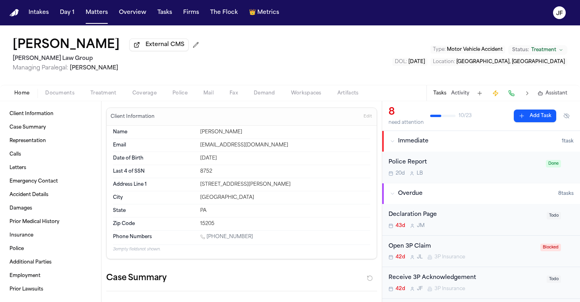
click at [53, 91] on span "Documents" at bounding box center [59, 93] width 29 height 6
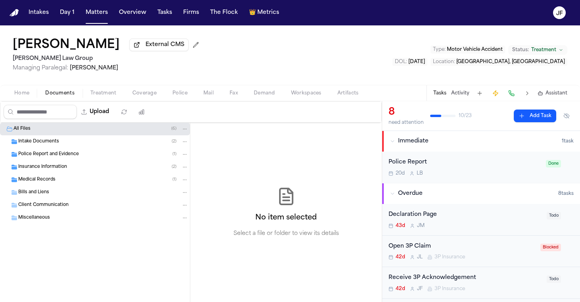
click at [68, 170] on div "Insurance Information ( 2 )" at bounding box center [103, 166] width 170 height 7
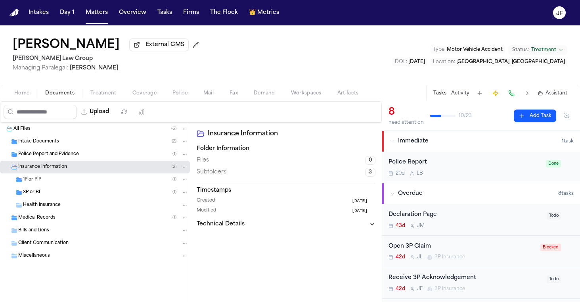
click at [74, 196] on div "3P or BI ( 1 )" at bounding box center [105, 192] width 165 height 7
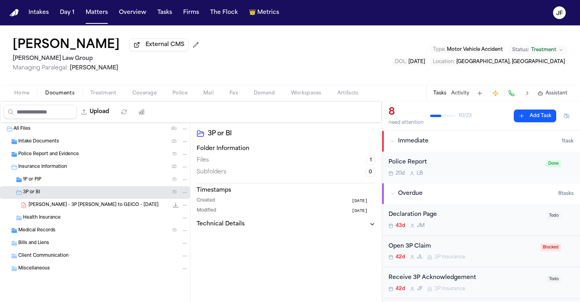
click at [76, 209] on div "[PERSON_NAME] - 3P [PERSON_NAME] to GEICO - [DATE] 559.0 KB • PDF" at bounding box center [109, 205] width 160 height 8
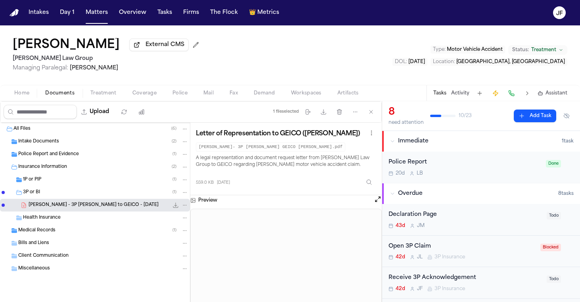
click at [78, 179] on div "1P or PIP ( 1 )" at bounding box center [105, 179] width 165 height 7
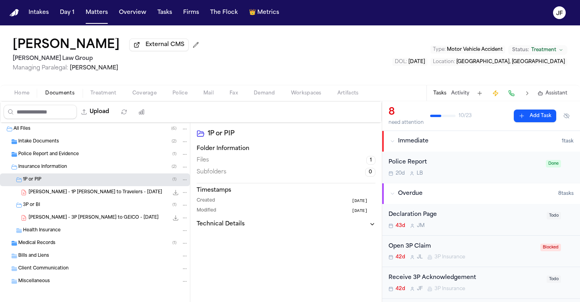
click at [79, 159] on div "Police Report and Evidence ( 1 )" at bounding box center [95, 154] width 190 height 13
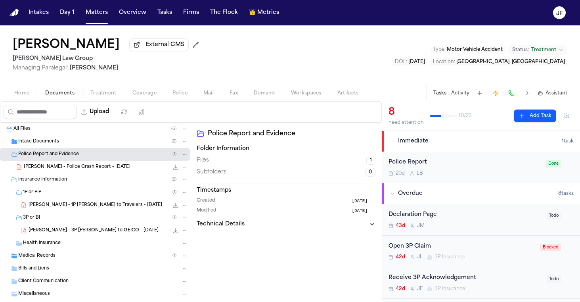
click at [80, 170] on span "[PERSON_NAME] - Police Crash Report - [DATE]" at bounding box center [77, 167] width 107 height 7
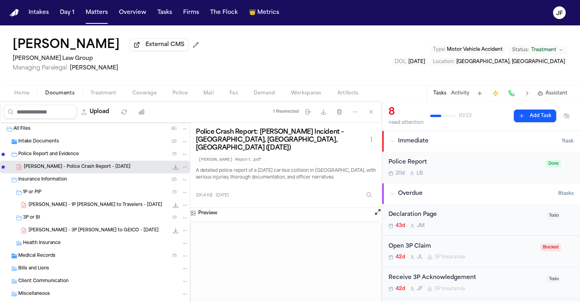
click at [112, 231] on div "[PERSON_NAME] - 3P [PERSON_NAME] to GEICO - [DATE] 559.0 KB • PDF" at bounding box center [109, 230] width 160 height 8
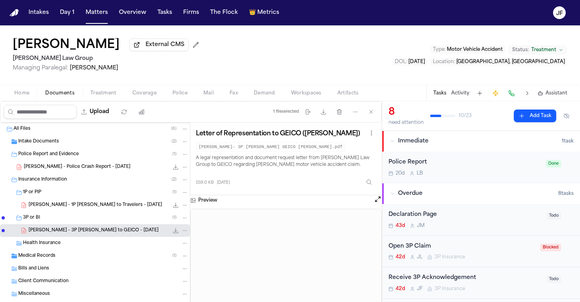
click at [151, 88] on div "Home Documents Treatment Coverage Police Mail Fax Demand Workspaces Artifacts T…" at bounding box center [290, 93] width 580 height 16
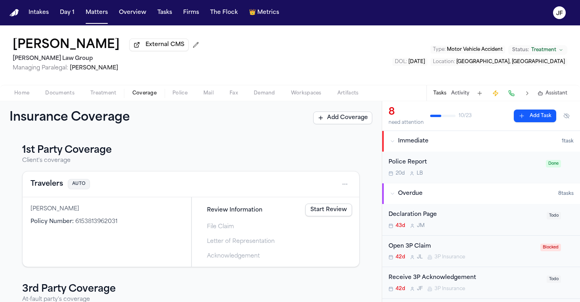
click at [151, 96] on span "Coverage" at bounding box center [144, 93] width 24 height 6
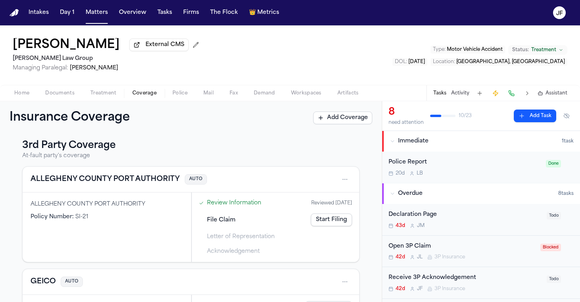
scroll to position [151, 0]
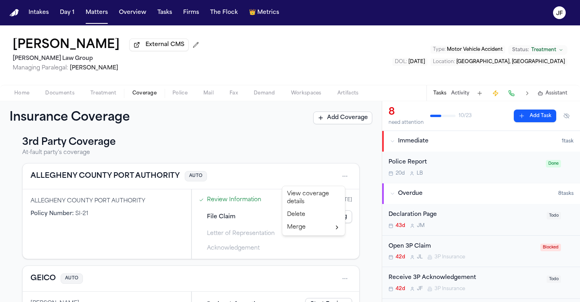
click at [343, 178] on html "Intakes Day 1 Matters Overview Tasks Firms The Flock 👑 Metrics [PERSON_NAME] Ex…" at bounding box center [290, 151] width 580 height 302
click at [237, 180] on html "Intakes Day 1 Matters Overview Tasks Firms The Flock 👑 Metrics [PERSON_NAME] Ex…" at bounding box center [290, 151] width 580 height 302
click at [120, 174] on button "ALLEGHENY COUNTY PORT AUTHORITY" at bounding box center [105, 175] width 149 height 11
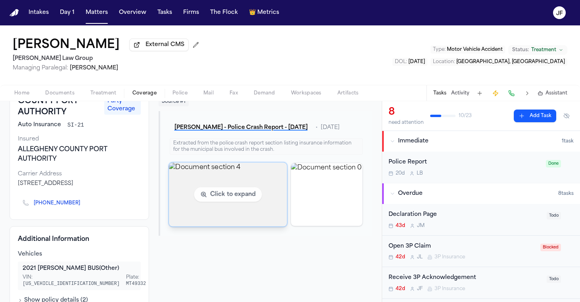
scroll to position [71, 0]
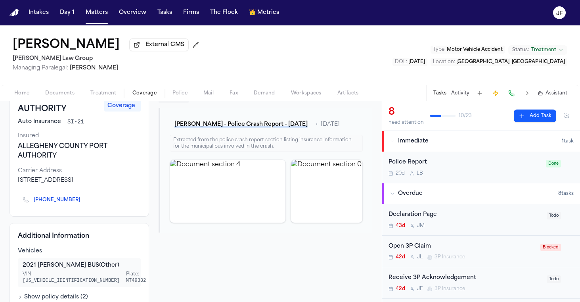
click at [260, 125] on button "[PERSON_NAME] - Police Crash Report - [DATE]" at bounding box center [241, 124] width 143 height 14
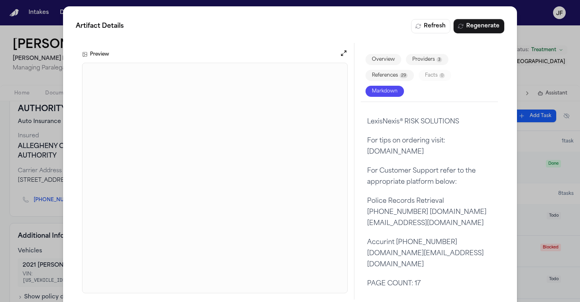
click at [544, 39] on div "Artifact Details Refresh Regenerate Preview Overview Providers 3 References 29 …" at bounding box center [290, 159] width 580 height 318
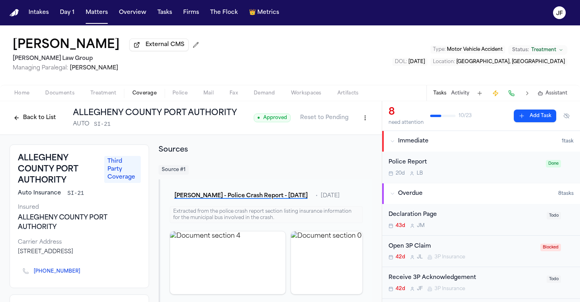
scroll to position [0, 0]
click at [360, 120] on html "Intakes Day 1 Matters Overview Tasks Firms The Flock 👑 Metrics [PERSON_NAME] Ex…" at bounding box center [290, 151] width 580 height 302
click at [338, 151] on div "Delete Coverage" at bounding box center [331, 149] width 67 height 13
click at [272, 125] on div "● Approved Reset to Pending" at bounding box center [313, 118] width 118 height 14
click at [272, 122] on span "● Approved" at bounding box center [272, 117] width 37 height 9
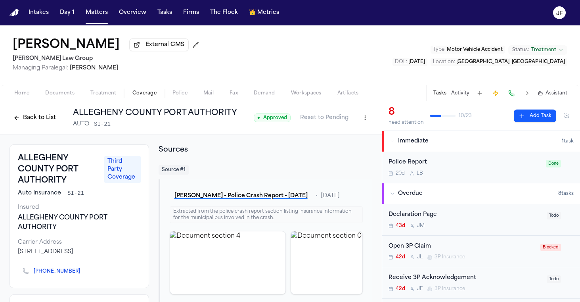
click at [274, 116] on span "● Approved" at bounding box center [272, 117] width 37 height 9
click at [318, 120] on button "Reset to Pending" at bounding box center [324, 117] width 58 height 13
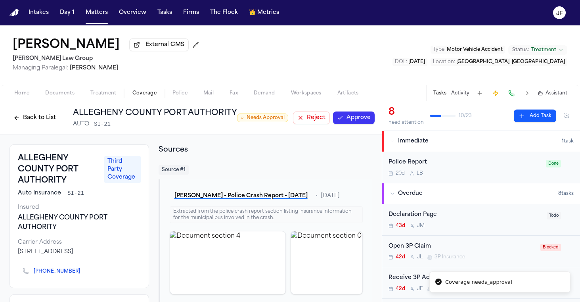
click at [318, 117] on button "Reject" at bounding box center [311, 117] width 37 height 13
click at [21, 119] on button "Back to List" at bounding box center [35, 117] width 50 height 13
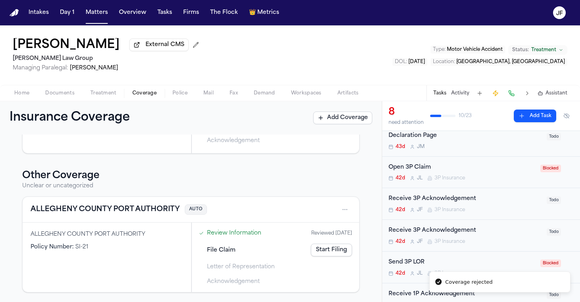
scroll to position [80, 0]
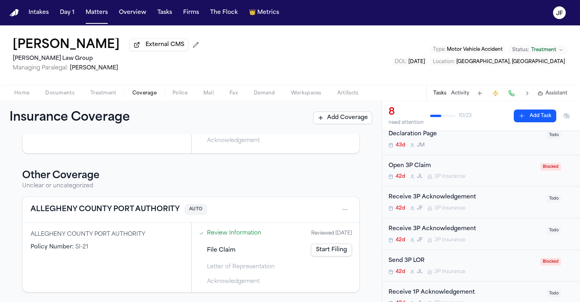
click at [430, 167] on div "Open 3P Claim" at bounding box center [461, 165] width 147 height 9
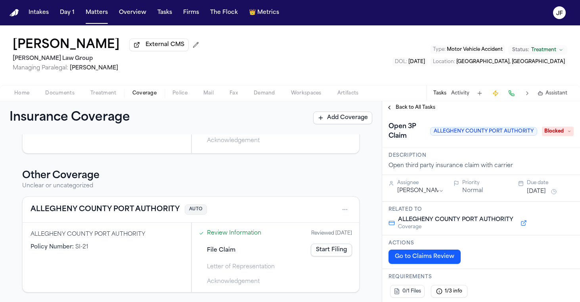
click at [567, 133] on icon at bounding box center [569, 131] width 4 height 4
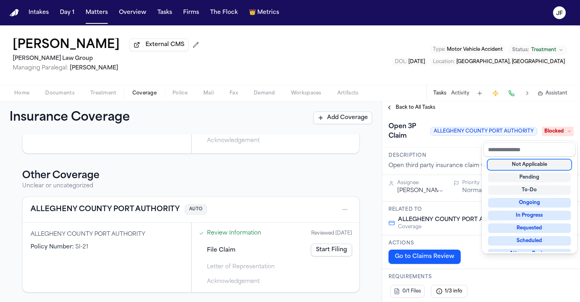
click at [536, 168] on div "Not Applicable" at bounding box center [529, 165] width 83 height 10
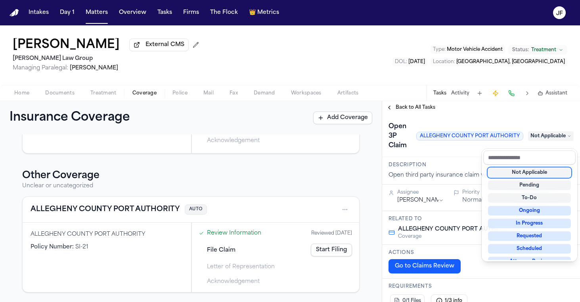
click at [429, 113] on div "**********" at bounding box center [481, 201] width 198 height 200
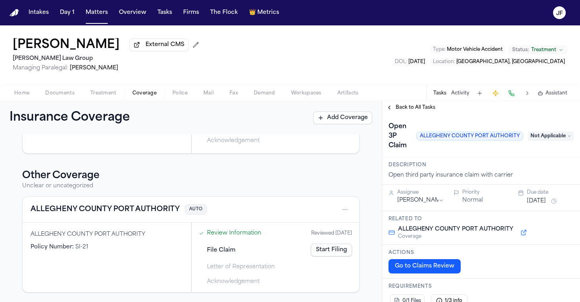
click at [559, 145] on div "Open 3P Claim ALLEGHENY COUNTY PORT AUTHORITY Not Applicable" at bounding box center [480, 136] width 185 height 32
click at [554, 141] on span "Not Applicable" at bounding box center [551, 136] width 46 height 10
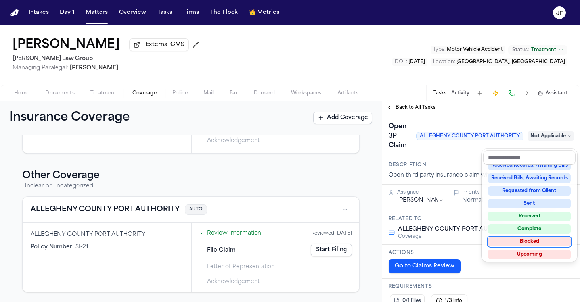
click at [531, 244] on div "Blocked" at bounding box center [529, 242] width 83 height 10
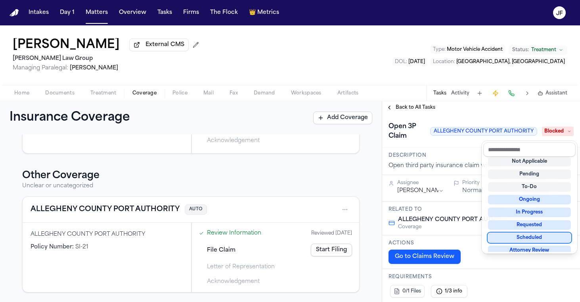
click at [59, 99] on div "Isabel Saucier External CMS Romanow Law Group Managing Paralegal: Thea Feeney T…" at bounding box center [290, 163] width 580 height 276
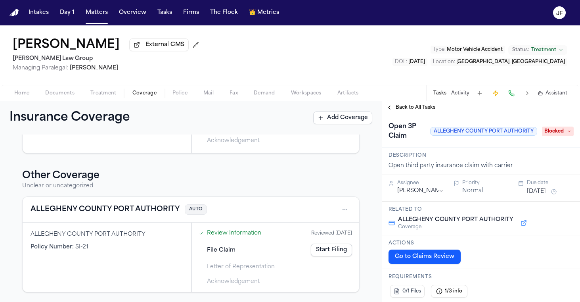
click at [59, 98] on span "button" at bounding box center [59, 97] width 39 height 1
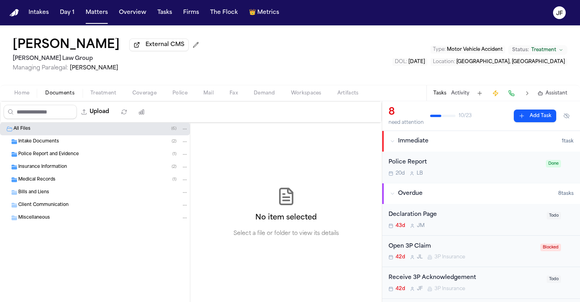
click at [57, 170] on span "Insurance Information" at bounding box center [42, 167] width 49 height 7
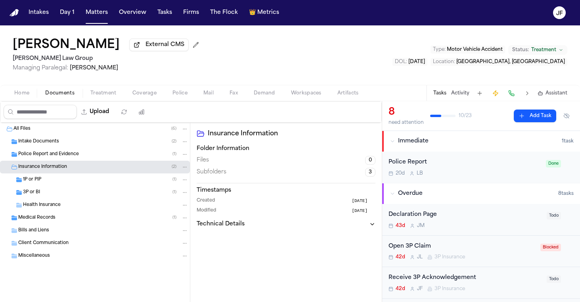
click at [57, 205] on span "Health Insurance" at bounding box center [42, 205] width 38 height 7
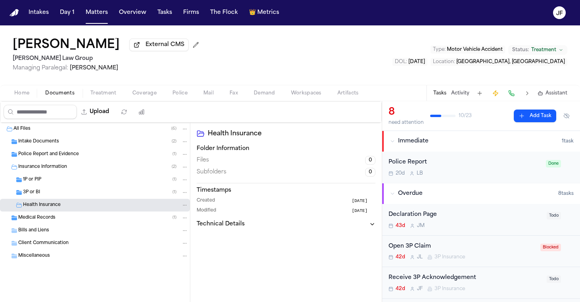
click at [65, 196] on div "3P or BI ( 1 )" at bounding box center [105, 192] width 165 height 7
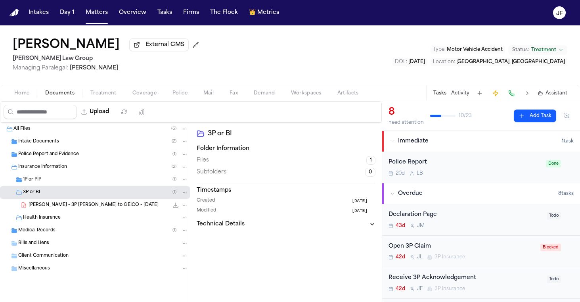
click at [68, 187] on div "3P or BI ( 1 )" at bounding box center [95, 192] width 190 height 13
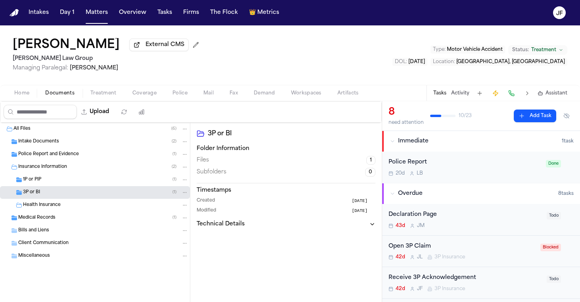
click at [75, 169] on div "Insurance Information ( 2 )" at bounding box center [103, 166] width 170 height 7
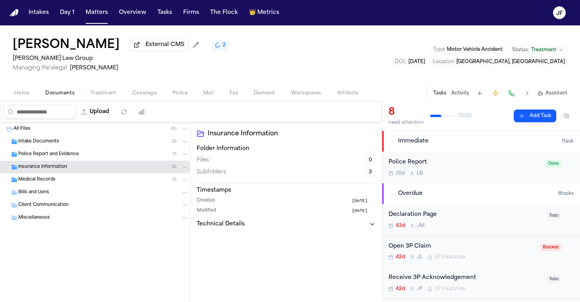
click at [83, 159] on div "Police Report and Evidence ( 1 )" at bounding box center [95, 154] width 190 height 13
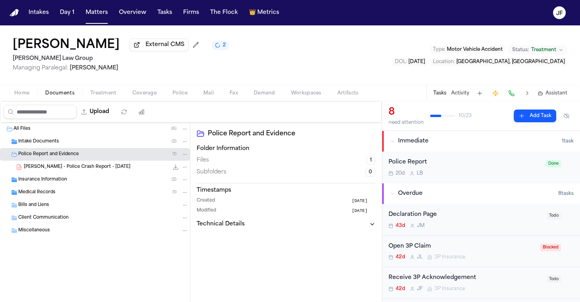
click at [87, 170] on span "I. Saucier - Police Crash Report - 7.19.25" at bounding box center [77, 167] width 107 height 7
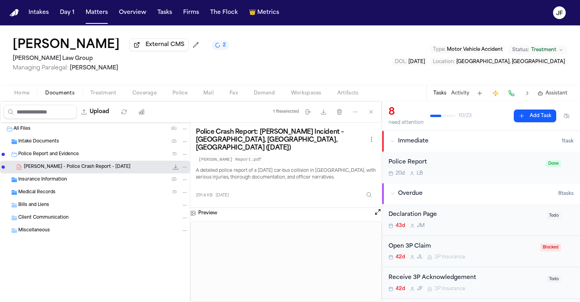
click at [178, 166] on icon "File: I. Saucier - Police Crash Report - 7.19.25" at bounding box center [175, 167] width 6 height 6
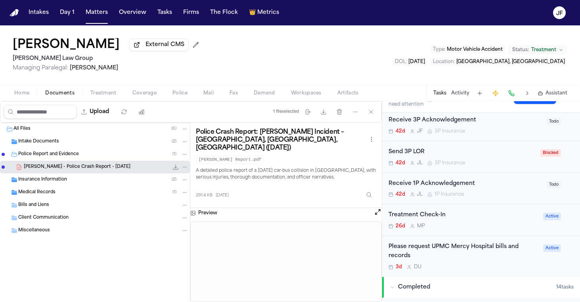
scroll to position [189, 0]
click at [134, 91] on span "Coverage" at bounding box center [144, 93] width 24 height 6
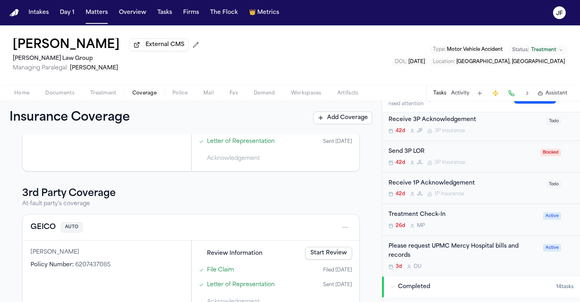
scroll to position [105, 0]
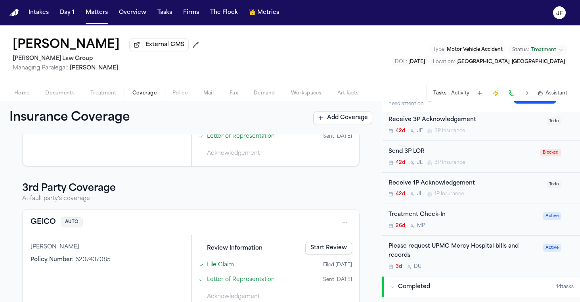
click at [42, 220] on button "GEICO" at bounding box center [43, 221] width 25 height 11
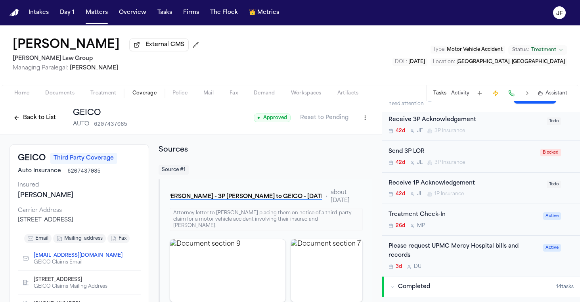
click at [42, 120] on button "Back to List" at bounding box center [35, 117] width 50 height 13
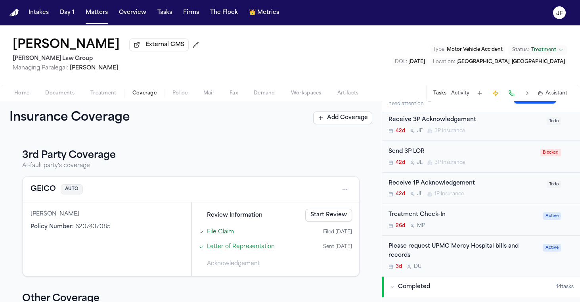
scroll to position [125, 0]
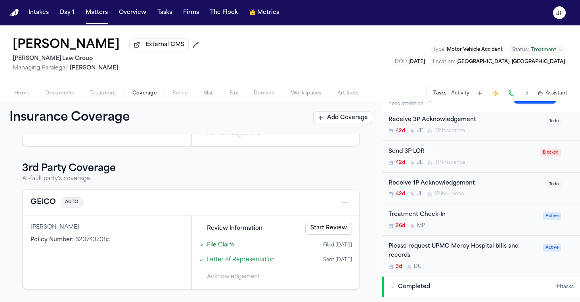
click at [329, 227] on link "Start Review" at bounding box center [328, 227] width 47 height 13
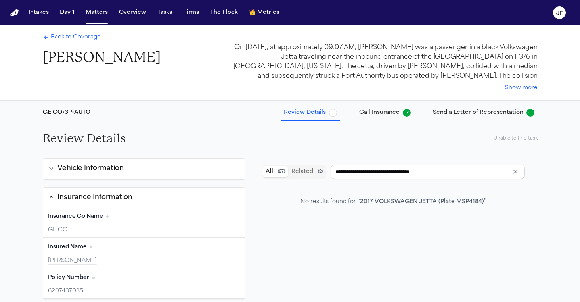
click at [333, 112] on span "button" at bounding box center [333, 113] width 8 height 8
click at [334, 112] on span "button" at bounding box center [333, 113] width 8 height 8
click at [90, 40] on span "Back to Coverage" at bounding box center [76, 37] width 50 height 8
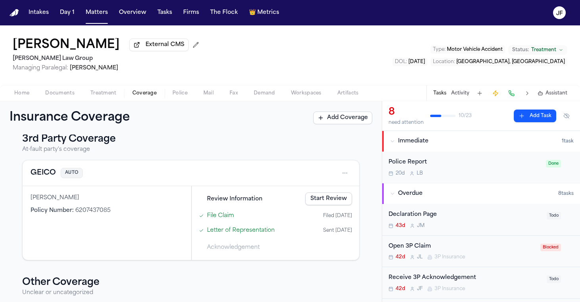
scroll to position [164, 0]
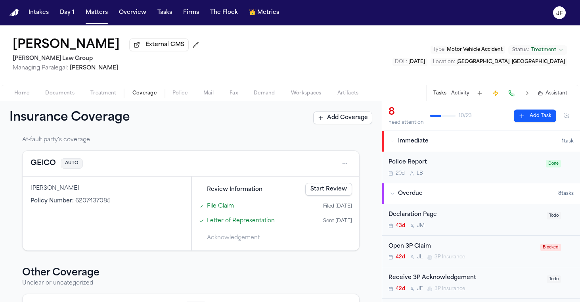
click at [317, 190] on link "Start Review" at bounding box center [328, 189] width 47 height 13
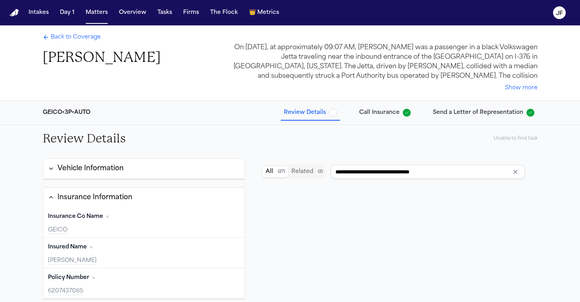
click at [337, 111] on span "button" at bounding box center [333, 113] width 8 height 8
click at [337, 115] on span "button" at bounding box center [333, 113] width 8 height 8
click at [497, 143] on div "Review Details Unable to find task" at bounding box center [289, 138] width 507 height 27
click at [40, 32] on div "Back to Coverage Isabel Saucier On July 19, 2025, at approximately 09:07 AM, Is…" at bounding box center [289, 62] width 507 height 75
click at [60, 38] on span "Back to Coverage" at bounding box center [76, 37] width 50 height 8
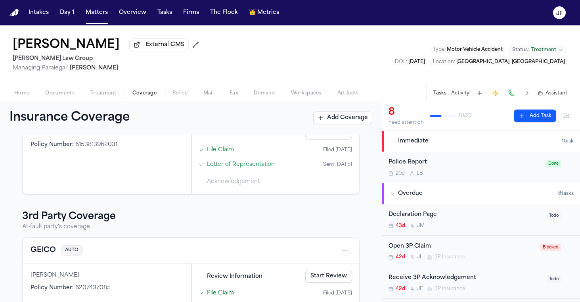
scroll to position [122, 0]
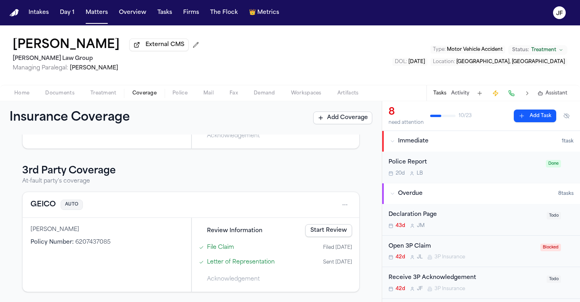
click at [39, 202] on button "GEICO" at bounding box center [43, 204] width 25 height 11
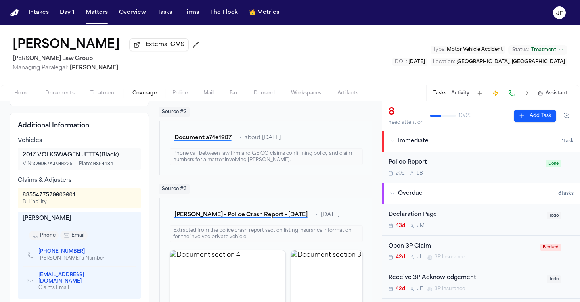
scroll to position [237, 0]
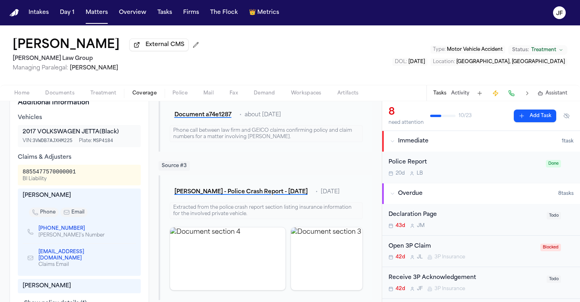
click at [54, 231] on link "(540) 286-9268" at bounding box center [61, 228] width 46 height 6
drag, startPoint x: 10, startPoint y: 47, endPoint x: 96, endPoint y: 55, distance: 86.7
click at [96, 55] on div "Isabel Saucier External CMS Romanow Law Group Managing Paralegal: Thea Feeney T…" at bounding box center [290, 54] width 580 height 59
copy h1 "Isabel Saucier"
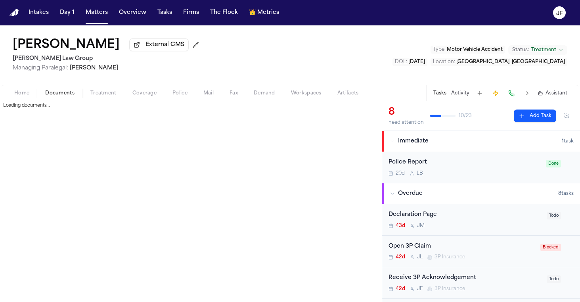
click at [71, 95] on span "Documents" at bounding box center [59, 93] width 29 height 6
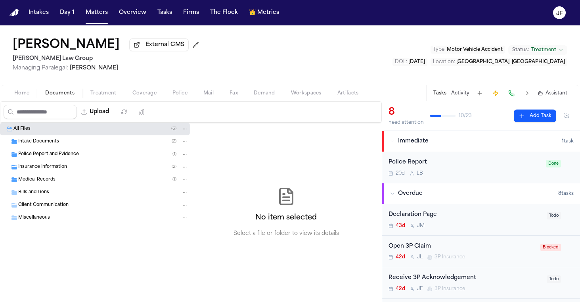
click at [55, 172] on div "Insurance Information ( 2 )" at bounding box center [95, 166] width 190 height 13
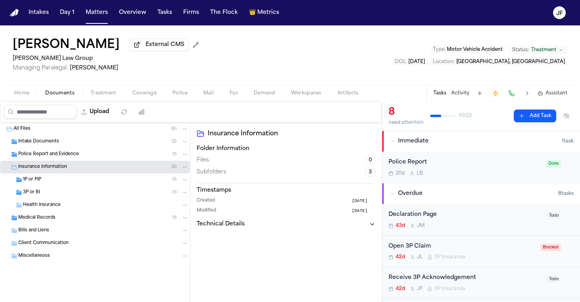
click at [57, 179] on div "1P or PIP ( 1 )" at bounding box center [105, 179] width 165 height 7
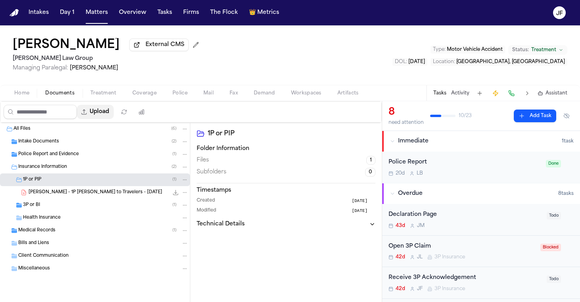
click at [114, 110] on button "Upload" at bounding box center [95, 112] width 37 height 14
select select "**********"
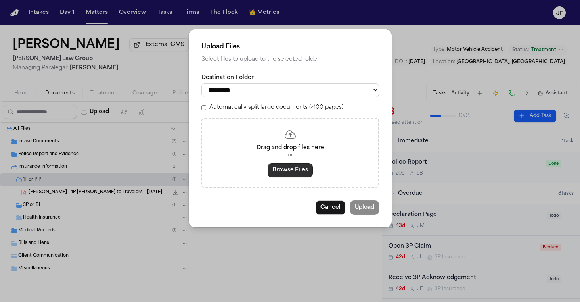
click at [278, 173] on button "Browse Files" at bounding box center [289, 170] width 45 height 14
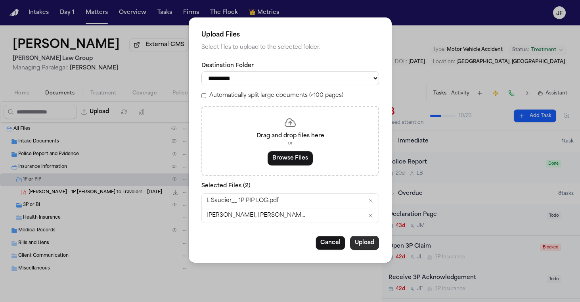
click at [368, 242] on button "Upload" at bounding box center [364, 242] width 29 height 14
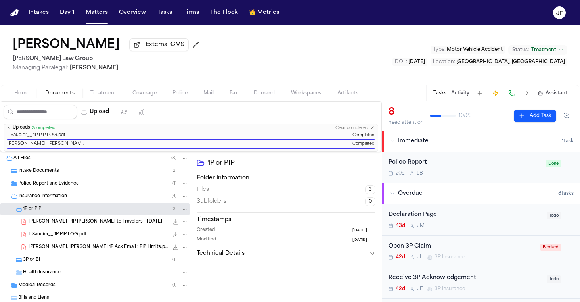
click at [40, 233] on span "I. Saucier__ 1P PIP LOG.pdf" at bounding box center [58, 234] width 58 height 7
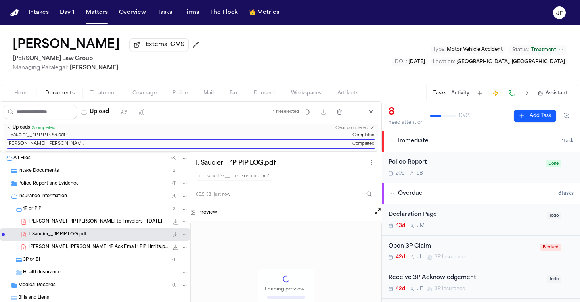
click at [44, 265] on div "3P or BI ( 1 )" at bounding box center [95, 259] width 190 height 13
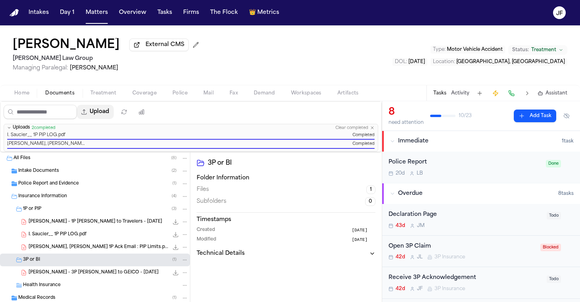
click at [114, 115] on button "Upload" at bounding box center [95, 112] width 37 height 14
select select "**********"
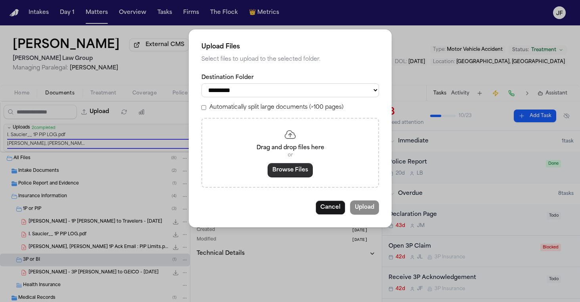
click at [278, 164] on button "Browse Files" at bounding box center [289, 170] width 45 height 14
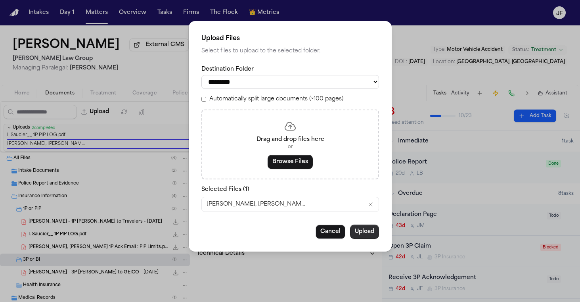
click at [365, 241] on div "**********" at bounding box center [290, 136] width 203 height 230
click at [366, 234] on button "Upload" at bounding box center [364, 231] width 29 height 14
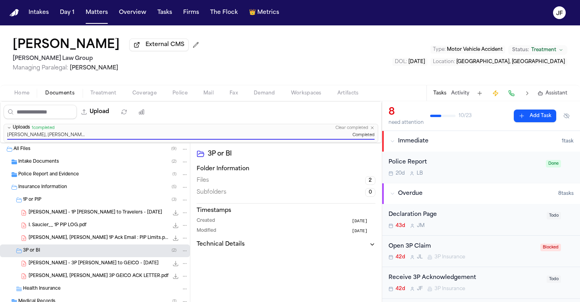
click at [82, 243] on div "Saucier, Isabel_ 1P Ack Email : PIP Limits.pdf 92.3 KB • PDF" at bounding box center [95, 237] width 190 height 13
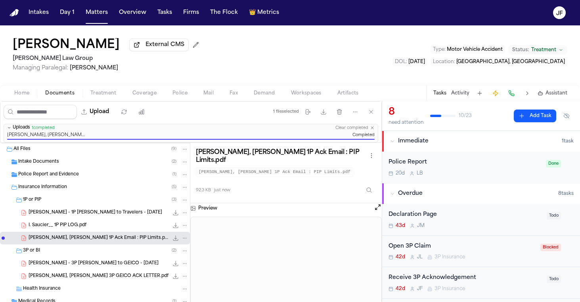
click at [172, 239] on icon "File: Saucier, Isabel_ 1P Ack Email : PIP Limits.pdf" at bounding box center [175, 238] width 6 height 6
click at [80, 223] on span "I. Saucier__ 1P PIP LOG.pdf" at bounding box center [58, 225] width 58 height 7
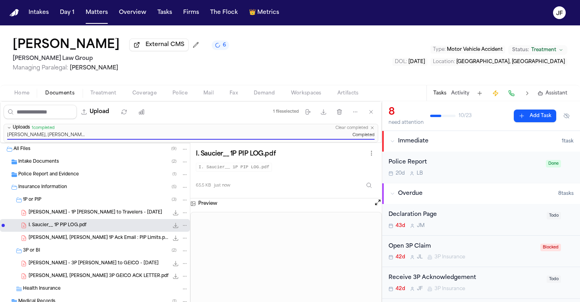
click at [172, 227] on icon "File: I. Saucier__ 1P PIP LOG.pdf" at bounding box center [175, 225] width 6 height 6
click at [431, 218] on div "Declaration Page" at bounding box center [464, 214] width 153 height 9
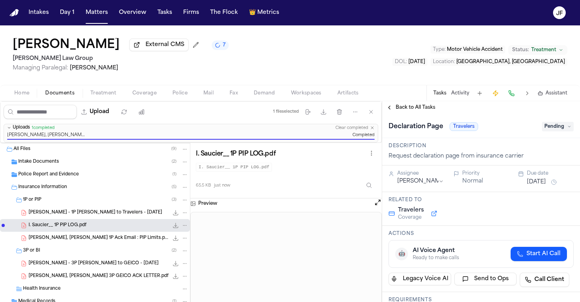
click at [550, 131] on span "Pending" at bounding box center [558, 127] width 32 height 10
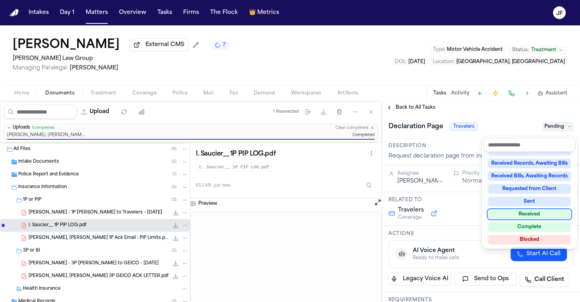
click at [524, 216] on div "Received" at bounding box center [529, 214] width 83 height 10
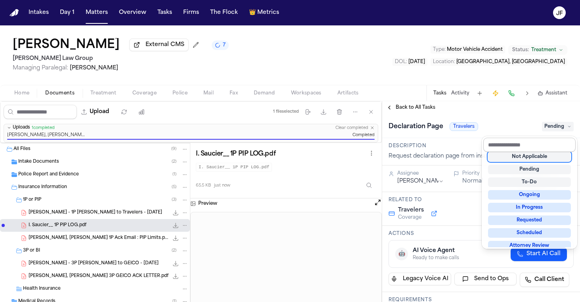
click at [487, 145] on input "text" at bounding box center [529, 144] width 92 height 14
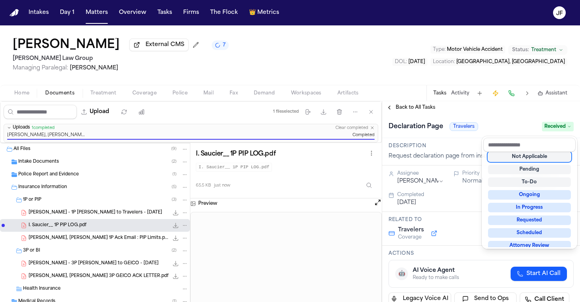
click at [484, 117] on div "Declaration Page Travelers Received" at bounding box center [481, 126] width 198 height 24
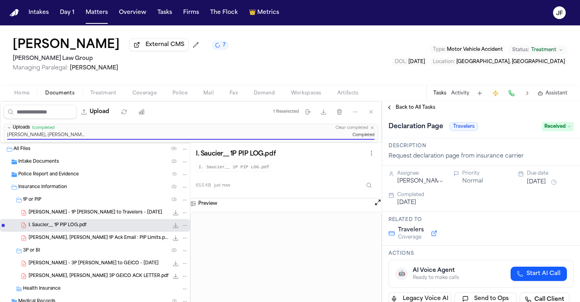
click at [422, 107] on span "Back to All Tasks" at bounding box center [415, 107] width 40 height 6
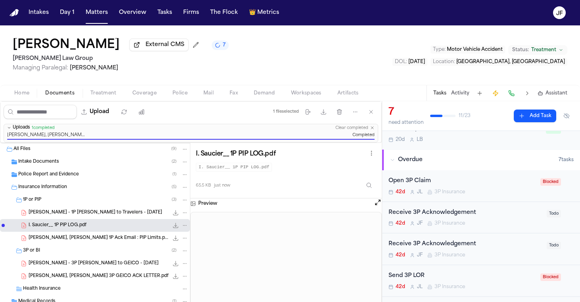
scroll to position [48, 0]
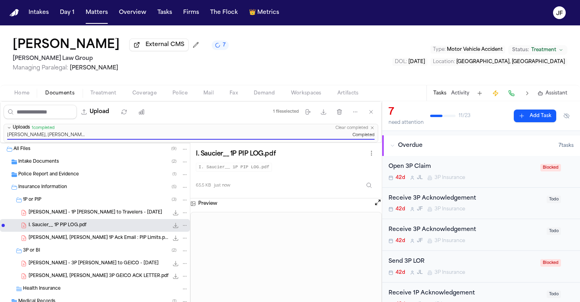
click at [456, 197] on div "Receive 3P Acknowledgement" at bounding box center [464, 198] width 153 height 9
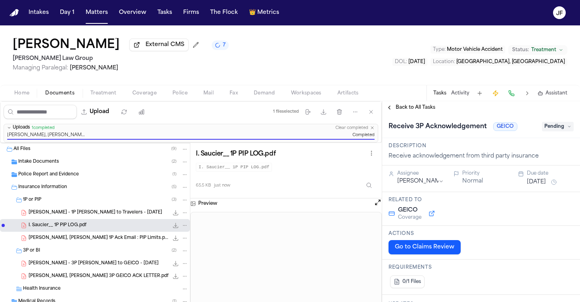
click at [559, 128] on span "Pending" at bounding box center [558, 127] width 32 height 10
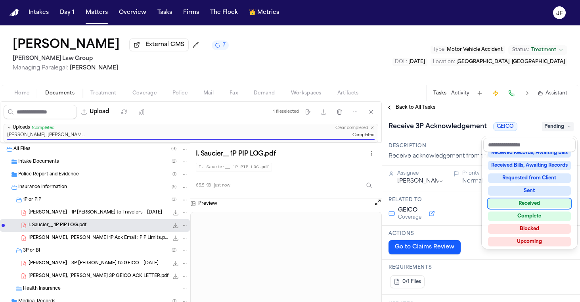
click at [517, 202] on div "Received" at bounding box center [529, 204] width 83 height 10
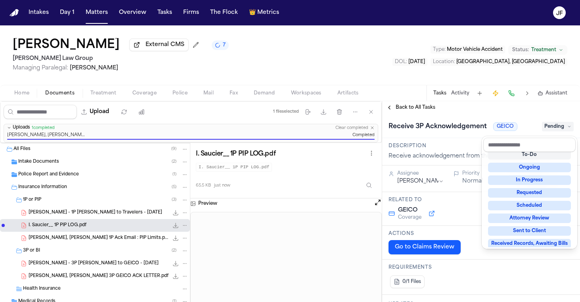
scroll to position [3, 0]
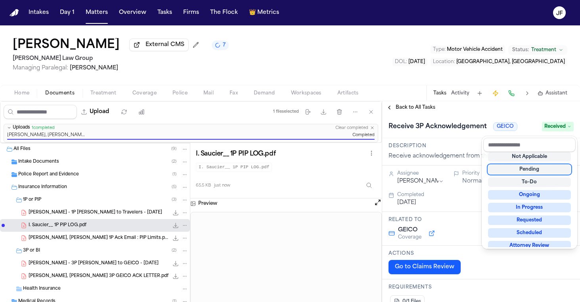
click at [479, 113] on div "**********" at bounding box center [481, 201] width 198 height 200
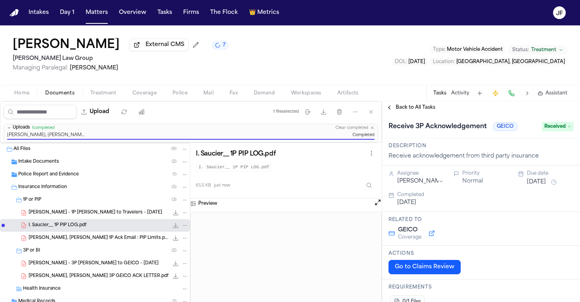
click at [420, 107] on span "Back to All Tasks" at bounding box center [415, 107] width 40 height 6
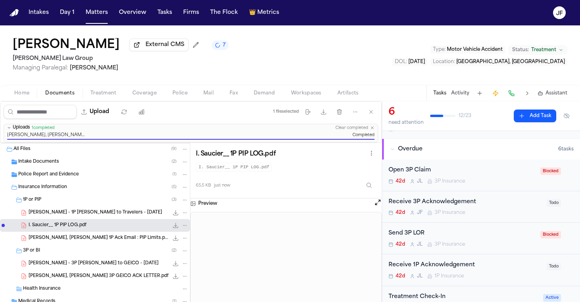
scroll to position [53, 0]
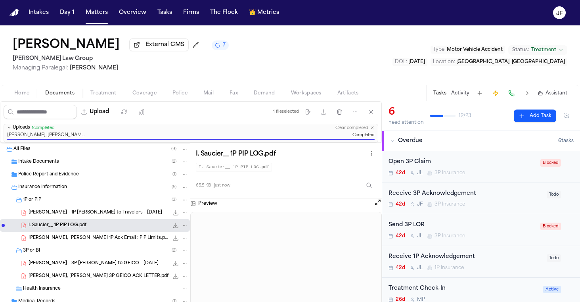
click at [451, 195] on div "Receive 3P Acknowledgement" at bounding box center [464, 193] width 153 height 9
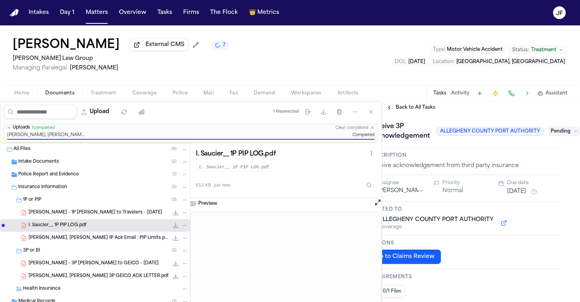
scroll to position [0, 24]
click at [557, 132] on span "Pending" at bounding box center [564, 131] width 32 height 10
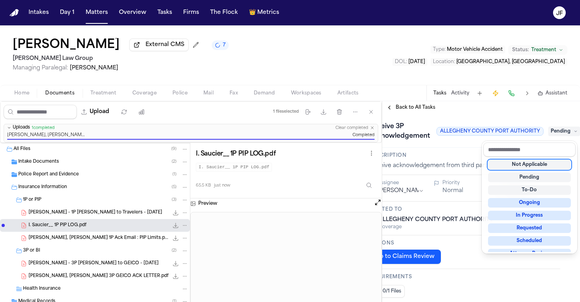
click at [521, 164] on div "Not Applicable" at bounding box center [529, 165] width 83 height 10
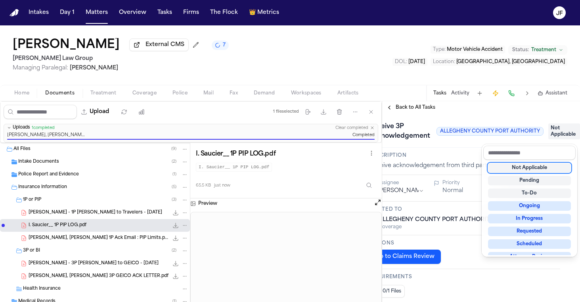
click at [471, 116] on div "Receive 3P Acknowledgement ALLEGHENY COUNTY PORT AUTHORITY Not Applicable" at bounding box center [461, 131] width 198 height 34
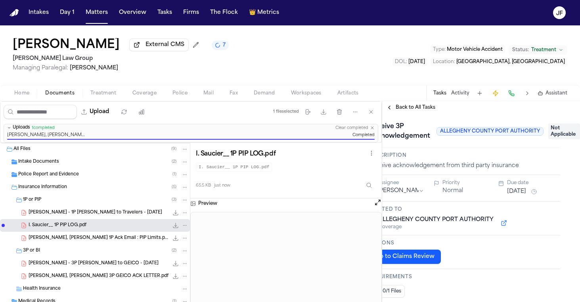
click at [409, 106] on span "Back to All Tasks" at bounding box center [415, 107] width 40 height 6
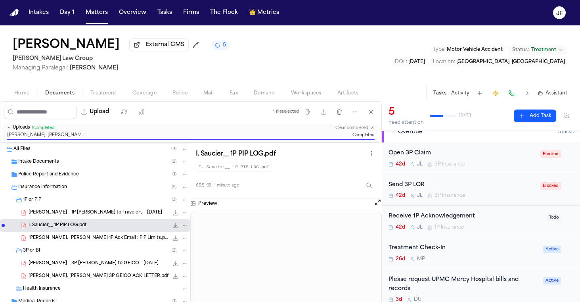
scroll to position [50, 0]
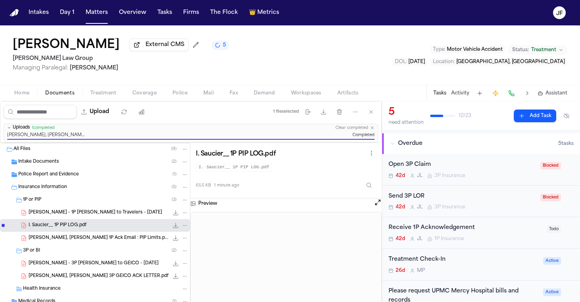
click at [407, 166] on div "Open 3P Claim" at bounding box center [461, 164] width 147 height 9
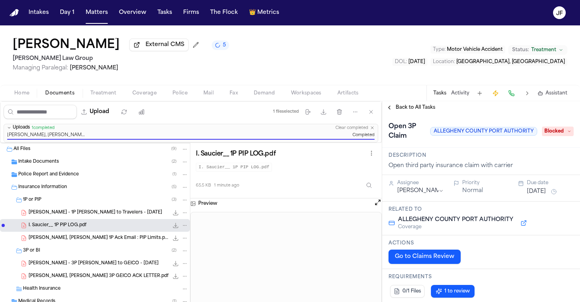
click at [556, 132] on span "Blocked" at bounding box center [558, 131] width 32 height 10
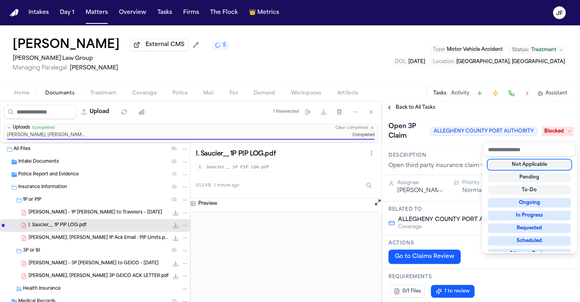
click at [530, 169] on div "Not Applicable Pending To-Do Ongoing In Progress Requested Scheduled Attorney R…" at bounding box center [529, 204] width 92 height 95
click at [533, 168] on div "Not Applicable" at bounding box center [529, 165] width 83 height 10
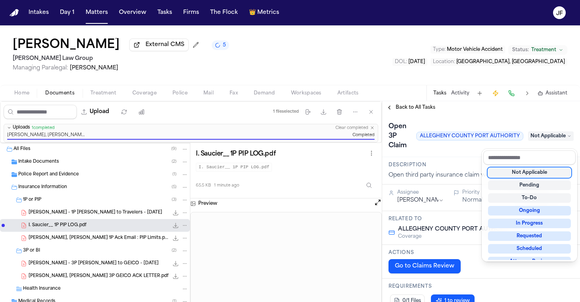
click at [428, 111] on div "**********" at bounding box center [481, 201] width 198 height 200
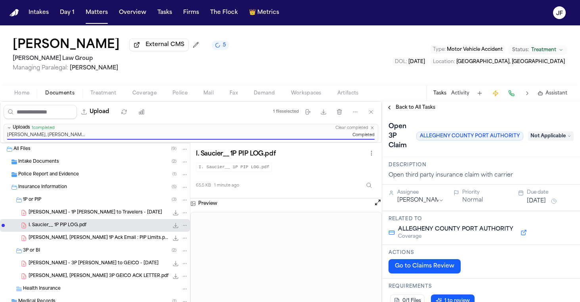
click at [427, 109] on span "Back to All Tasks" at bounding box center [415, 107] width 40 height 6
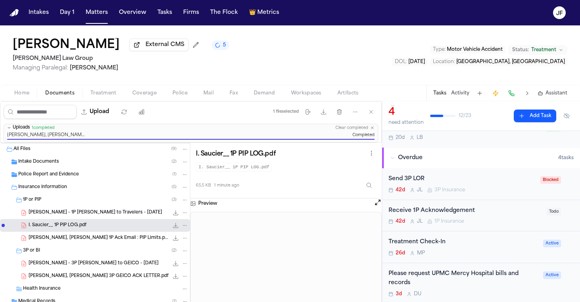
scroll to position [38, 0]
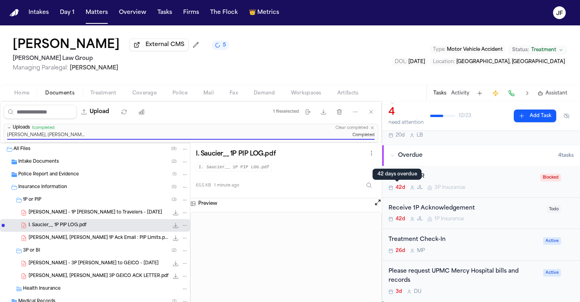
click at [401, 179] on div "42 days overdue 42 days overdue" at bounding box center [396, 173] width 49 height 11
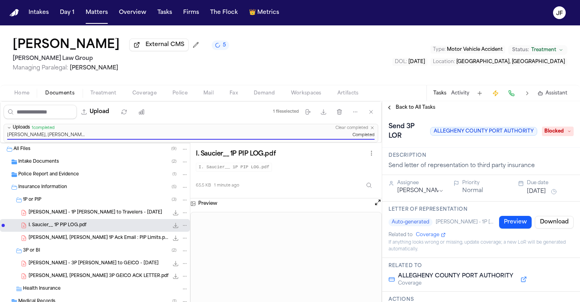
click at [566, 126] on div "Send 3P LOR ALLEGHENY COUNTY PORT AUTHORITY Blocked" at bounding box center [480, 131] width 185 height 22
click at [556, 132] on span "Blocked" at bounding box center [558, 131] width 32 height 10
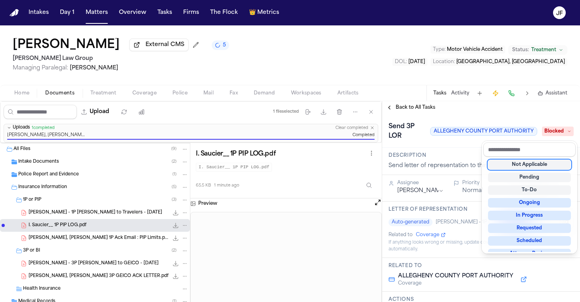
click at [534, 164] on div "Not Applicable" at bounding box center [529, 165] width 83 height 10
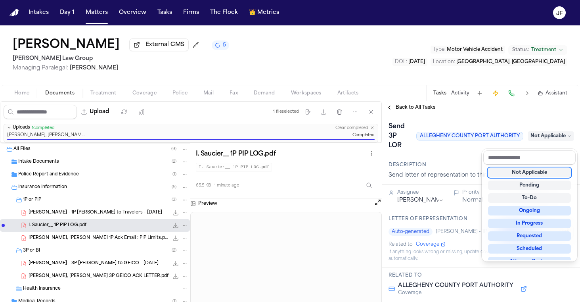
click at [419, 108] on div "**********" at bounding box center [481, 201] width 198 height 200
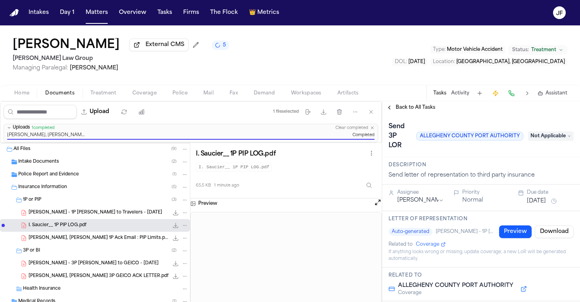
click at [419, 108] on span "Back to All Tasks" at bounding box center [415, 107] width 40 height 6
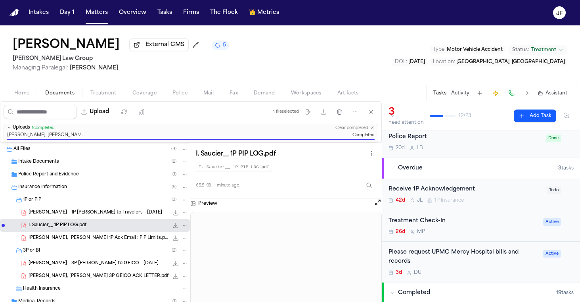
scroll to position [29, 0]
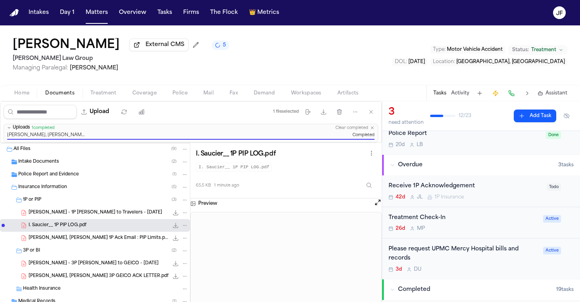
click at [453, 189] on div "Receive 1P Acknowledgement" at bounding box center [464, 185] width 153 height 9
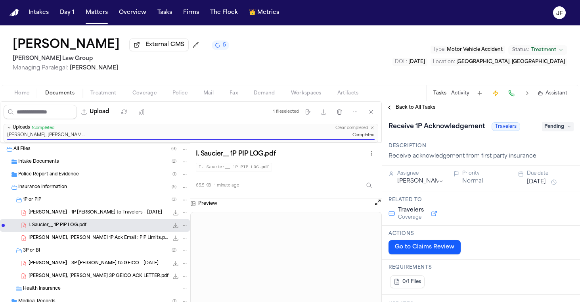
click at [549, 133] on div "Receive 1P Acknowledgement Travelers Pending" at bounding box center [480, 126] width 185 height 13
click at [550, 128] on span "Pending" at bounding box center [558, 127] width 32 height 10
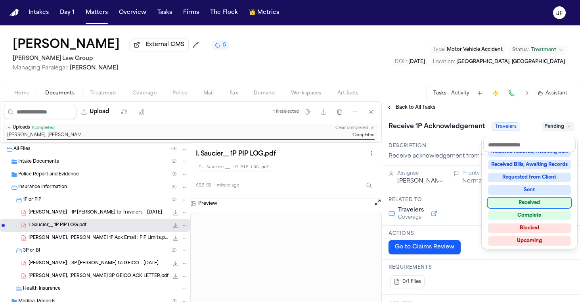
click at [534, 203] on div "Received" at bounding box center [529, 203] width 83 height 10
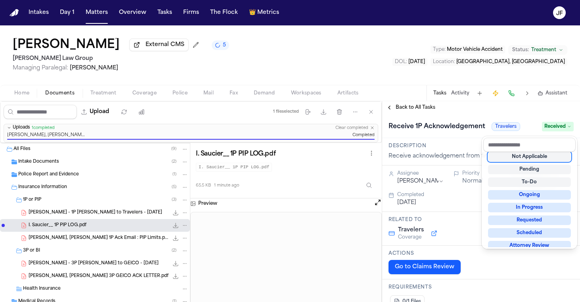
click at [511, 101] on div "Isabel Saucier External CMS 5 Romanow Law Group Managing Paralegal: Thea Feeney…" at bounding box center [290, 163] width 580 height 276
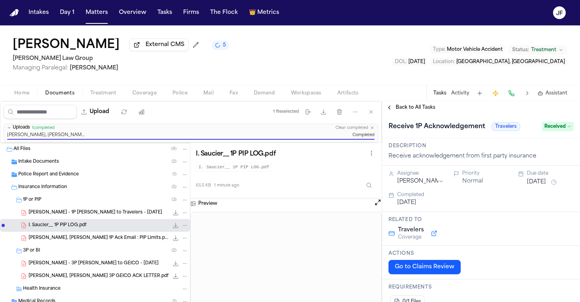
click at [402, 114] on div "Back to All Tasks" at bounding box center [481, 107] width 198 height 13
click at [405, 111] on span "Back to All Tasks" at bounding box center [415, 107] width 40 height 6
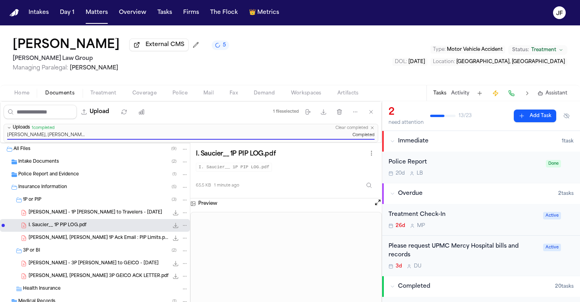
click at [451, 176] on div "20d L B" at bounding box center [464, 173] width 153 height 6
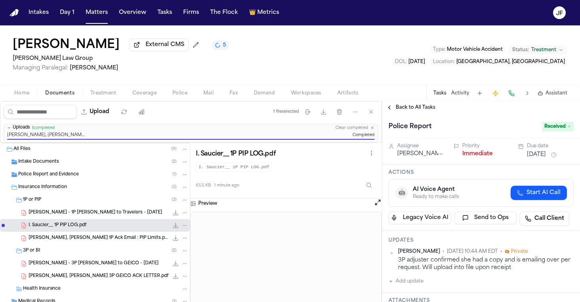
click at [480, 148] on div "Priority" at bounding box center [485, 146] width 47 height 6
click at [480, 157] on button "Immediate" at bounding box center [477, 154] width 31 height 8
click at [415, 105] on span "Back to All Tasks" at bounding box center [415, 107] width 40 height 6
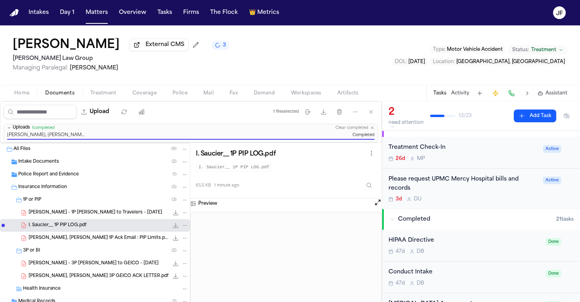
scroll to position [21, 0]
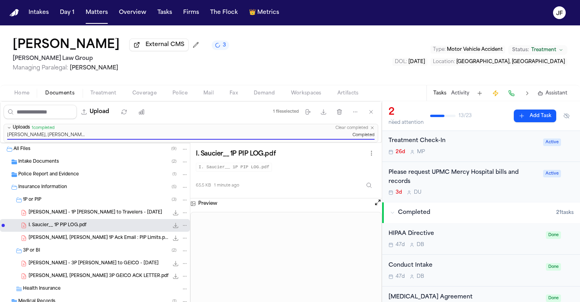
click at [38, 200] on span "1P or PIP" at bounding box center [32, 200] width 18 height 7
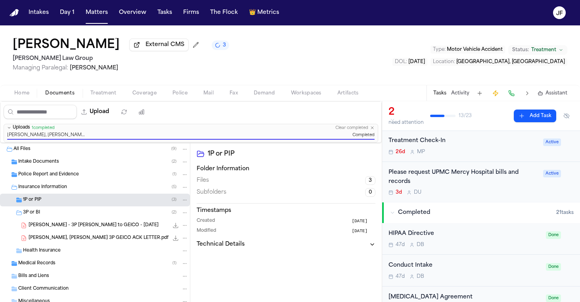
click at [52, 185] on span "Insurance Information" at bounding box center [42, 187] width 49 height 7
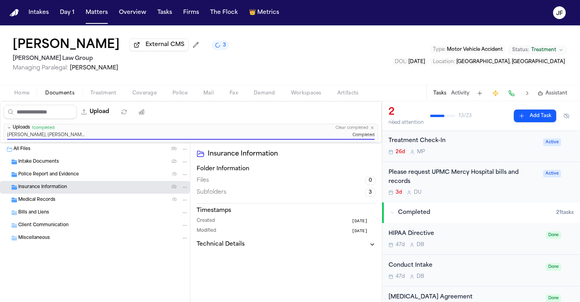
click at [55, 189] on span "Insurance Information" at bounding box center [42, 187] width 49 height 7
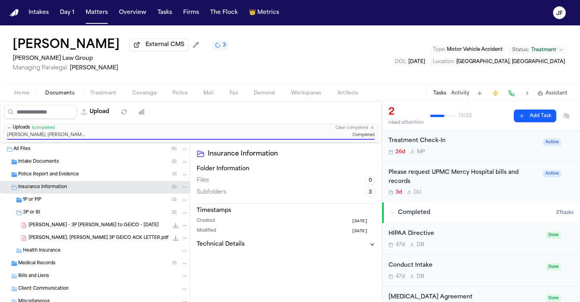
click at [49, 213] on div "3P or BI ( 2 )" at bounding box center [105, 212] width 165 height 7
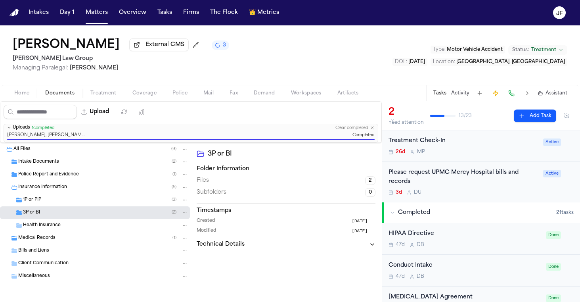
click at [54, 193] on div "Insurance Information ( 5 )" at bounding box center [95, 187] width 190 height 13
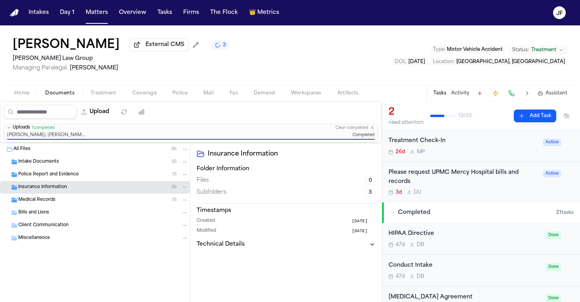
click at [22, 96] on span "Home" at bounding box center [21, 93] width 15 height 6
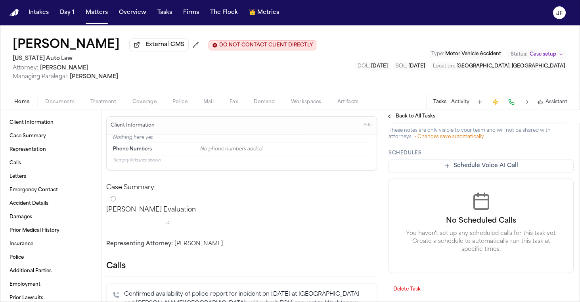
scroll to position [351, 0]
click at [12, 98] on button "Home" at bounding box center [21, 102] width 31 height 10
click at [62, 105] on span "Documents" at bounding box center [59, 102] width 29 height 6
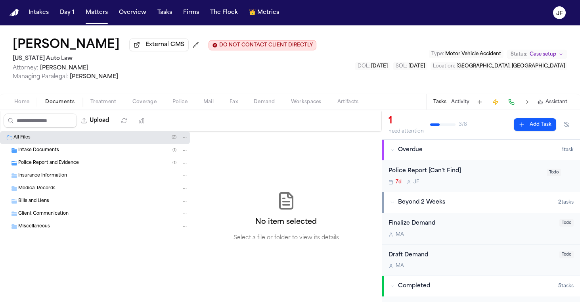
click at [45, 160] on div "Police Report and Evidence ( 1 )" at bounding box center [95, 163] width 190 height 13
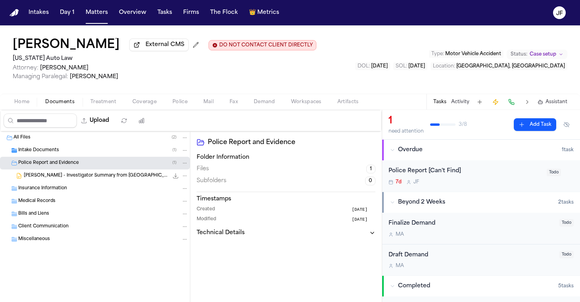
click at [96, 164] on div "Police Report and Evidence ( 1 )" at bounding box center [103, 162] width 170 height 7
click at [98, 174] on div "Insurance Information" at bounding box center [103, 175] width 170 height 7
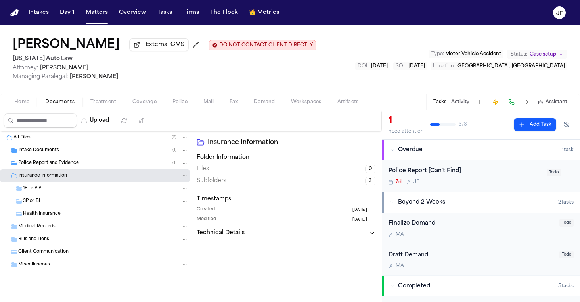
click at [106, 160] on div "Police Report and Evidence ( 1 )" at bounding box center [95, 163] width 190 height 13
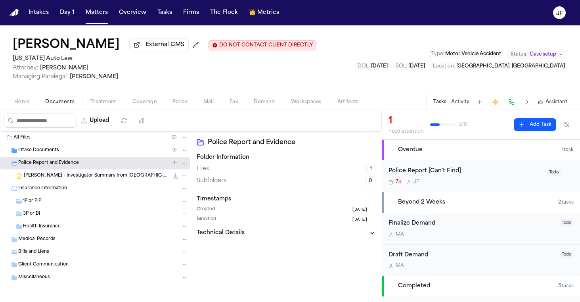
click at [113, 179] on div "[PERSON_NAME] - Investigator Summary from [GEOGRAPHIC_DATA][US_STATE] Investiga…" at bounding box center [106, 176] width 164 height 8
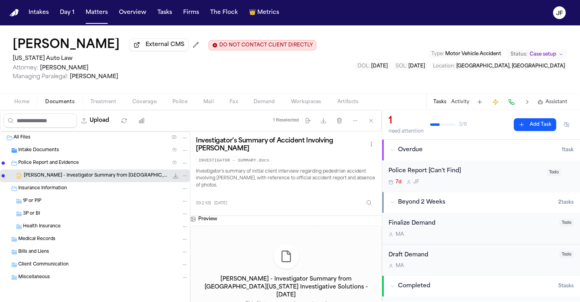
click at [172, 178] on icon "File: M. Jones - Investigator Summary from West Michigan Investigative Solution…" at bounding box center [175, 175] width 6 height 6
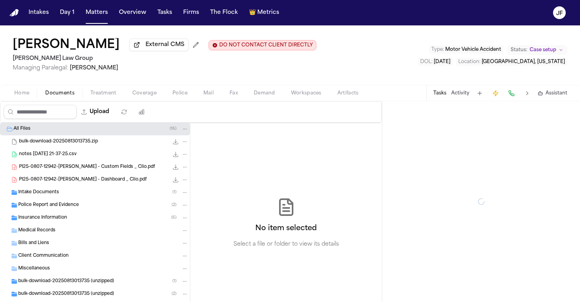
click at [47, 95] on span "Documents" at bounding box center [59, 93] width 29 height 6
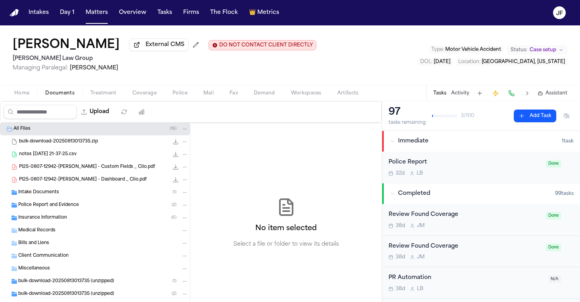
click at [68, 191] on div "Intake Documents ( 1 )" at bounding box center [103, 192] width 170 height 7
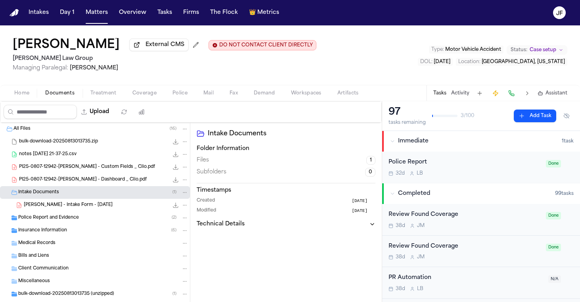
click at [67, 219] on span "Police Report and Evidence" at bounding box center [48, 217] width 61 height 7
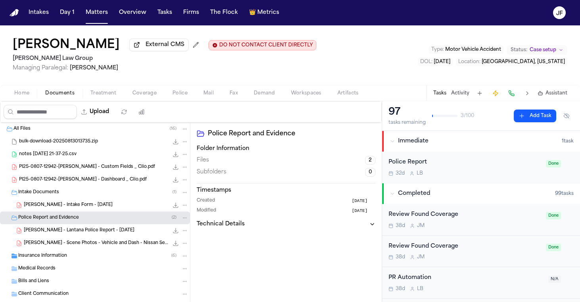
click at [67, 219] on span "Police Report and Evidence" at bounding box center [48, 217] width 61 height 7
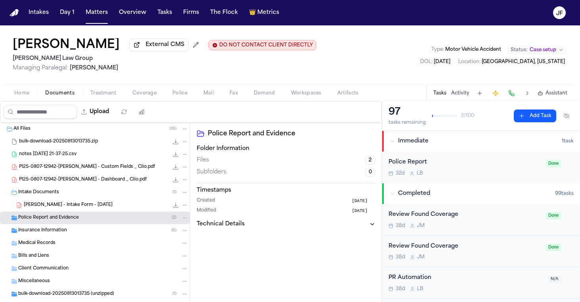
click at [69, 198] on div "Intake Documents ( 1 )" at bounding box center [95, 192] width 190 height 13
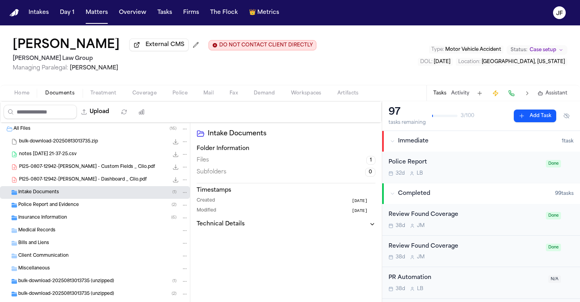
click at [77, 211] on div "Police Report and Evidence ( 2 )" at bounding box center [95, 205] width 190 height 13
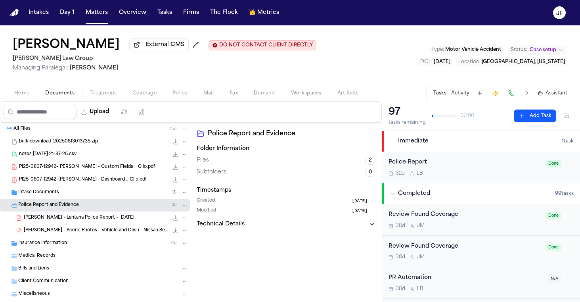
click at [77, 211] on div "Police Report and Evidence ( 2 )" at bounding box center [95, 205] width 190 height 13
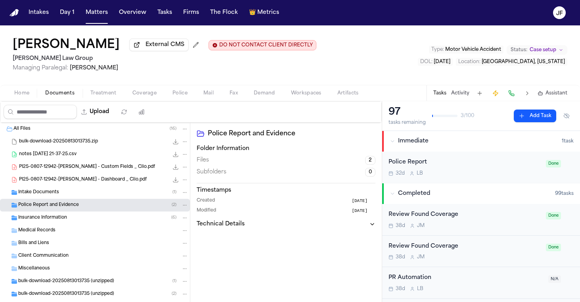
click at [423, 0] on nav "Intakes Day 1 Matters Overview Tasks Firms The Flock 👑 Metrics JF" at bounding box center [290, 12] width 580 height 25
click at [132, 198] on div "Intake Documents ( 1 )" at bounding box center [95, 192] width 190 height 13
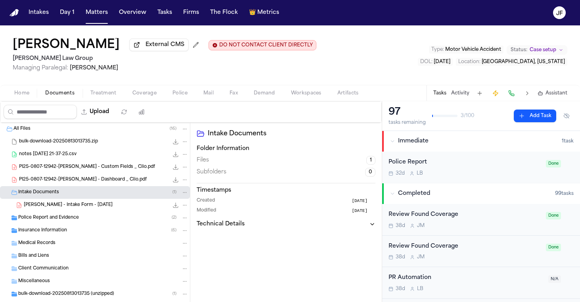
click at [121, 226] on div "Insurance Information ( 6 )" at bounding box center [95, 230] width 190 height 13
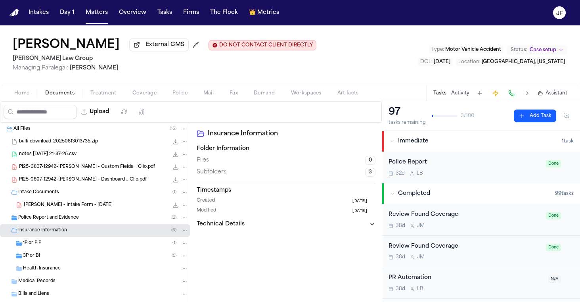
click at [124, 220] on div "Police Report and Evidence ( 2 )" at bounding box center [103, 217] width 170 height 7
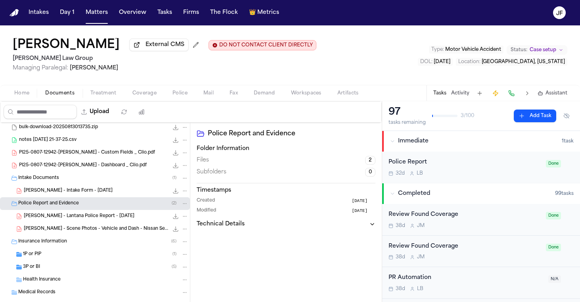
scroll to position [37, 0]
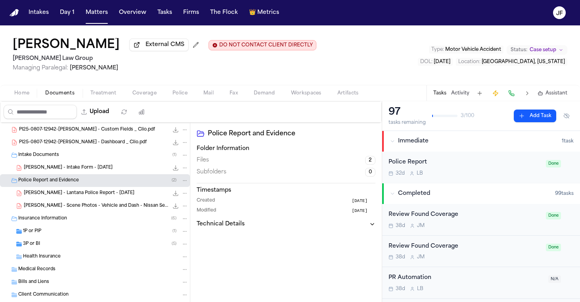
click at [120, 184] on div "Police Report and Evidence ( 2 )" at bounding box center [103, 180] width 170 height 7
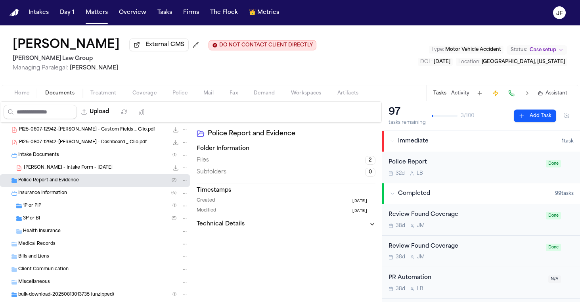
click at [103, 206] on div "1P or PIP ( 1 )" at bounding box center [105, 205] width 165 height 7
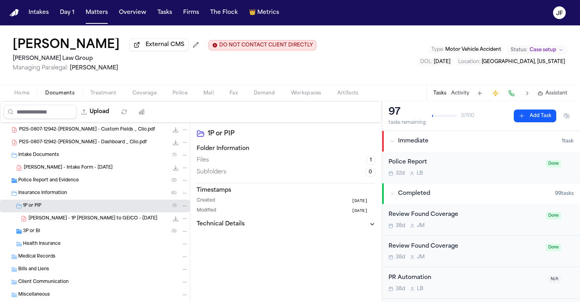
click at [94, 233] on div "3P or BI ( 5 )" at bounding box center [105, 230] width 165 height 7
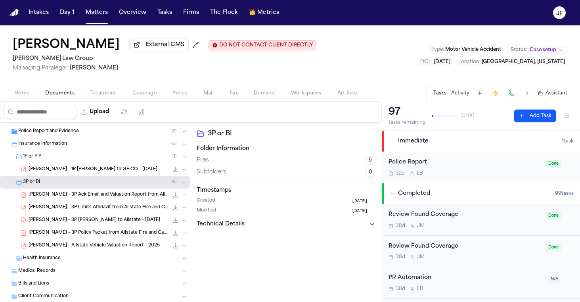
scroll to position [93, 0]
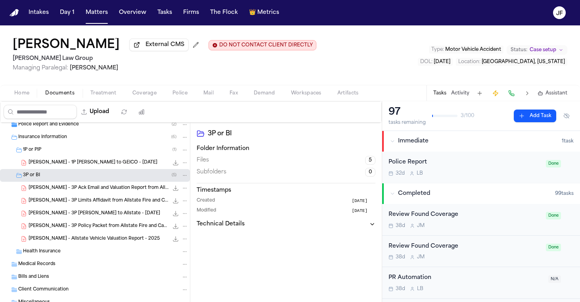
click at [127, 174] on div "3P or BI ( 5 )" at bounding box center [105, 175] width 165 height 7
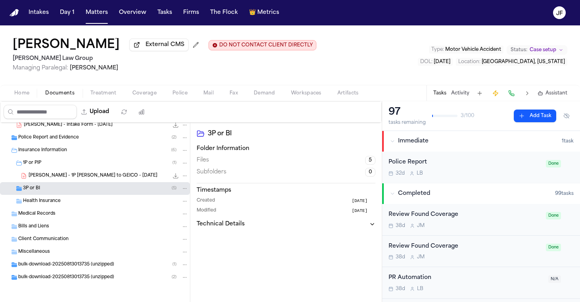
scroll to position [82, 0]
click at [120, 177] on div "[PERSON_NAME] - 1P [PERSON_NAME] to GEICO - [DATE] 161.1 KB • PDF" at bounding box center [109, 176] width 160 height 8
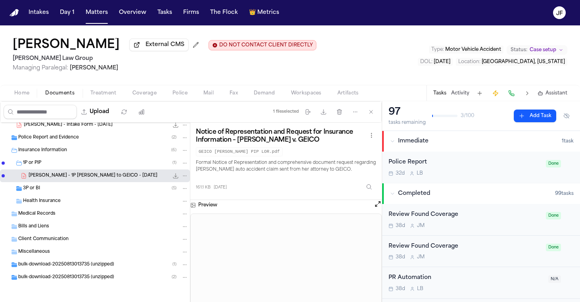
scroll to position [0, 0]
click at [421, 142] on span "Immediate" at bounding box center [413, 141] width 31 height 8
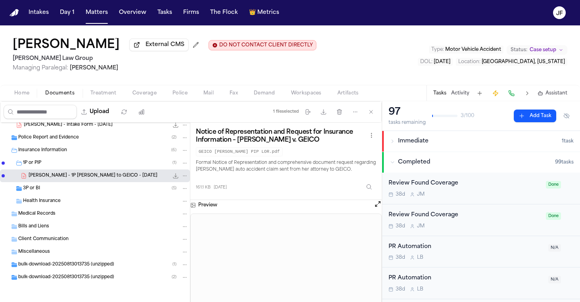
click at [426, 137] on button "Immediate 1 task" at bounding box center [481, 141] width 198 height 21
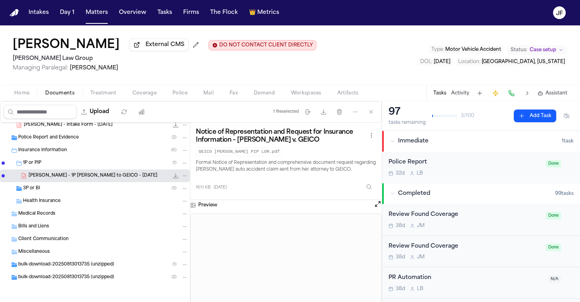
click at [471, 174] on div "32d L B" at bounding box center [464, 173] width 153 height 6
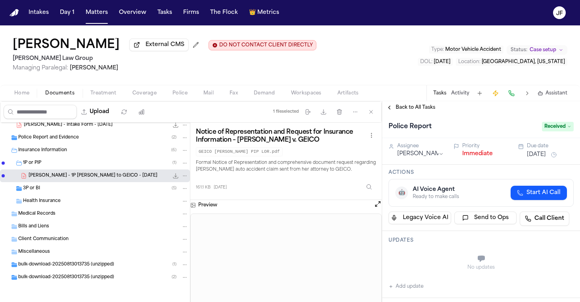
click at [471, 157] on button "Immediate" at bounding box center [477, 154] width 31 height 8
click at [408, 107] on span "Back to All Tasks" at bounding box center [415, 107] width 40 height 6
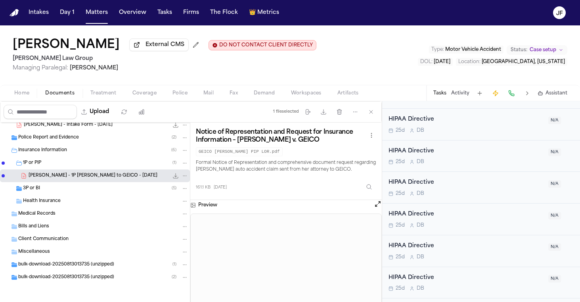
scroll to position [2981, 0]
click at [134, 187] on div "3P or BI ( 5 )" at bounding box center [105, 188] width 165 height 7
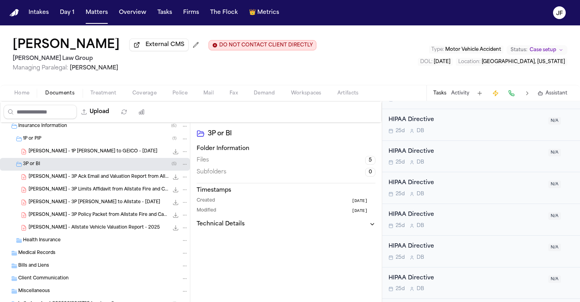
scroll to position [108, 0]
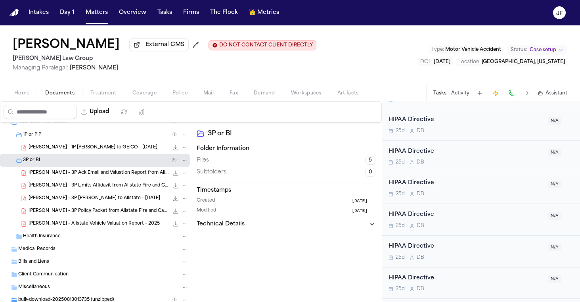
click at [54, 159] on div "3P or BI ( 5 )" at bounding box center [105, 160] width 165 height 7
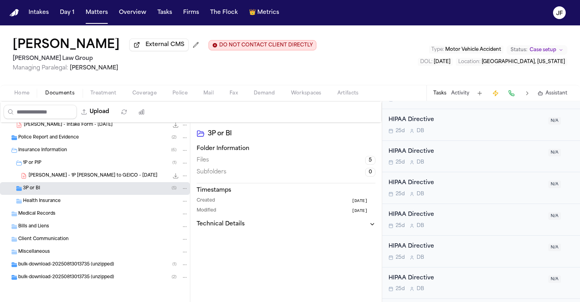
click at [51, 164] on div "1P or PIP ( 1 )" at bounding box center [105, 162] width 165 height 7
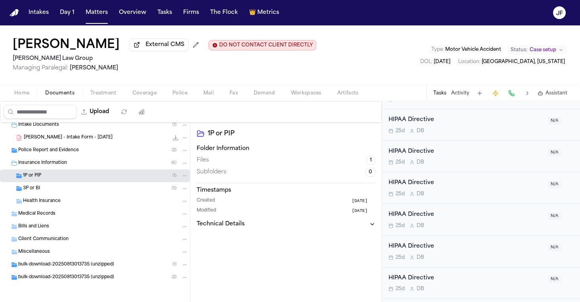
click at [55, 163] on span "Insurance Information" at bounding box center [42, 163] width 49 height 7
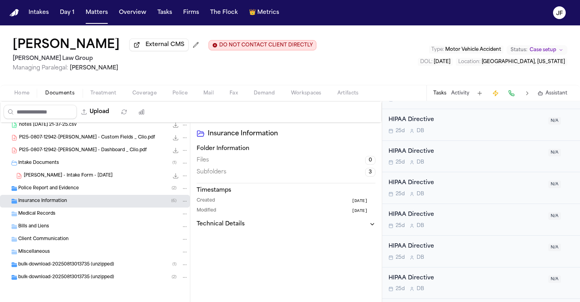
click at [61, 167] on div "Intake Documents ( 1 )" at bounding box center [95, 163] width 190 height 13
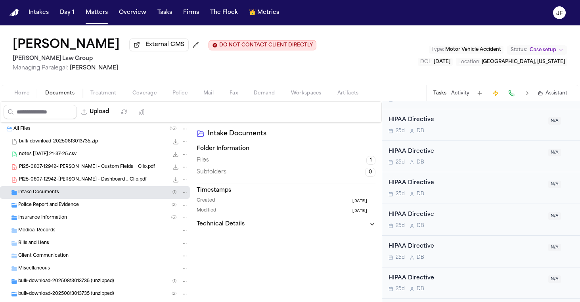
scroll to position [0, 0]
click at [76, 183] on span "PI25-0807-12942-Jennifer Gaydos - Dashboard _ Clio.pdf" at bounding box center [83, 179] width 128 height 7
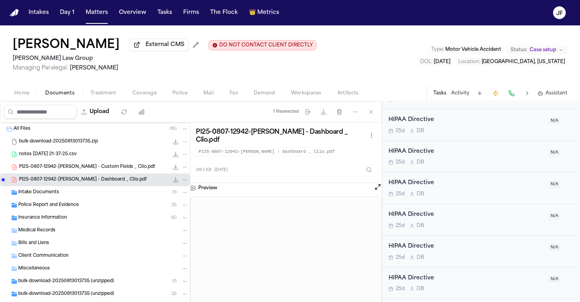
click at [88, 221] on div "Insurance Information ( 6 )" at bounding box center [103, 217] width 170 height 7
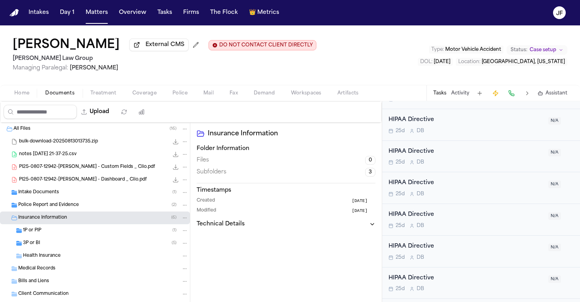
click at [86, 242] on div "3P or BI ( 5 )" at bounding box center [105, 242] width 165 height 7
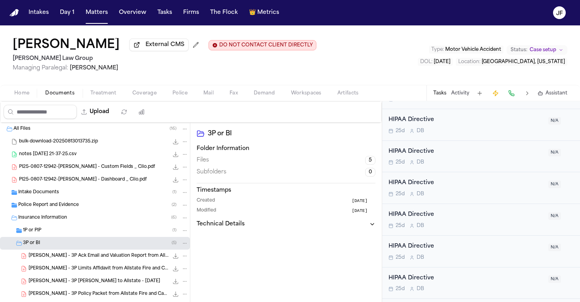
click at [89, 232] on div "1P or PIP ( 1 )" at bounding box center [105, 230] width 165 height 7
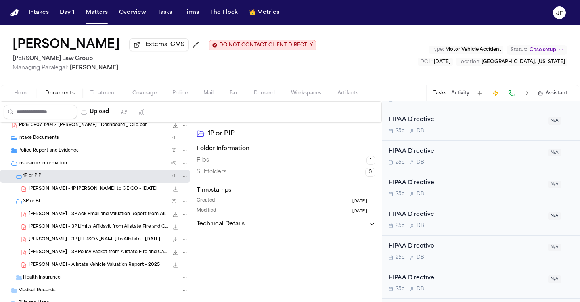
scroll to position [70, 0]
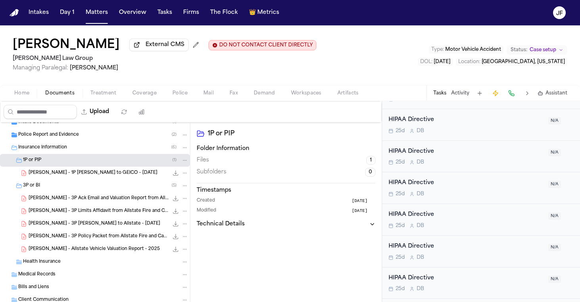
click at [120, 177] on div "J. Gaydos - 1P LOR to GEICO - 8.20.25 161.1 KB • PDF" at bounding box center [109, 173] width 160 height 8
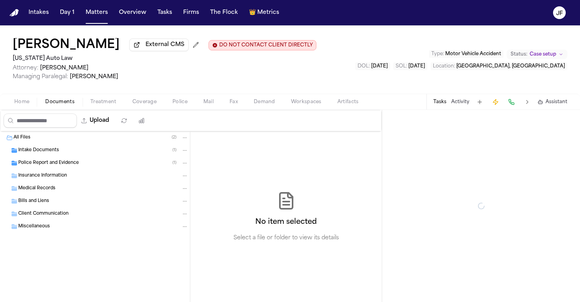
click at [58, 105] on span "Documents" at bounding box center [59, 102] width 29 height 6
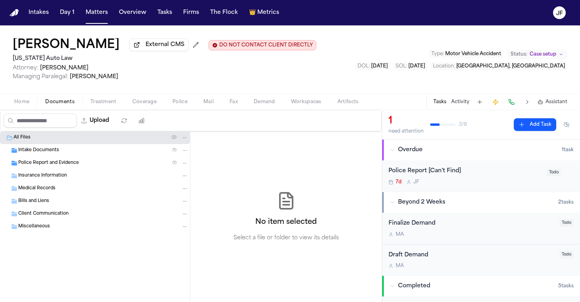
click at [37, 163] on span "Police Report and Evidence" at bounding box center [48, 163] width 61 height 7
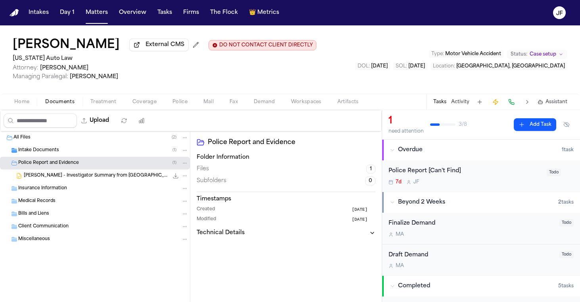
click at [46, 152] on span "Intake Documents" at bounding box center [38, 150] width 41 height 7
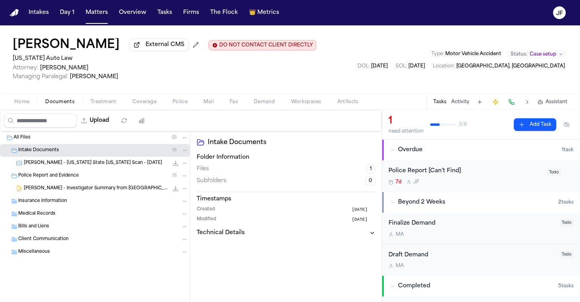
click at [61, 167] on div "[PERSON_NAME] - [US_STATE] State [US_STATE] Scan - [DATE] 442.6 KB • JPG" at bounding box center [106, 163] width 164 height 8
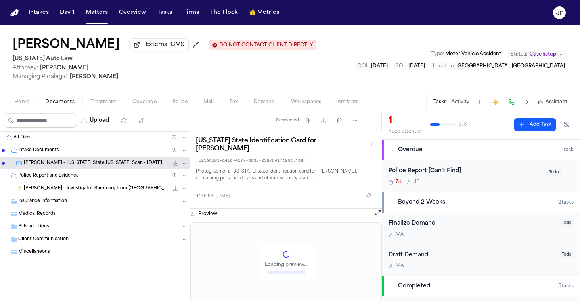
click at [141, 195] on div "[PERSON_NAME] - Investigator Summary from [GEOGRAPHIC_DATA][US_STATE] Investiga…" at bounding box center [95, 188] width 190 height 13
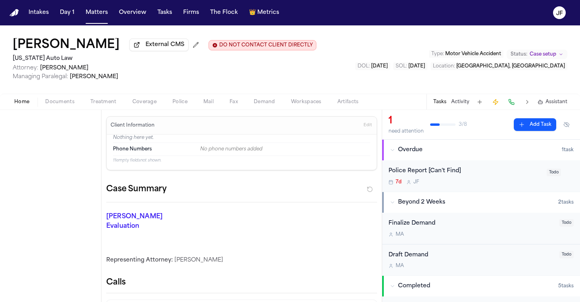
click at [23, 105] on span "Home" at bounding box center [21, 102] width 15 height 6
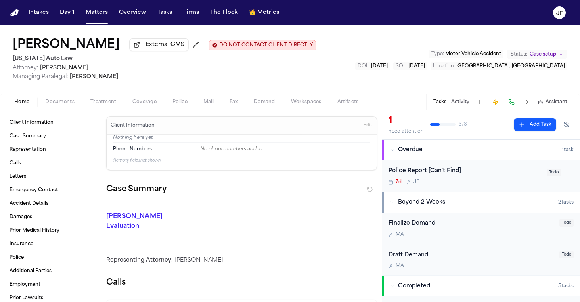
click at [56, 103] on span "Documents" at bounding box center [59, 102] width 29 height 6
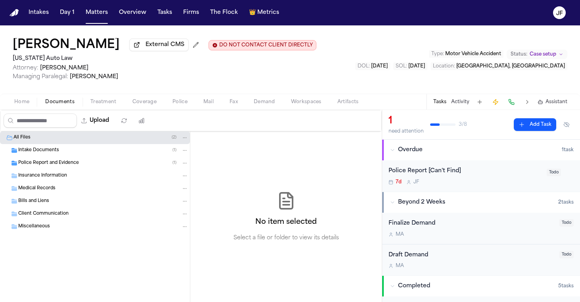
click at [120, 165] on div "Police Report and Evidence ( 1 )" at bounding box center [103, 162] width 170 height 7
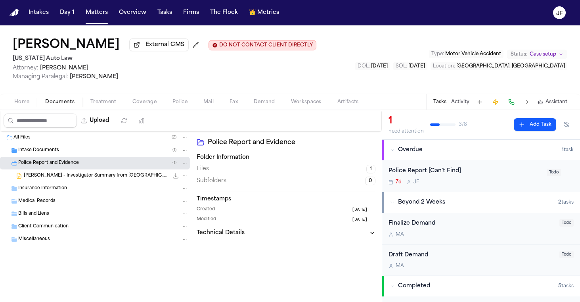
click at [123, 157] on div "Intake Documents ( 1 )" at bounding box center [95, 150] width 190 height 13
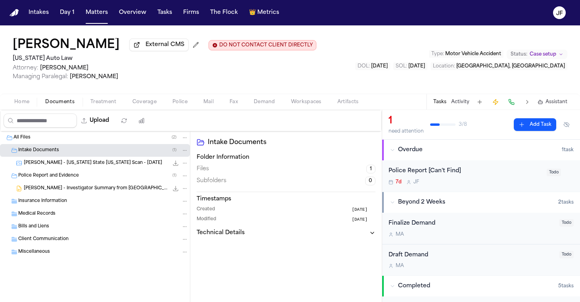
click at [97, 164] on span "M. Jones - Michigan State ID Scan - 10.17.24" at bounding box center [93, 163] width 138 height 7
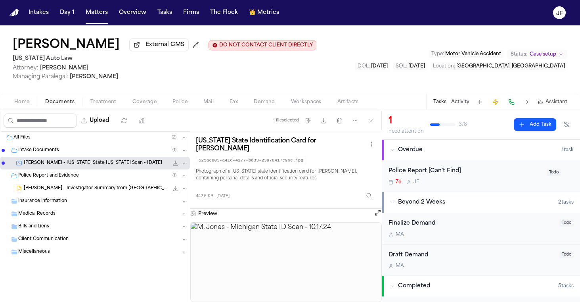
click at [178, 164] on icon "File: M. Jones - Michigan State ID Scan - 10.17.24" at bounding box center [175, 163] width 6 height 6
drag, startPoint x: 8, startPoint y: 65, endPoint x: 67, endPoint y: 60, distance: 59.6
click at [67, 60] on div "Malisha Jones External CMS DO NOT CONTACT CLIENT DIRECTLY DO NOT CONTACT Michig…" at bounding box center [290, 59] width 580 height 68
drag, startPoint x: 67, startPoint y: 61, endPoint x: 9, endPoint y: 57, distance: 58.4
click at [9, 57] on div "Malisha Jones External CMS DO NOT CONTACT CLIENT DIRECTLY DO NOT CONTACT Michig…" at bounding box center [290, 59] width 580 height 68
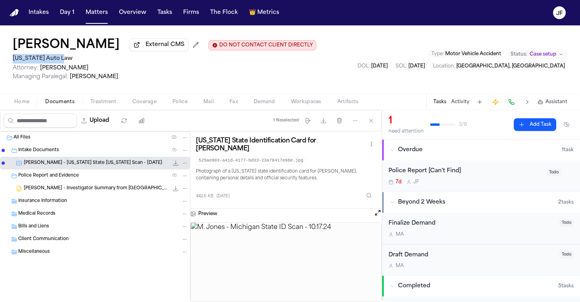
copy h2 "Michigan Auto Law"
click at [88, 204] on div "Insurance Information" at bounding box center [103, 200] width 170 height 7
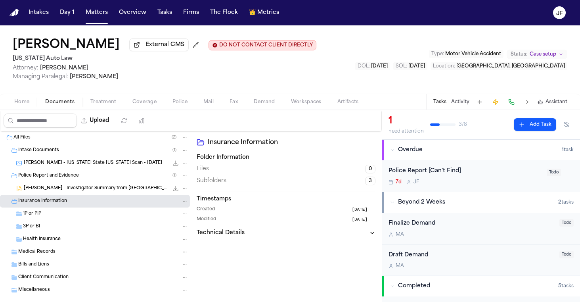
click at [97, 182] on div "Police Report and Evidence ( 1 )" at bounding box center [95, 175] width 190 height 13
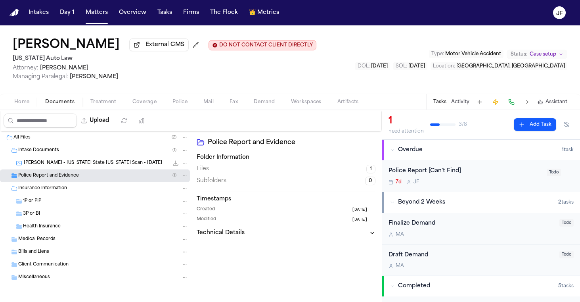
click at [97, 158] on div "M. Jones - Michigan State ID Scan - 10.17.24 442.6 KB • JPG" at bounding box center [95, 163] width 190 height 13
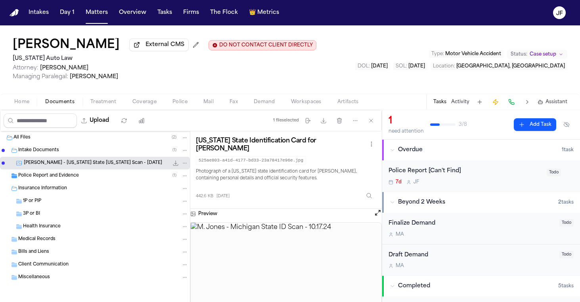
click at [37, 59] on h2 "Michigan Auto Law" at bounding box center [164, 59] width 303 height 10
click at [61, 153] on div "Intake Documents ( 1 )" at bounding box center [103, 150] width 170 height 7
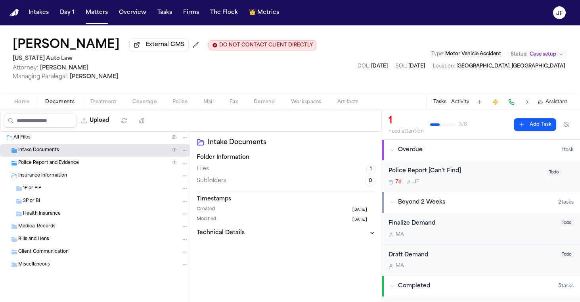
click at [21, 99] on button "Home" at bounding box center [21, 102] width 31 height 10
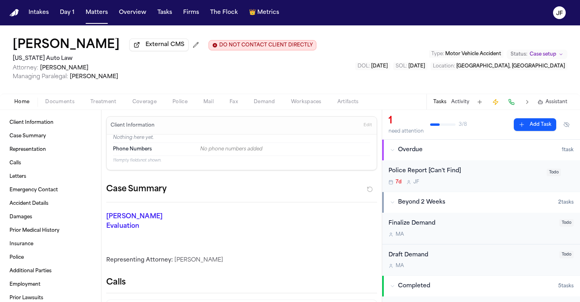
click at [67, 102] on span "Documents" at bounding box center [59, 102] width 29 height 6
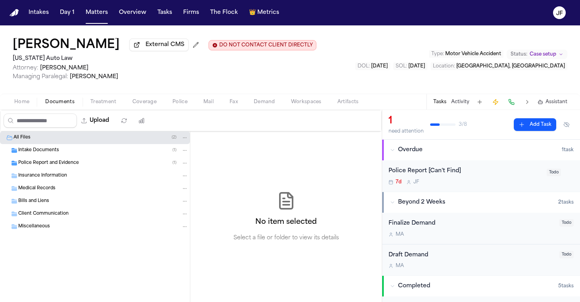
click at [68, 166] on span "Police Report and Evidence" at bounding box center [48, 163] width 61 height 7
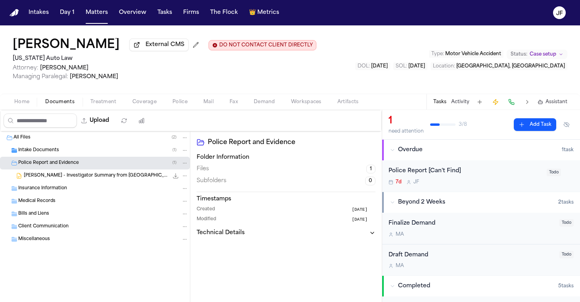
click at [28, 107] on span "button" at bounding box center [22, 106] width 25 height 1
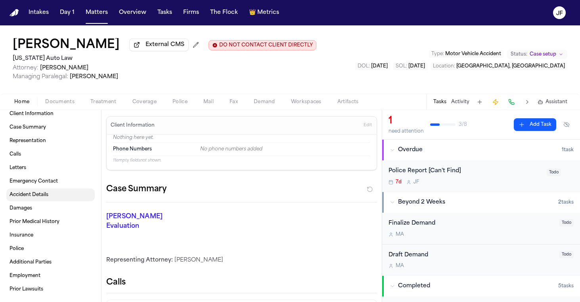
scroll to position [10, 0]
click at [54, 103] on span "Documents" at bounding box center [59, 102] width 29 height 6
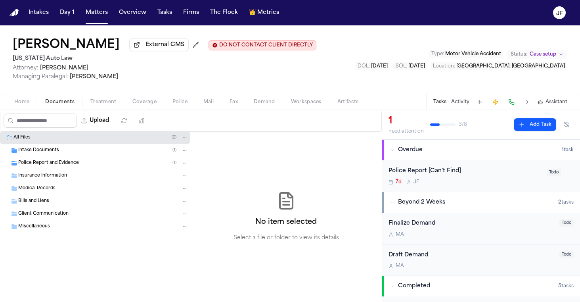
click at [53, 154] on span "Intake Documents" at bounding box center [38, 150] width 41 height 7
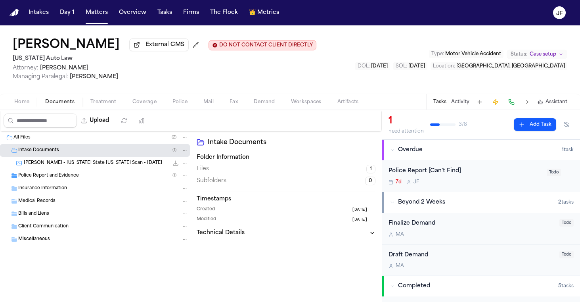
click at [53, 178] on span "Police Report and Evidence" at bounding box center [48, 175] width 61 height 7
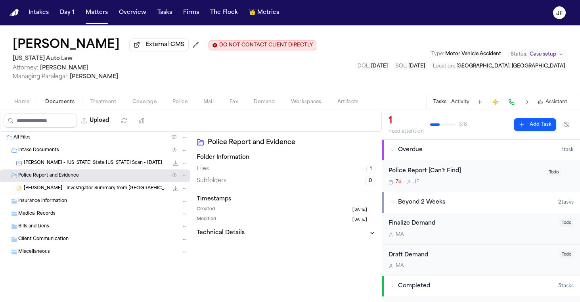
click at [193, 2] on nav "Intakes Day 1 Matters Overview Tasks Firms The Flock 👑 Metrics JF" at bounding box center [290, 12] width 580 height 25
click at [176, 105] on span "Police" at bounding box center [179, 102] width 15 height 6
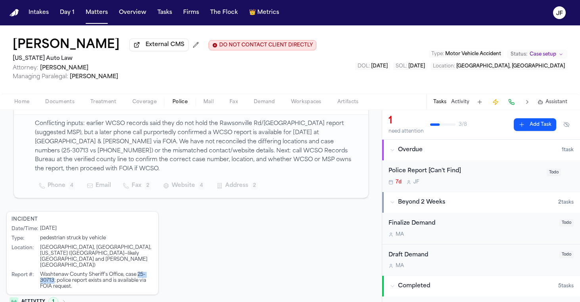
drag, startPoint x: 137, startPoint y: 259, endPoint x: 53, endPoint y: 263, distance: 83.7
click at [53, 271] on div "Washtenaw County Sheriff's Office, case 25-30713; police report exists and is a…" at bounding box center [96, 280] width 113 height 18
copy div "25-30713"
click at [301, 212] on div "Incident Date/Time : 5/11/2025 Type : pedestrian struck by vehicle Location : B…" at bounding box center [190, 261] width 369 height 100
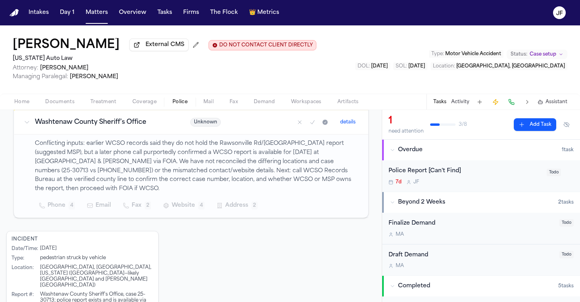
scroll to position [151, 0]
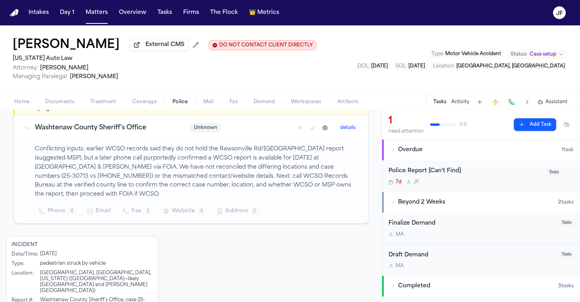
click at [433, 179] on div "Police Report [Can't Find] 7d J F" at bounding box center [464, 175] width 153 height 19
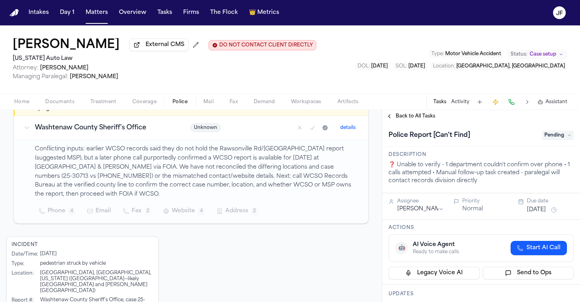
click at [553, 138] on span "Pending" at bounding box center [558, 135] width 32 height 10
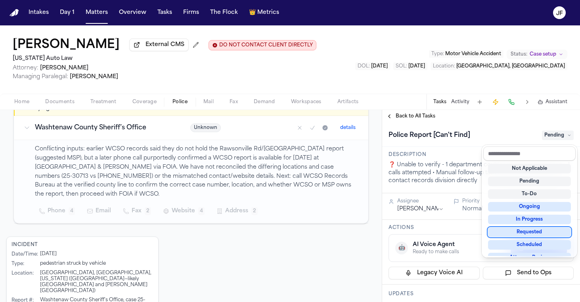
click at [513, 234] on div "Requested" at bounding box center [529, 232] width 83 height 10
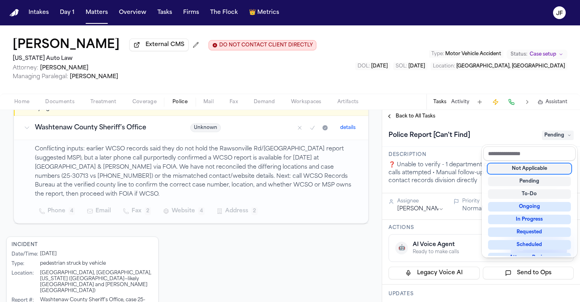
click at [494, 126] on div "Police Report [Can't Find] Pending" at bounding box center [481, 134] width 198 height 24
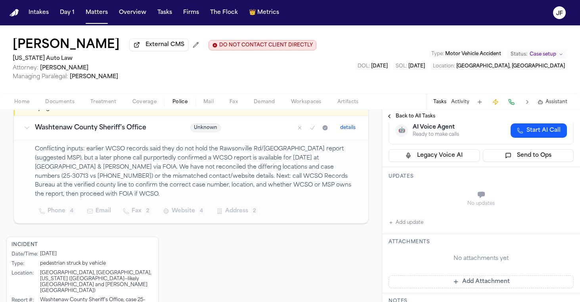
scroll to position [125, 0]
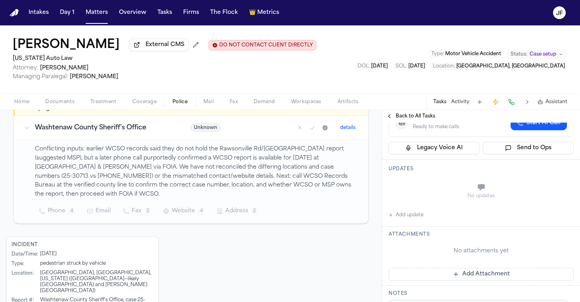
click at [415, 219] on button "Add update" at bounding box center [405, 215] width 35 height 10
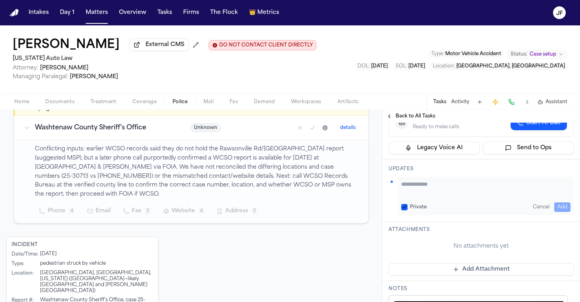
click at [436, 187] on textarea "Add your update" at bounding box center [485, 188] width 169 height 16
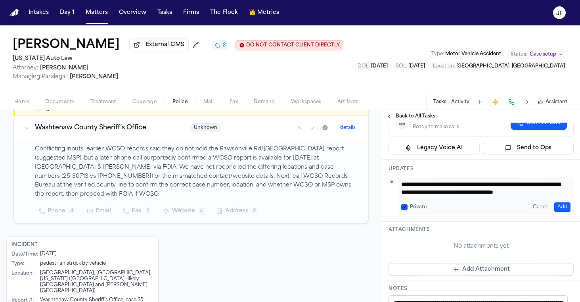
scroll to position [0, 0]
drag, startPoint x: 452, startPoint y: 193, endPoint x: 367, endPoint y: 152, distance: 93.7
click at [367, 152] on div "Police Reports 1 lead in investigation Discover Refresh Add Report 1 investigat…" at bounding box center [290, 206] width 580 height 192
type textarea "**********"
click at [557, 206] on button "Add" at bounding box center [562, 207] width 16 height 10
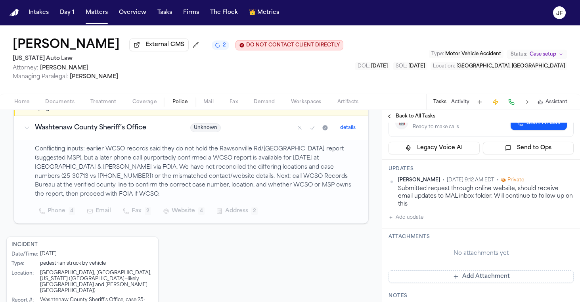
click at [463, 105] on button "Activity" at bounding box center [460, 102] width 18 height 6
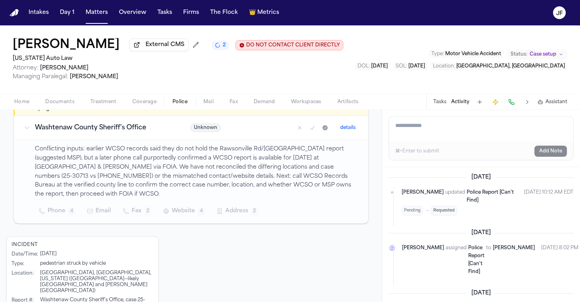
click at [468, 124] on textarea "Add a note to this matter" at bounding box center [481, 128] width 184 height 25
paste textarea "**********"
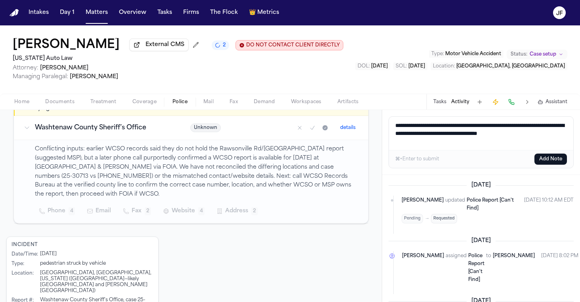
type textarea "**********"
click at [550, 156] on button "Add Note" at bounding box center [550, 158] width 32 height 11
click at [550, 159] on div "⌘+Enter to submit Adding..." at bounding box center [481, 159] width 184 height 18
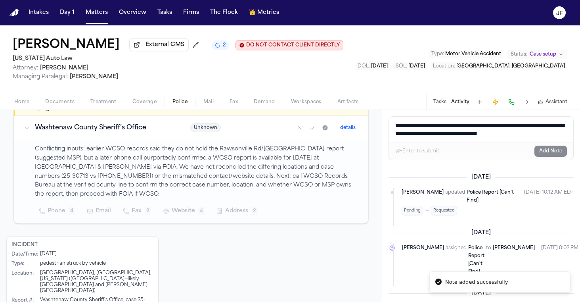
click at [367, 81] on div "Malisha Jones External CMS 2 DO NOT CONTACT CLIENT DIRECTLY DO NOT CONTACT Mich…" at bounding box center [290, 59] width 580 height 68
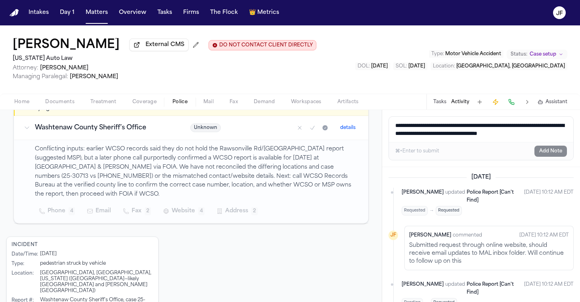
click at [113, 2] on nav "Intakes Day 1 Matters Overview Tasks Firms The Flock 👑 Metrics JF" at bounding box center [290, 12] width 580 height 25
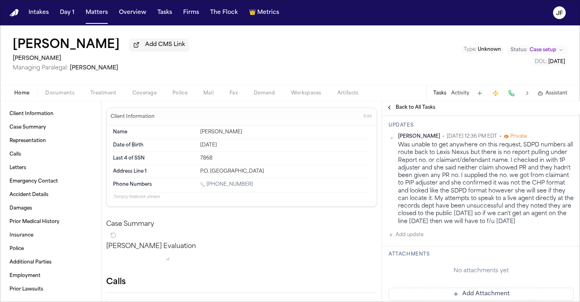
scroll to position [154, 0]
click at [143, 96] on span "Coverage" at bounding box center [144, 93] width 24 height 6
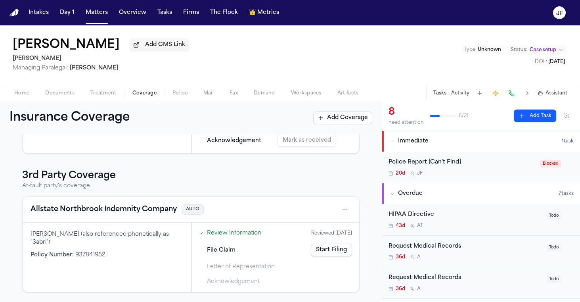
click at [114, 211] on button "Allstate Northbrook Indemnity Company" at bounding box center [104, 209] width 146 height 11
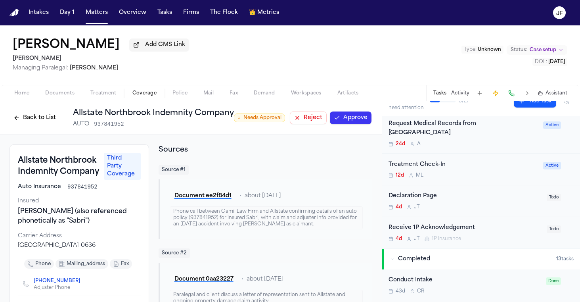
scroll to position [188, 0]
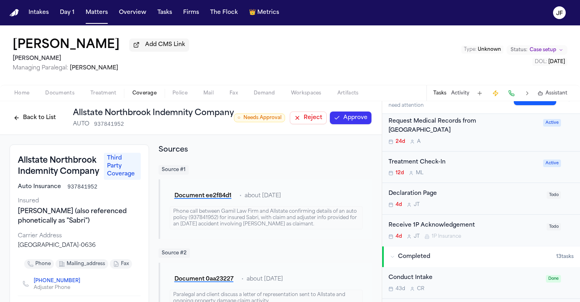
click at [58, 92] on span "Documents" at bounding box center [59, 93] width 29 height 6
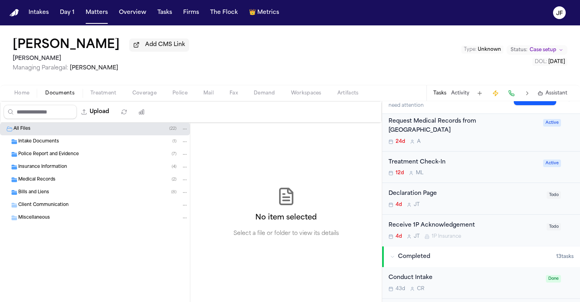
click at [144, 94] on span "Coverage" at bounding box center [144, 93] width 24 height 6
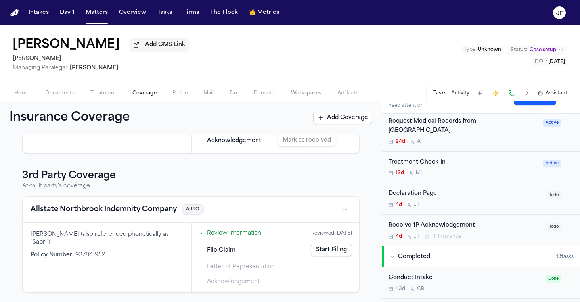
scroll to position [115, 0]
click at [160, 210] on button "Allstate Northbrook Indemnity Company" at bounding box center [104, 209] width 146 height 11
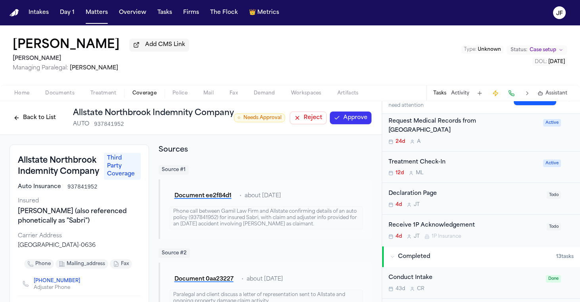
click at [251, 120] on span "○ Needs Approval" at bounding box center [259, 117] width 51 height 9
click at [340, 121] on button "Approve" at bounding box center [351, 117] width 42 height 13
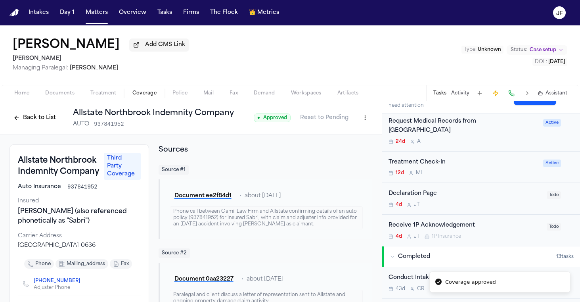
click at [365, 123] on html "Coverage approved Intakes Day 1 Matters Overview Tasks Firms The Flock 👑 Metric…" at bounding box center [290, 151] width 580 height 302
click at [347, 135] on div "Edit Coverage" at bounding box center [331, 136] width 67 height 13
select select "**********"
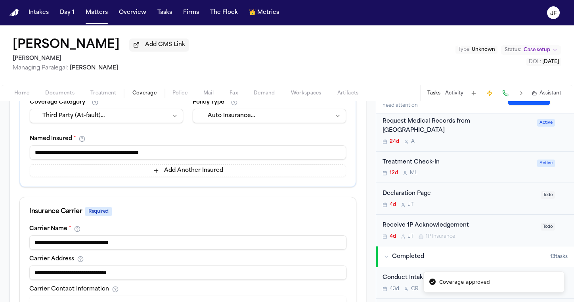
scroll to position [186, 0]
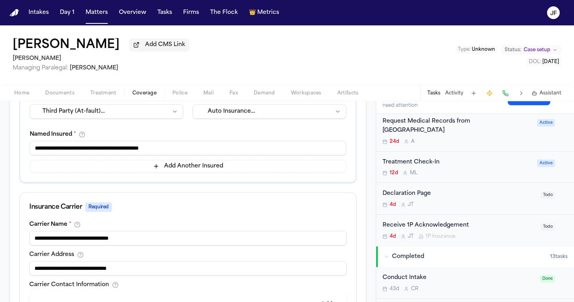
drag, startPoint x: 159, startPoint y: 151, endPoint x: 28, endPoint y: 145, distance: 131.3
click at [66, 149] on input "*******" at bounding box center [188, 148] width 316 height 14
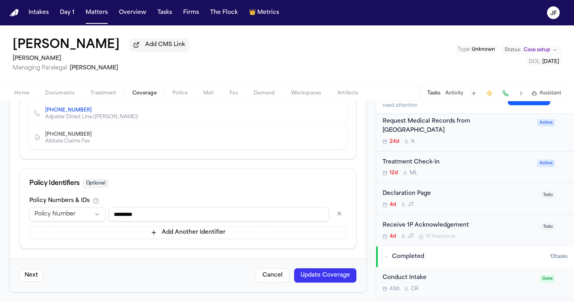
type input "*****"
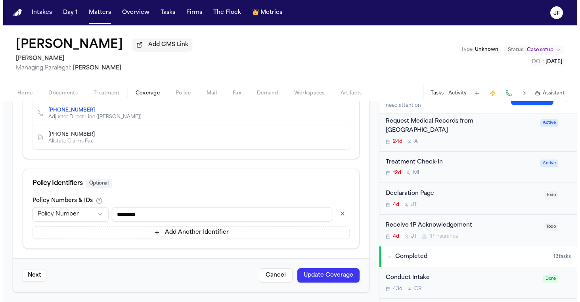
scroll to position [469, 0]
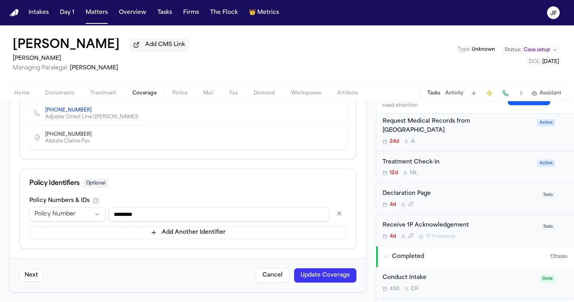
click at [318, 276] on button "Update Coverage" at bounding box center [325, 275] width 62 height 14
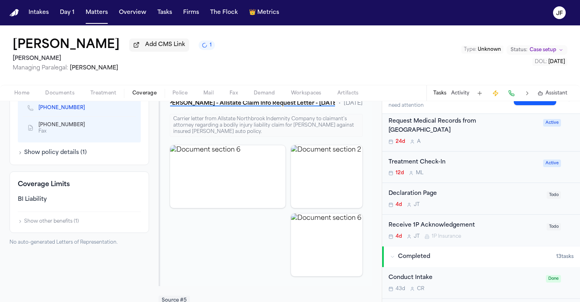
scroll to position [429, 0]
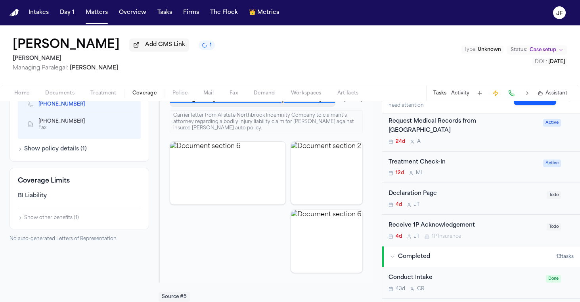
click at [284, 105] on button "B. Knowles - Allstate Claim Info Request Letter - 8.19.25" at bounding box center [253, 100] width 166 height 14
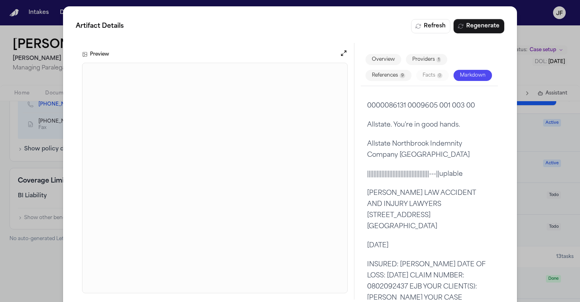
click at [537, 32] on div "Artifact Details Refresh Regenerate Preview Overview Providers 1 References 9 F…" at bounding box center [290, 159] width 580 height 318
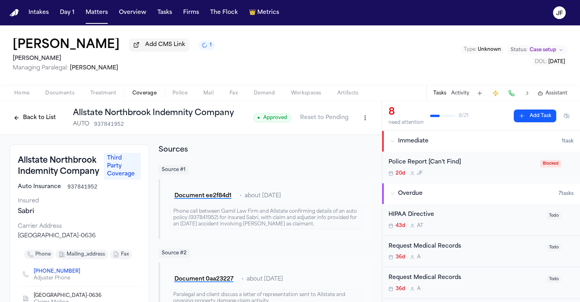
scroll to position [0, 0]
click at [35, 122] on button "Back to List" at bounding box center [35, 117] width 50 height 13
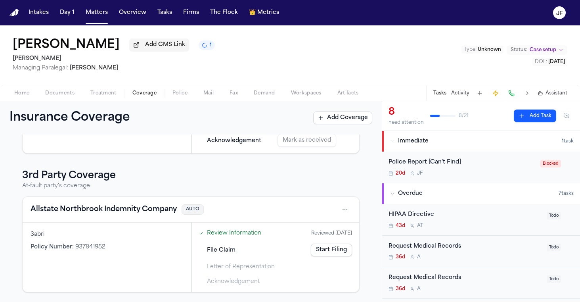
click at [335, 251] on link "Start Filing" at bounding box center [331, 249] width 41 height 13
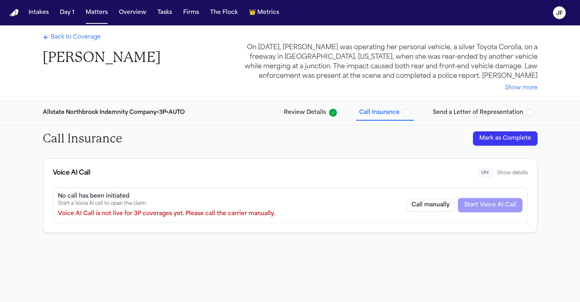
click at [502, 137] on button "Mark as Complete" at bounding box center [505, 138] width 65 height 14
click at [530, 111] on span "button" at bounding box center [530, 113] width 8 height 8
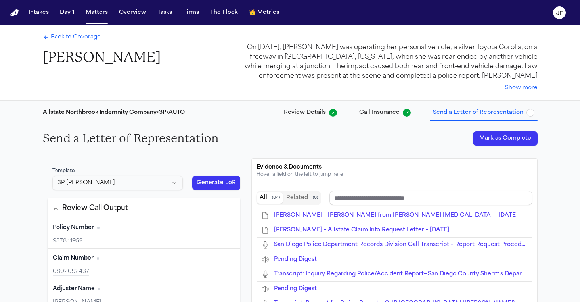
click at [516, 138] on button "Mark as Complete" at bounding box center [505, 138] width 65 height 14
click at [83, 44] on div "Back to Coverage Brittany Knowles" at bounding box center [102, 49] width 118 height 33
click at [90, 35] on span "Back to Coverage" at bounding box center [76, 37] width 50 height 8
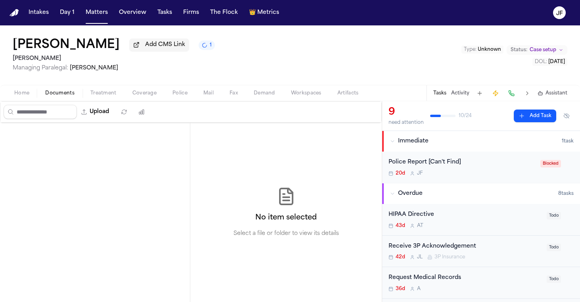
click at [60, 94] on span "Documents" at bounding box center [59, 93] width 29 height 6
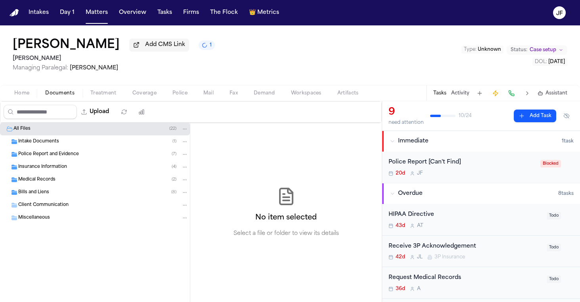
click at [44, 169] on span "Insurance Information" at bounding box center [42, 167] width 49 height 7
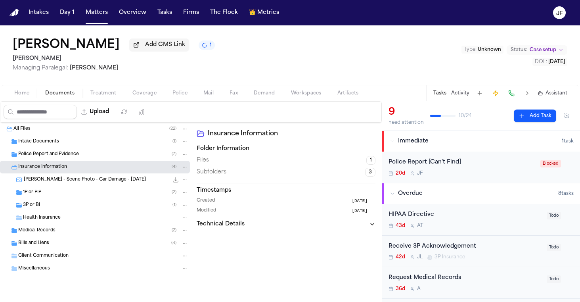
click at [46, 202] on div "3P or BI ( 1 )" at bounding box center [95, 205] width 190 height 13
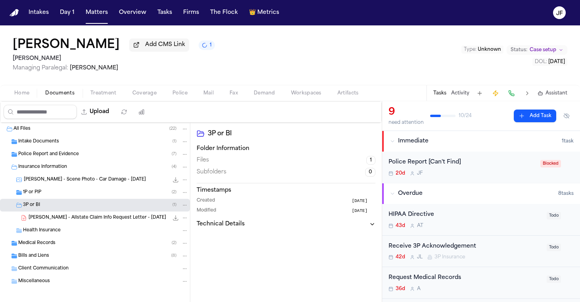
click at [53, 220] on span "B. Knowles - Allstate Claim Info Request Letter - 8.19.25" at bounding box center [97, 217] width 137 height 7
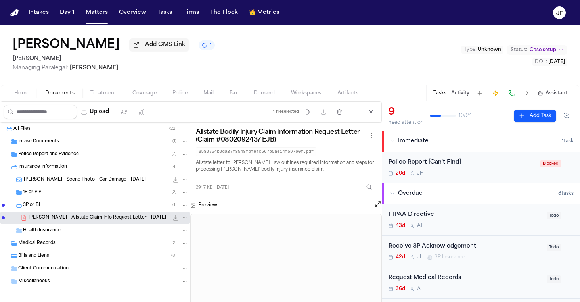
click at [181, 219] on button "File: B. Knowles - Allstate Claim Info Request Letter - 8.19.25" at bounding box center [184, 217] width 7 height 7
click at [184, 248] on button "Move" at bounding box center [179, 249] width 54 height 14
select select "**********"
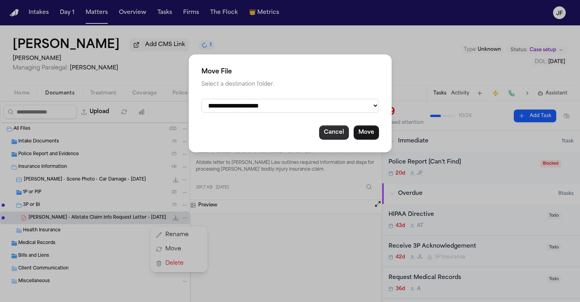
click at [331, 132] on button "Cancel" at bounding box center [334, 132] width 30 height 14
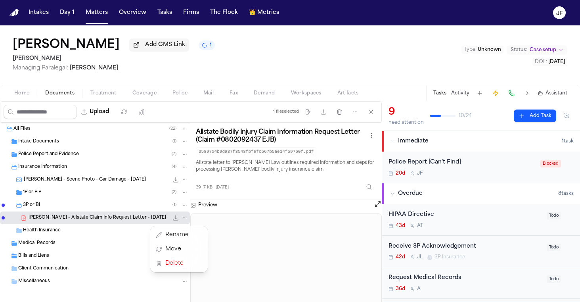
click at [180, 227] on button "Rename" at bounding box center [179, 234] width 54 height 14
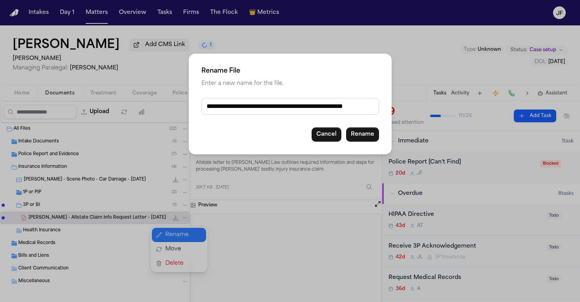
drag, startPoint x: 272, startPoint y: 107, endPoint x: 352, endPoint y: 110, distance: 79.7
click at [352, 110] on input "**********" at bounding box center [290, 106] width 178 height 17
type input "**********"
click at [363, 141] on button "Rename" at bounding box center [362, 134] width 33 height 14
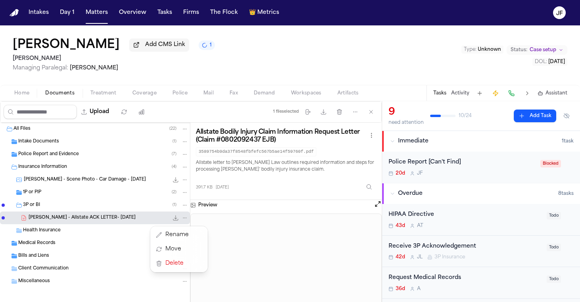
click at [461, 246] on div "Upload 1 file selected Move files Download files Delete files More actions Clea…" at bounding box center [290, 201] width 580 height 200
click at [462, 243] on div "Receive 3P Acknowledgement" at bounding box center [464, 246] width 153 height 9
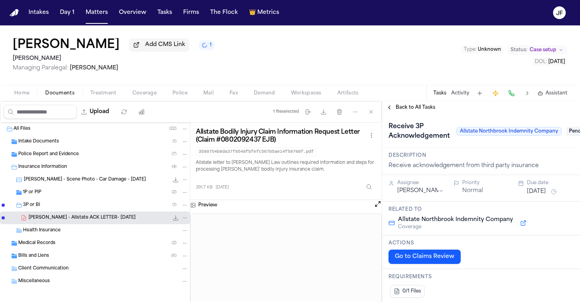
click at [566, 136] on span "Pending" at bounding box center [582, 131] width 32 height 10
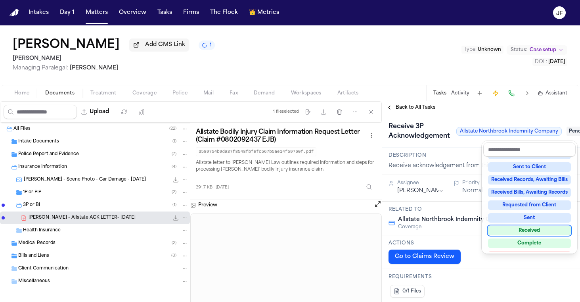
click at [517, 232] on div "Received" at bounding box center [529, 230] width 83 height 10
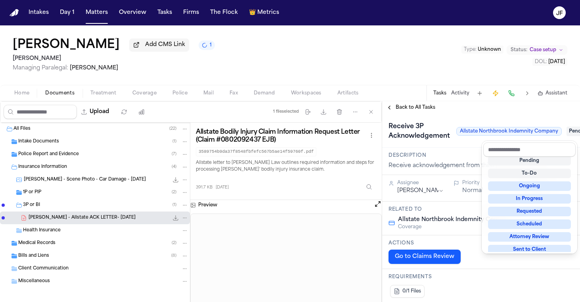
scroll to position [3, 0]
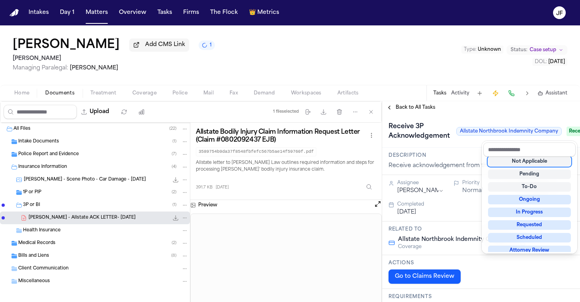
click at [407, 113] on div "**********" at bounding box center [481, 201] width 198 height 200
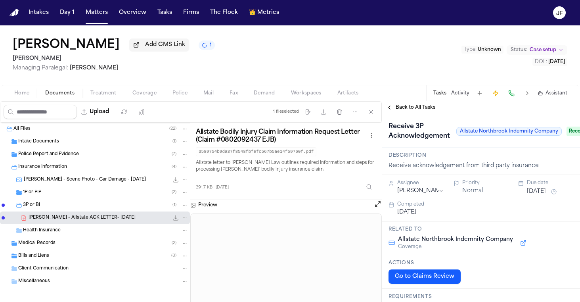
click at [408, 111] on span "Back to All Tasks" at bounding box center [415, 107] width 40 height 6
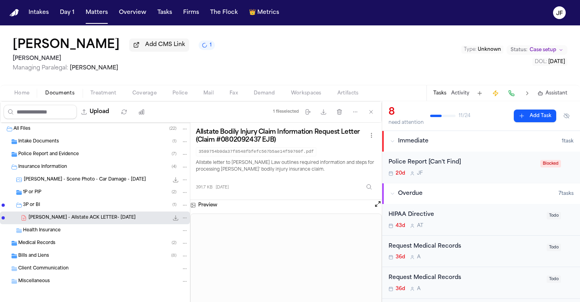
click at [44, 203] on div "3P or BI ( 1 )" at bounding box center [105, 204] width 165 height 7
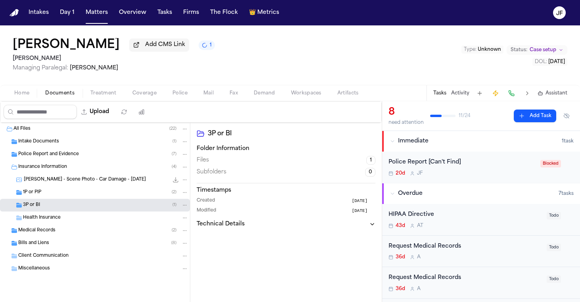
click at [44, 197] on div "1P or PIP ( 2 )" at bounding box center [95, 192] width 190 height 13
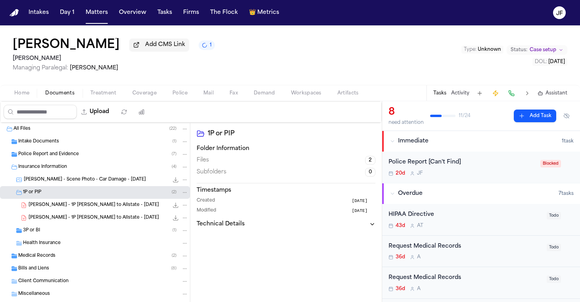
click at [53, 211] on div "B. Knowles - 1P LOR to Allstate - 8.11.25 103.4 KB • PDF" at bounding box center [95, 205] width 190 height 13
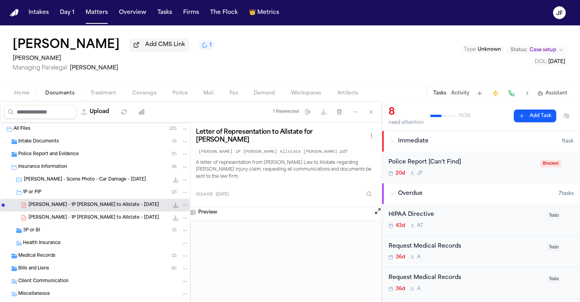
click at [121, 227] on div "3P or BI ( 1 )" at bounding box center [95, 230] width 190 height 13
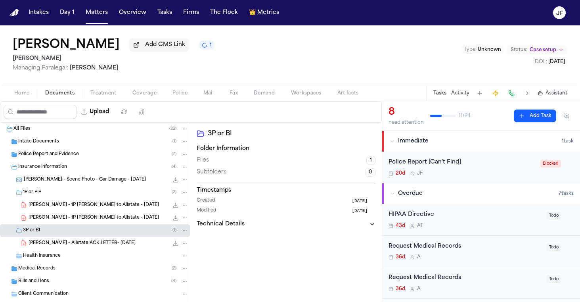
click at [115, 244] on span "B. Knowles - Allstate ACK LETTER- 8.19.25" at bounding box center [82, 243] width 107 height 7
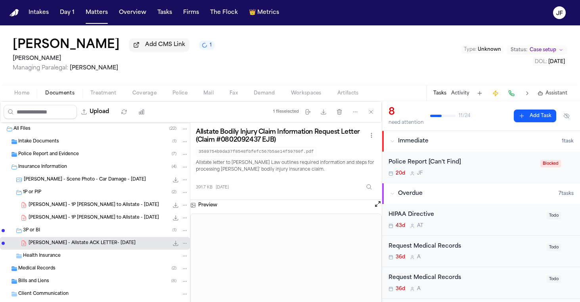
click at [143, 96] on span "Coverage" at bounding box center [144, 93] width 24 height 6
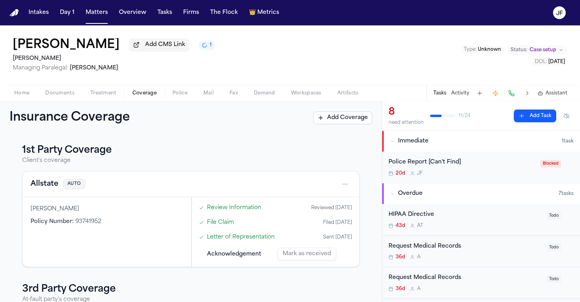
click at [39, 185] on button "Allstate" at bounding box center [45, 183] width 28 height 11
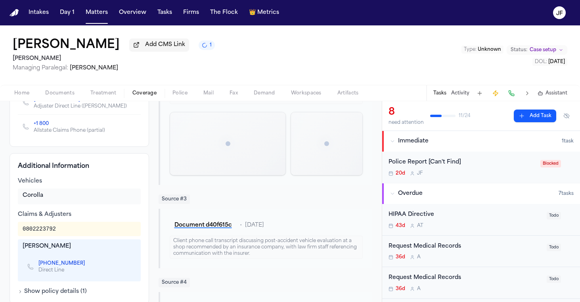
scroll to position [197, 0]
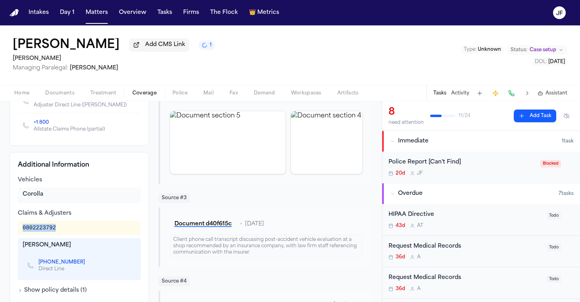
drag, startPoint x: 57, startPoint y: 231, endPoint x: 10, endPoint y: 229, distance: 48.0
click at [10, 229] on div "Additional Information Vehicles Corolla Claims & Adjusters 0802223792 Jennifer …" at bounding box center [79, 227] width 139 height 151
copy div "0802223792"
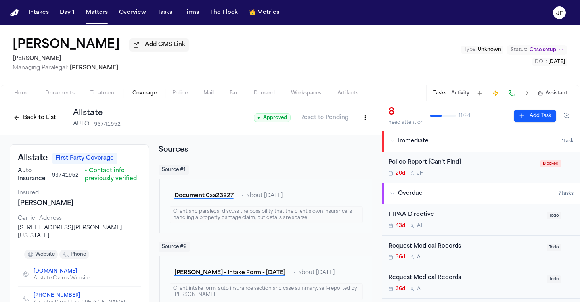
scroll to position [0, 0]
click at [24, 126] on div "Back to List Allstate AUTO 93741952" at bounding box center [65, 117] width 111 height 21
click at [40, 124] on button "Back to List" at bounding box center [35, 117] width 50 height 13
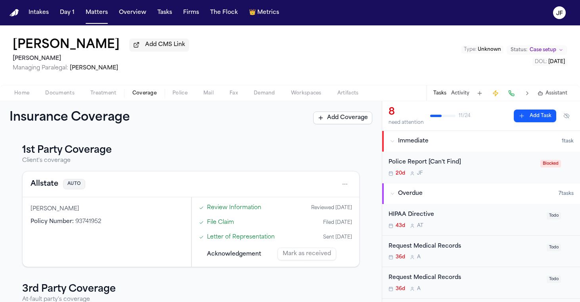
scroll to position [12, 0]
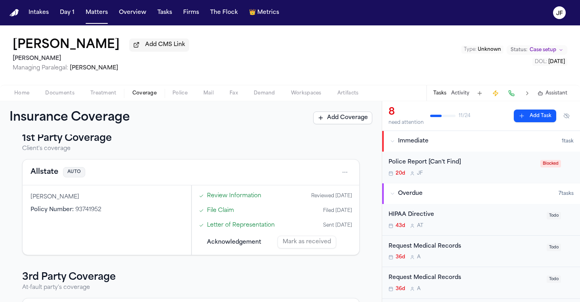
click at [309, 244] on div "Mark as received" at bounding box center [314, 241] width 74 height 13
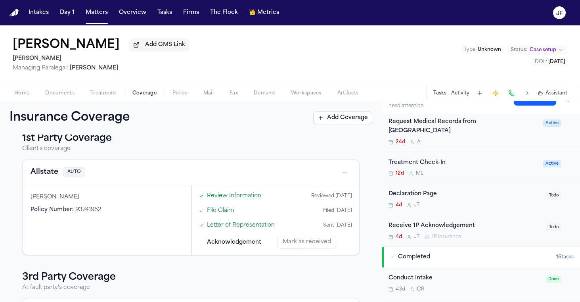
scroll to position [188, 0]
click at [462, 221] on div "Receive 1P Acknowledgement" at bounding box center [464, 225] width 153 height 9
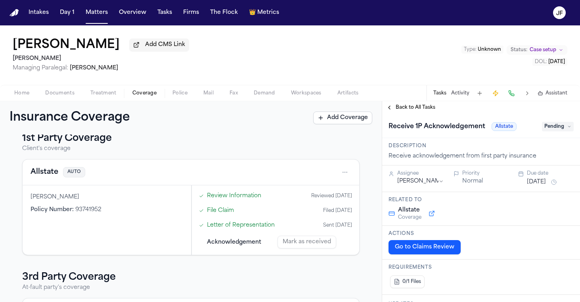
click at [567, 128] on icon at bounding box center [569, 126] width 4 height 4
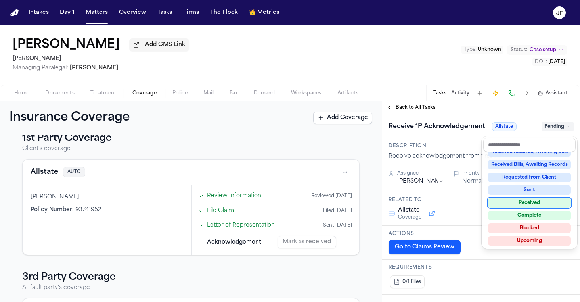
click at [537, 200] on div "Received" at bounding box center [529, 203] width 83 height 10
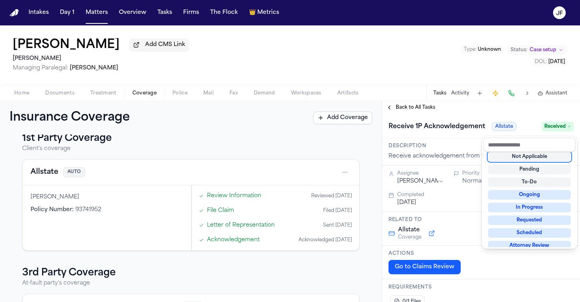
click at [448, 115] on div "**********" at bounding box center [481, 201] width 198 height 200
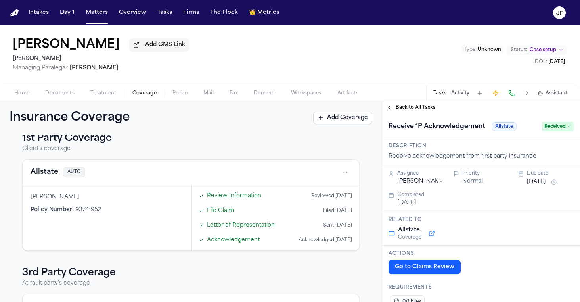
click at [420, 113] on div "Back to All Tasks" at bounding box center [481, 107] width 198 height 13
click at [418, 108] on span "Back to All Tasks" at bounding box center [415, 107] width 40 height 6
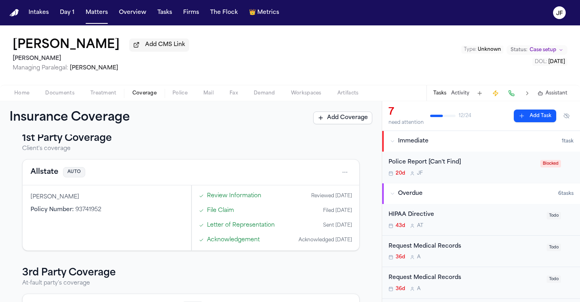
click at [59, 104] on div "Insurance Coverage Add Coverage" at bounding box center [191, 117] width 382 height 33
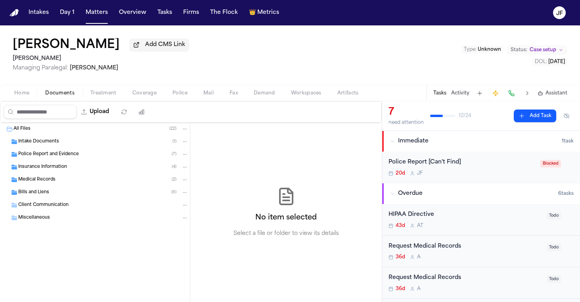
click at [63, 92] on span "Documents" at bounding box center [59, 93] width 29 height 6
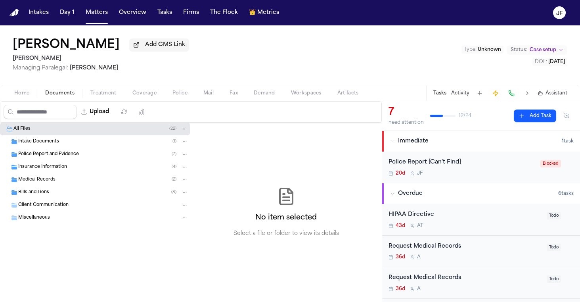
click at [60, 169] on span "Insurance Information" at bounding box center [42, 167] width 49 height 7
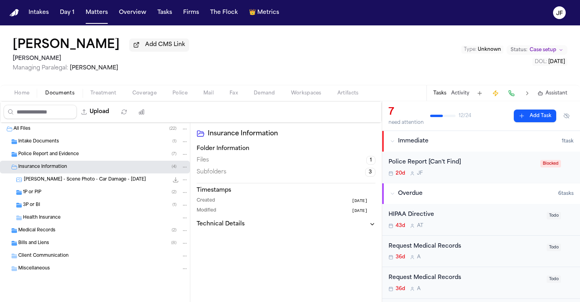
click at [62, 182] on span "B. Knowles - Scene Photo - Car Damage - 9.4.25" at bounding box center [85, 179] width 122 height 7
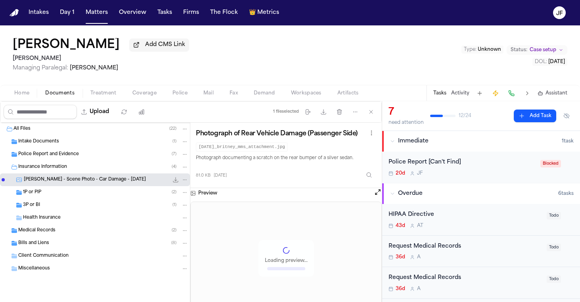
click at [56, 196] on div "1P or PIP ( 2 )" at bounding box center [105, 192] width 165 height 7
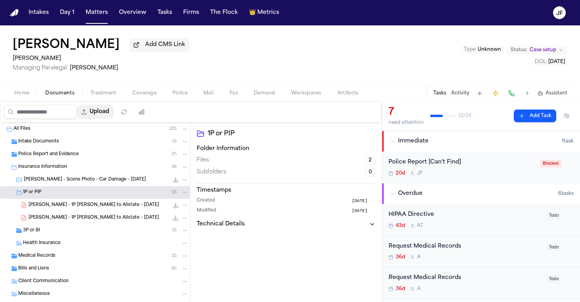
click at [114, 112] on button "Upload" at bounding box center [95, 112] width 37 height 14
select select "**********"
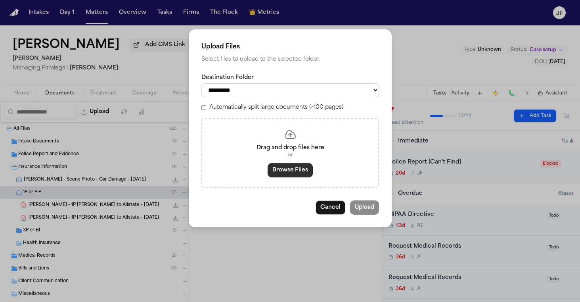
click at [280, 171] on button "Browse Files" at bounding box center [289, 170] width 45 height 14
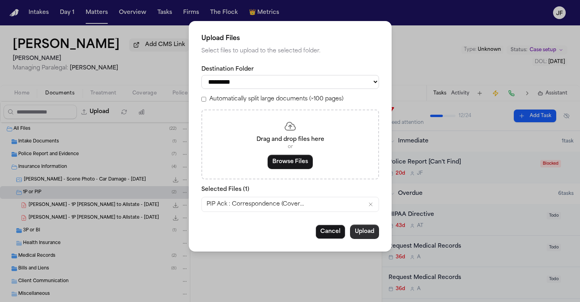
click at [370, 230] on button "Upload" at bounding box center [364, 231] width 29 height 14
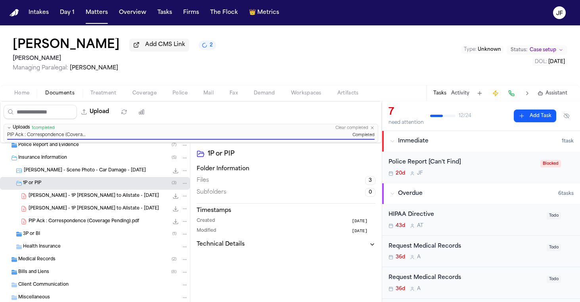
scroll to position [31, 0]
click at [298, 57] on div "Brittany Knowles Add CMS Link 2 Gammill Managing Paralegal: Michelle Landazabal…" at bounding box center [290, 54] width 580 height 59
click at [461, 173] on div "20d J F" at bounding box center [461, 173] width 147 height 6
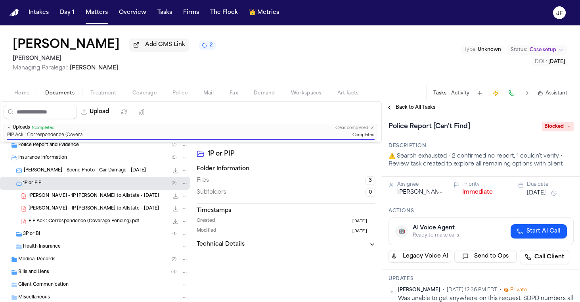
click at [466, 194] on button "Immediate" at bounding box center [477, 192] width 31 height 8
click at [415, 108] on span "Back to All Tasks" at bounding box center [415, 107] width 40 height 6
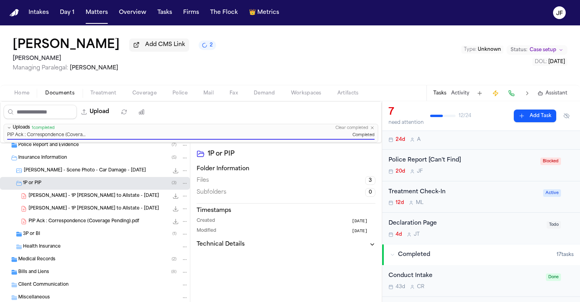
scroll to position [141, 0]
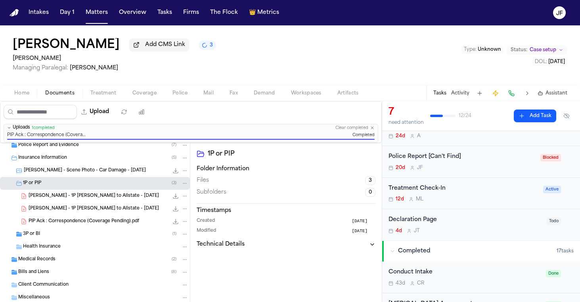
click at [433, 215] on div "Declaration Page" at bounding box center [464, 219] width 153 height 9
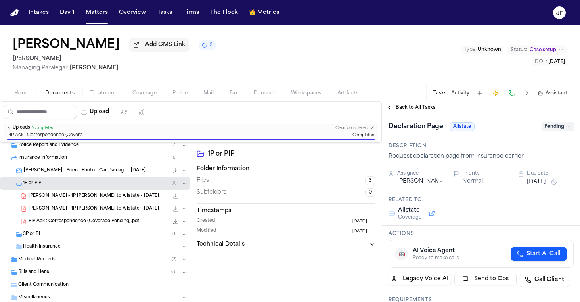
click at [559, 126] on span "Pending" at bounding box center [558, 127] width 32 height 10
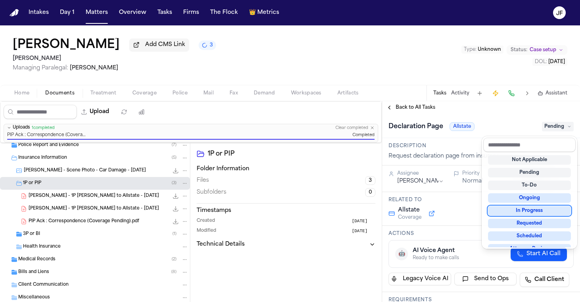
click at [535, 216] on div "Not Applicable Pending To-Do Ongoing In Progress Requested Scheduled Attorney R…" at bounding box center [529, 199] width 92 height 95
click at [535, 204] on div "Not Applicable Pending To-Do Ongoing In Progress Requested Scheduled Attorney R…" at bounding box center [529, 199] width 92 height 95
click at [527, 209] on div "In Progress" at bounding box center [529, 211] width 83 height 10
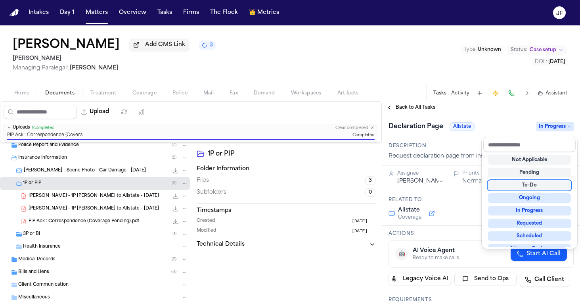
click at [442, 111] on div "**********" at bounding box center [481, 201] width 198 height 200
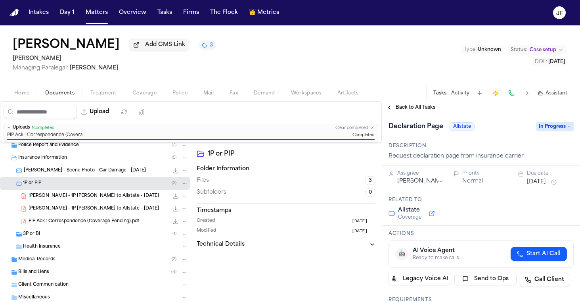
click at [416, 107] on span "Back to All Tasks" at bounding box center [415, 107] width 40 height 6
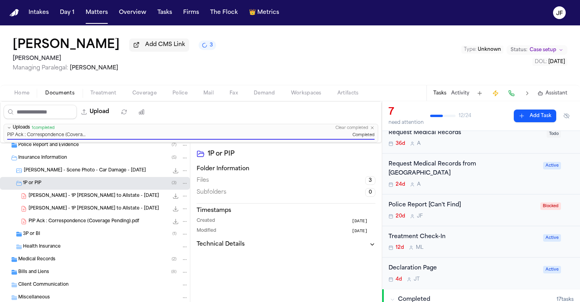
scroll to position [94, 0]
click at [488, 211] on div "Police Report [Can't Find] 20d J F Blocked" at bounding box center [481, 209] width 198 height 32
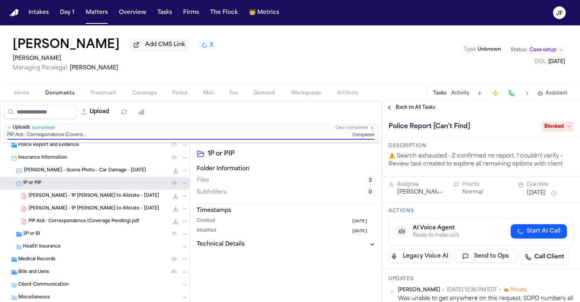
click at [469, 196] on button "Normal" at bounding box center [472, 192] width 21 height 8
click at [468, 196] on button "Urgent" at bounding box center [471, 192] width 19 height 8
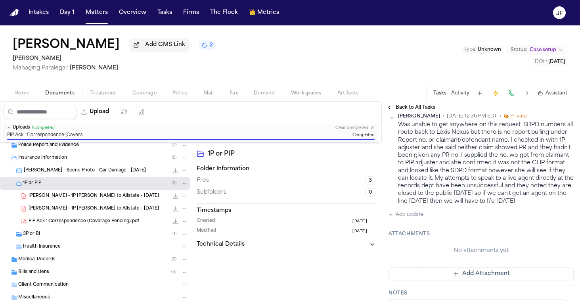
scroll to position [176, 0]
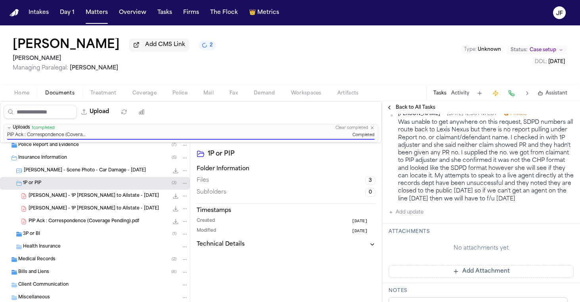
click at [456, 95] on button "Activity" at bounding box center [460, 93] width 18 height 6
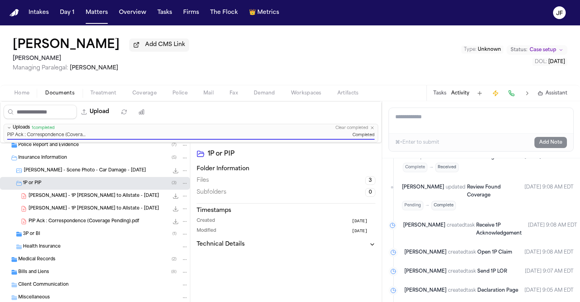
scroll to position [1282, 0]
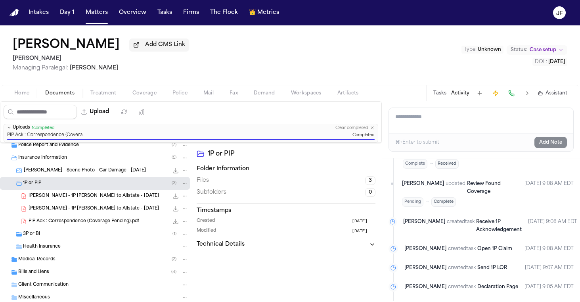
click at [434, 105] on div "Add a note to this matter ⌘+Enter to submit Add Note" at bounding box center [481, 129] width 198 height 57
click at [439, 92] on button "Tasks" at bounding box center [439, 93] width 13 height 6
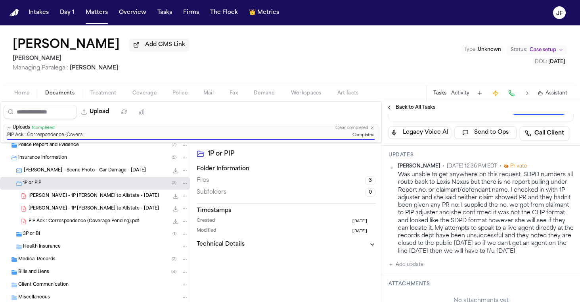
scroll to position [128, 0]
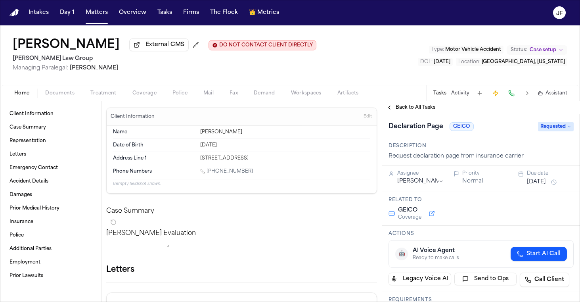
click at [433, 111] on span "Back to All Tasks" at bounding box center [415, 107] width 40 height 6
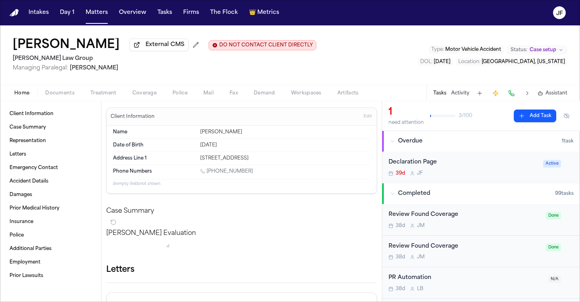
click at [464, 95] on button "Activity" at bounding box center [460, 93] width 18 height 6
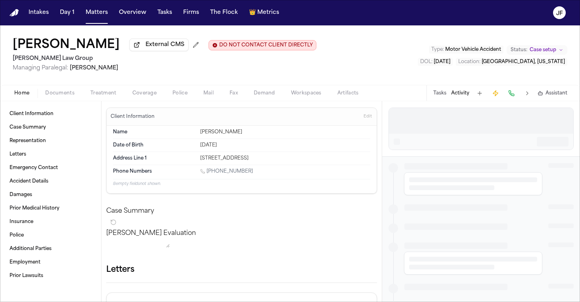
click at [443, 96] on button "Tasks" at bounding box center [439, 93] width 13 height 6
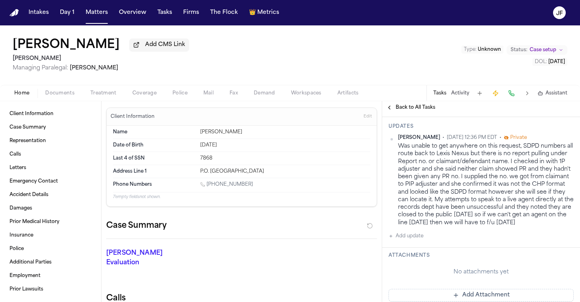
scroll to position [145, 0]
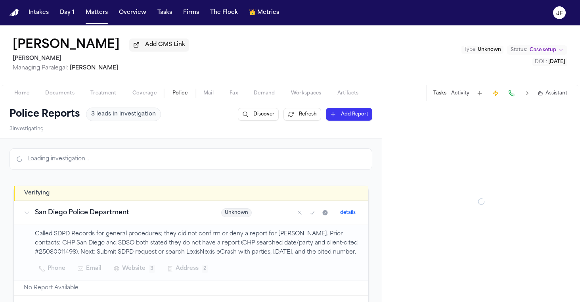
click at [178, 96] on span "Police" at bounding box center [179, 93] width 15 height 6
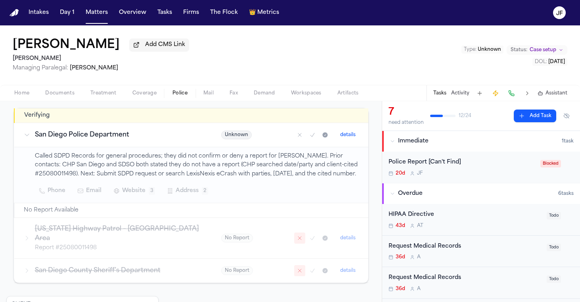
scroll to position [127, 0]
drag, startPoint x: 36, startPoint y: 176, endPoint x: 73, endPoint y: 176, distance: 36.5
click at [73, 176] on p "Called SDPD Records for general procedures; they did not confirm or deny a repo…" at bounding box center [197, 164] width 324 height 27
copy p "25080011498"
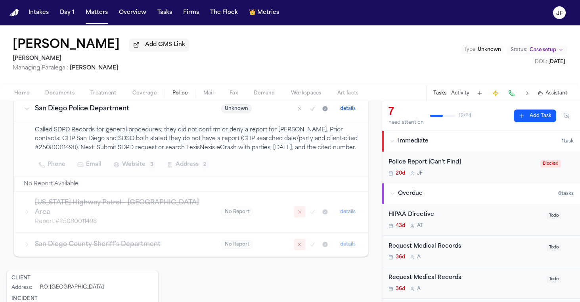
click at [147, 153] on p "Called SDPD Records for general procedures; they did not confirm or deny a repo…" at bounding box center [197, 139] width 324 height 27
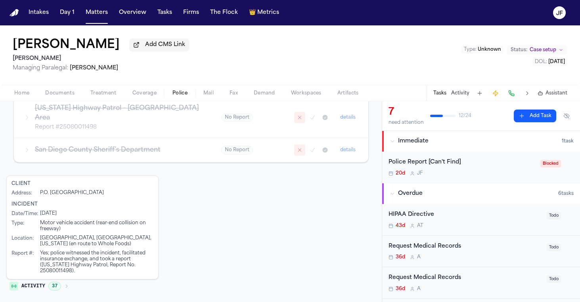
scroll to position [247, 0]
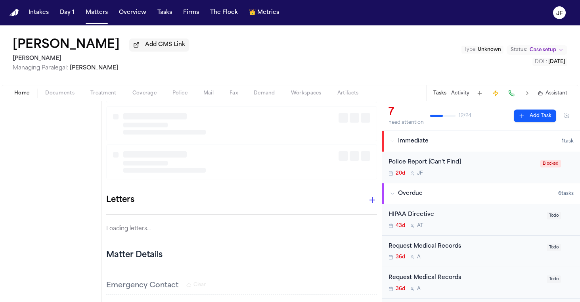
click at [20, 96] on span "Home" at bounding box center [21, 93] width 15 height 6
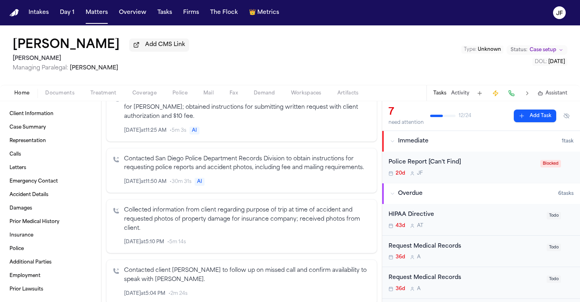
scroll to position [288, 0]
click at [53, 91] on span "Documents" at bounding box center [59, 93] width 29 height 6
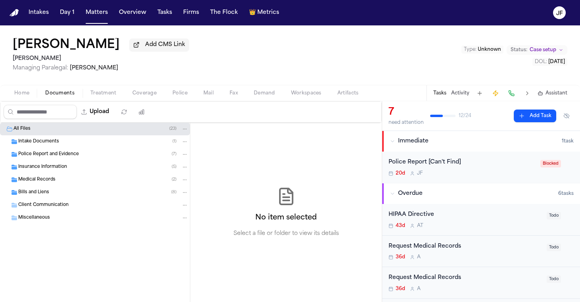
click at [70, 162] on div "Insurance Information ( 5 )" at bounding box center [95, 166] width 190 height 13
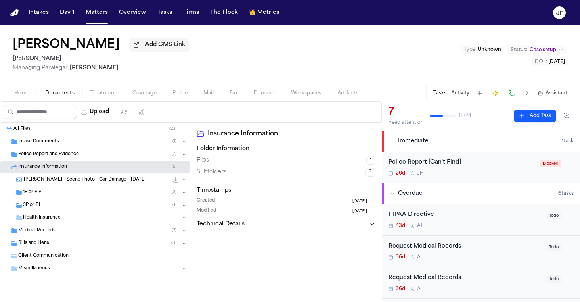
click at [74, 154] on span "Police Report and Evidence" at bounding box center [48, 154] width 61 height 7
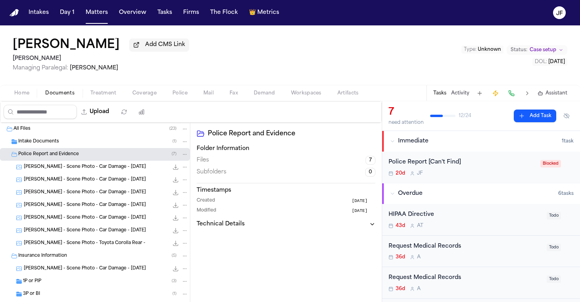
click at [74, 172] on div "B. Knowles - Scene Photo - Car Damage - 9.4.25 64.5 KB • JPG" at bounding box center [95, 166] width 190 height 13
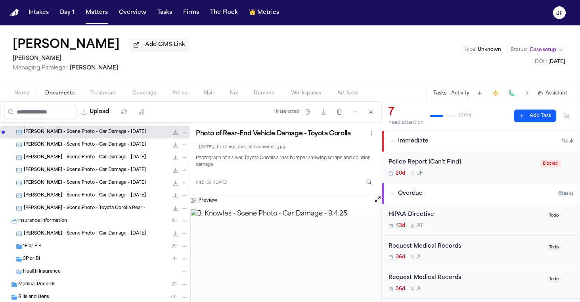
scroll to position [38, 0]
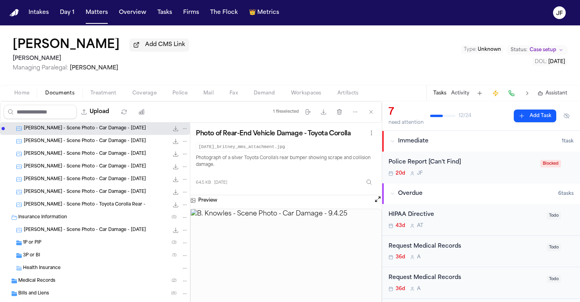
click at [117, 145] on div "B. Knowles - Scene Photo - Car Damage - 9.4.25 92.0 KB • JPG" at bounding box center [106, 141] width 164 height 8
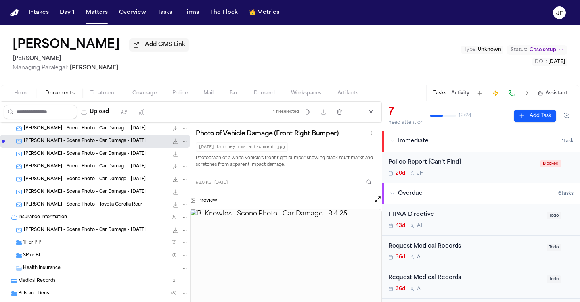
click at [118, 160] on div "B. Knowles - Scene Photo - Car Damage - 9.4.25 65.6 KB • JPG" at bounding box center [95, 153] width 190 height 13
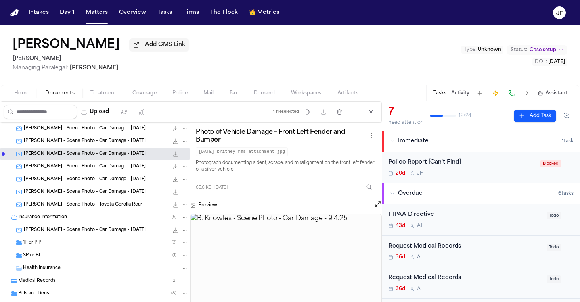
click at [118, 182] on span "B. Knowles - Scene Photo - Car Damage - 9.4.25" at bounding box center [85, 179] width 122 height 7
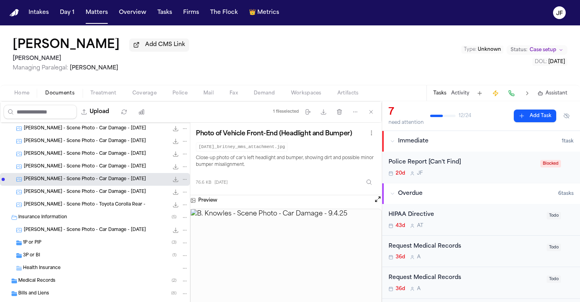
click at [122, 206] on span "B. Knowles - Scene Photo - Toyota Corolla Rear -" at bounding box center [85, 204] width 122 height 7
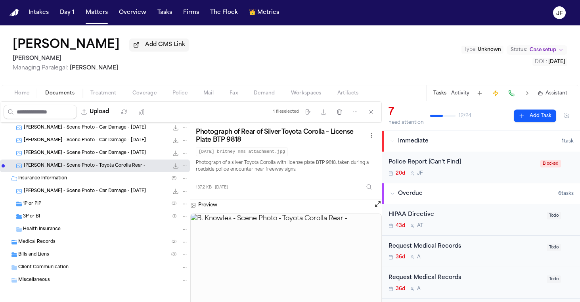
scroll to position [78, 0]
click at [173, 168] on button "File: B. Knowles - Scene Photo - Toyota Corolla Rear -" at bounding box center [176, 165] width 8 height 8
click at [110, 207] on div "1P or PIP ( 3 )" at bounding box center [105, 203] width 165 height 7
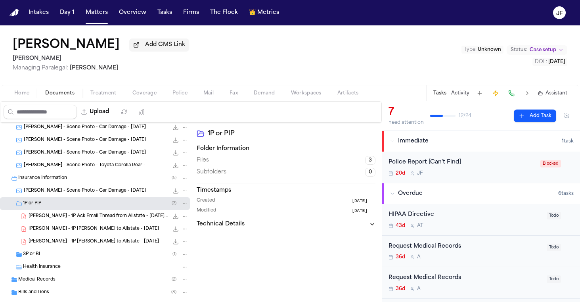
click at [107, 219] on span "B. Knowles - 1P Ack Email Thread from Allstate - 8.25.25 to 9.9.25" at bounding box center [99, 216] width 140 height 7
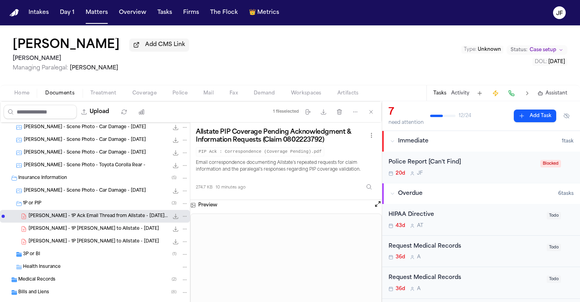
click at [99, 202] on div "1P or PIP ( 3 )" at bounding box center [105, 203] width 165 height 7
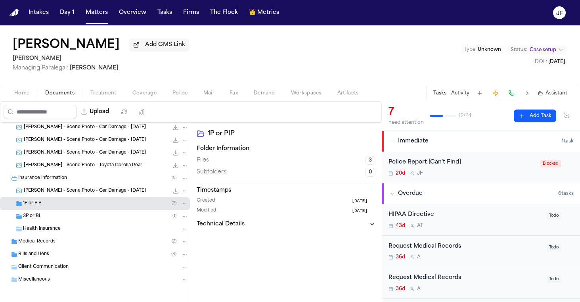
click at [96, 227] on div "Health Insurance" at bounding box center [105, 228] width 165 height 7
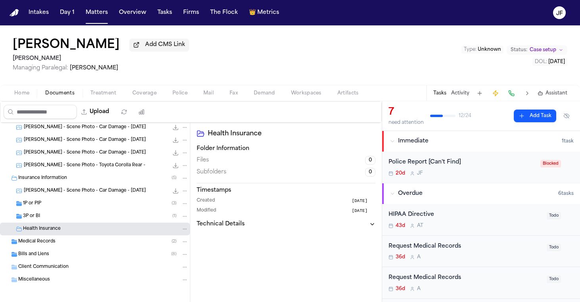
click at [99, 220] on div "3P or BI ( 1 )" at bounding box center [105, 215] width 165 height 7
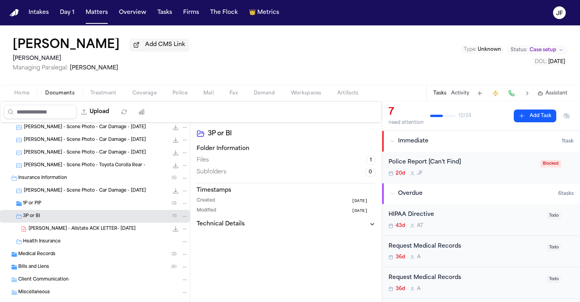
click at [99, 232] on span "B. Knowles - Allstate ACK LETTER- 8.19.25" at bounding box center [82, 228] width 107 height 7
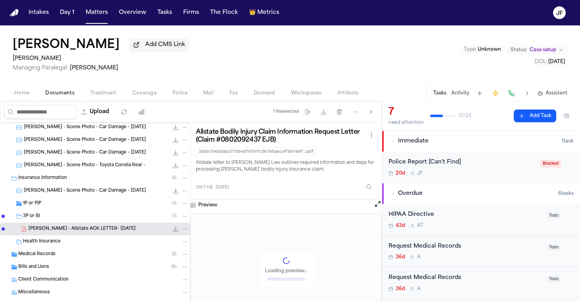
click at [105, 216] on div "3P or BI ( 1 )" at bounding box center [105, 215] width 165 height 7
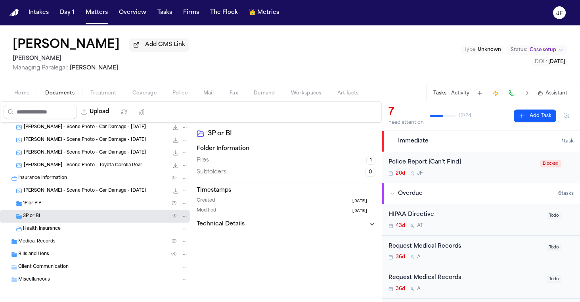
click at [422, 161] on div "Police Report [Can't Find]" at bounding box center [461, 162] width 147 height 9
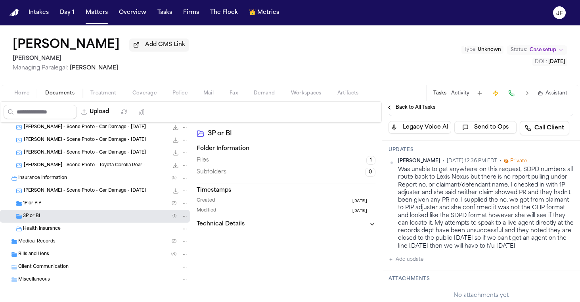
scroll to position [145, 0]
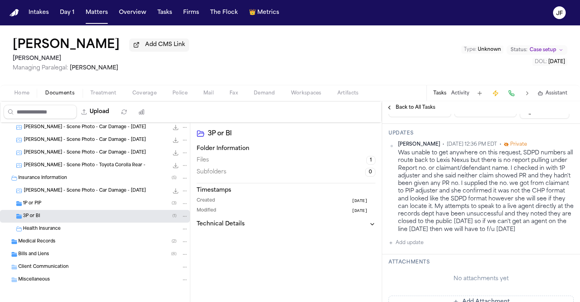
click at [177, 93] on span "Police" at bounding box center [179, 93] width 15 height 6
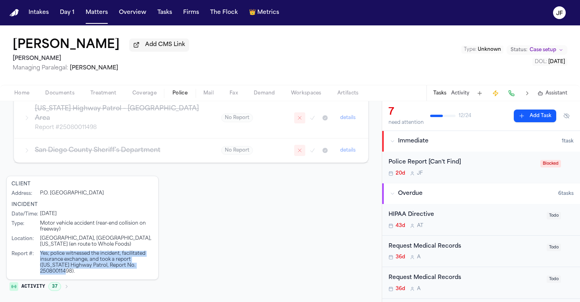
drag, startPoint x: 38, startPoint y: 271, endPoint x: 66, endPoint y: 270, distance: 27.8
click at [67, 270] on div "Report # : Yes; police witnessed the incident, facilitated insurance exchange, …" at bounding box center [82, 262] width 142 height 24
click at [66, 270] on div "Yes; police witnessed the incident, facilitated insurance exchange, and took a …" at bounding box center [96, 262] width 113 height 24
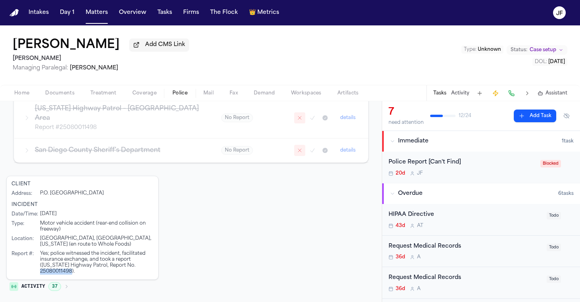
drag, startPoint x: 73, startPoint y: 271, endPoint x: 41, endPoint y: 270, distance: 31.7
click at [41, 270] on div "Yes; police witnessed the incident, facilitated insurance exchange, and took a …" at bounding box center [96, 262] width 113 height 24
copy div "25080011498"
click at [118, 0] on nav "Intakes Day 1 Matters Overview Tasks Firms The Flock 👑 Metrics JF" at bounding box center [290, 12] width 580 height 25
click at [125, 1] on nav "Intakes Day 1 Matters Overview Tasks Firms The Flock 👑 Metrics JF" at bounding box center [290, 12] width 580 height 25
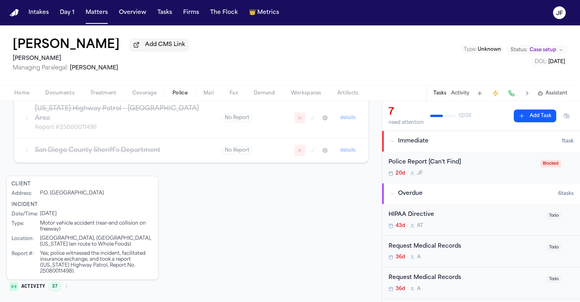
click at [81, 101] on div "Home Documents Treatment Coverage Police Mail Fax Demand Workspaces Artifacts T…" at bounding box center [290, 93] width 580 height 16
click at [68, 96] on span "Documents" at bounding box center [59, 93] width 29 height 6
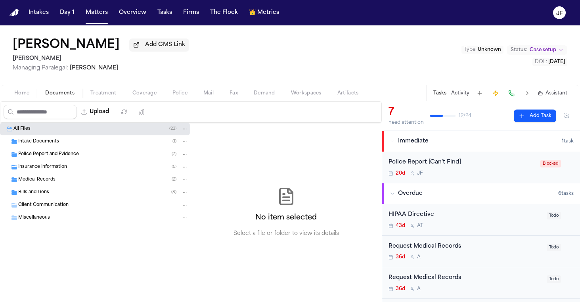
click at [62, 153] on span "Police Report and Evidence" at bounding box center [48, 154] width 61 height 7
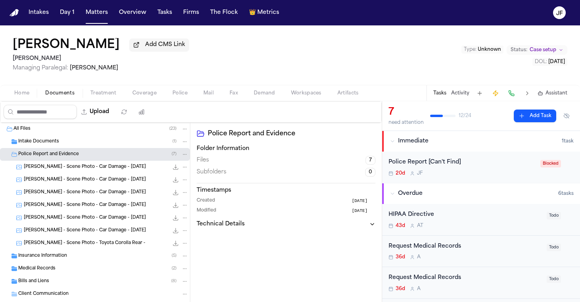
click at [66, 173] on div "B. Knowles - Scene Photo - Car Damage - 9.4.25 64.5 KB • JPG" at bounding box center [95, 166] width 190 height 13
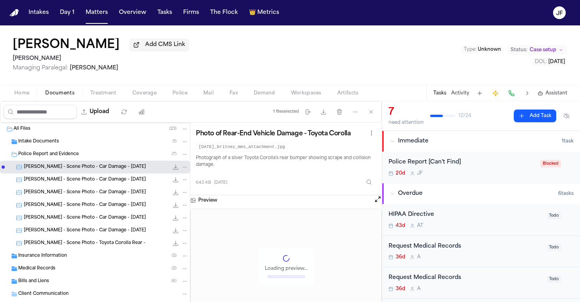
click at [74, 224] on div "B. Knowles - Scene Photo - Car Damage - 9.4.25 76.6 KB • JPG" at bounding box center [95, 217] width 190 height 13
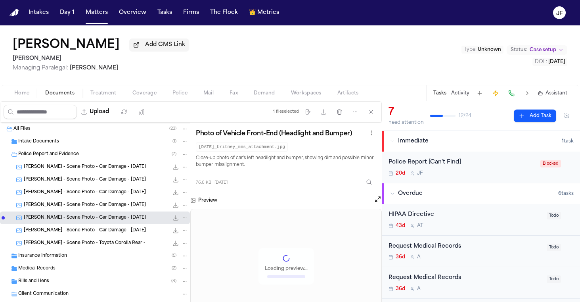
click at [74, 237] on div "B. Knowles - Scene Photo - Car Damage - 9.4.25 106.9 KB • JPG" at bounding box center [95, 230] width 190 height 13
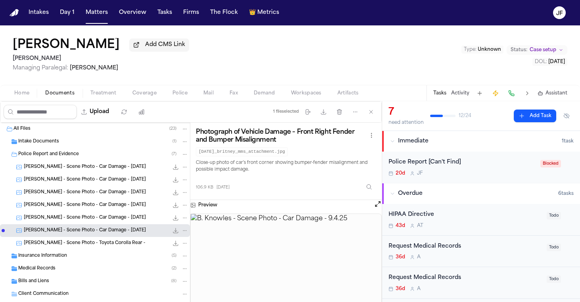
click at [76, 244] on span "B. Knowles - Scene Photo - Toyota Corolla Rear -" at bounding box center [85, 243] width 122 height 7
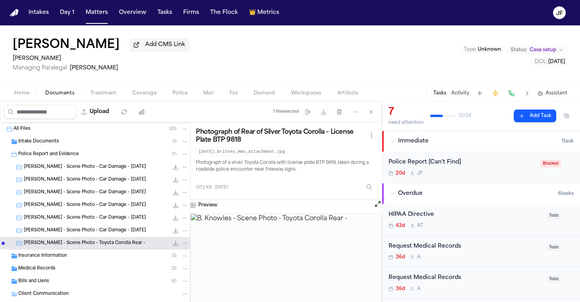
click at [172, 242] on icon "File: B. Knowles - Scene Photo - Toyota Corolla Rear -" at bounding box center [175, 243] width 6 height 6
click at [452, 165] on div "Police Report [Can't Find]" at bounding box center [461, 162] width 147 height 9
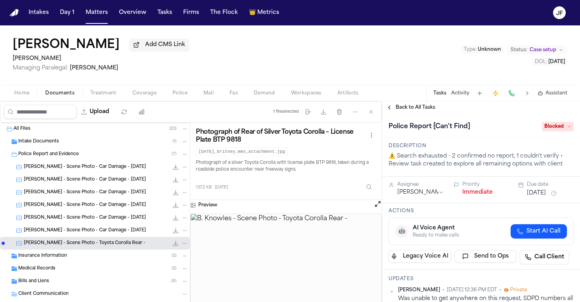
click at [567, 128] on icon at bounding box center [569, 126] width 4 height 4
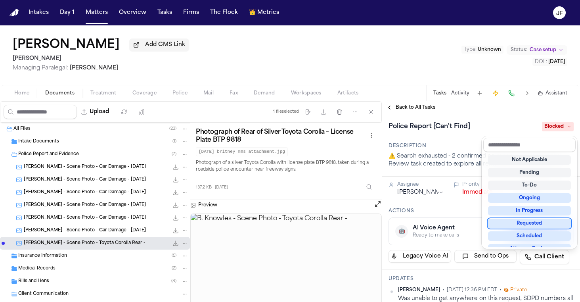
click at [538, 221] on div "Requested" at bounding box center [529, 223] width 83 height 10
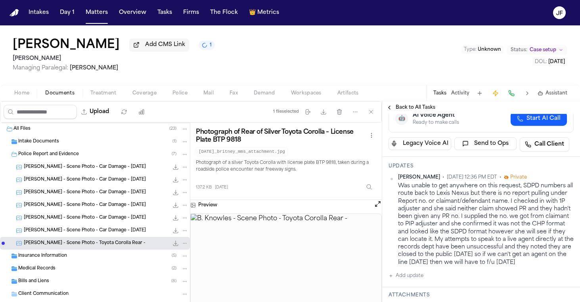
scroll to position [120, 0]
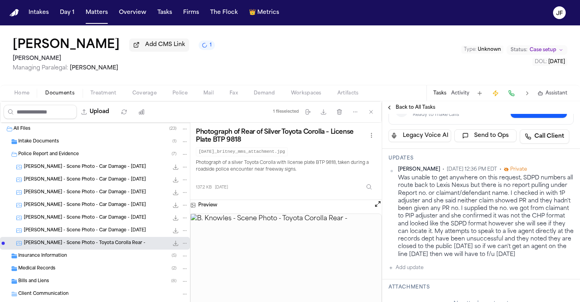
click at [404, 272] on button "Add update" at bounding box center [405, 268] width 35 height 10
drag, startPoint x: 434, startPoint y: 280, endPoint x: 434, endPoint y: 275, distance: 5.5
click at [434, 280] on textarea "Add your update" at bounding box center [485, 274] width 169 height 16
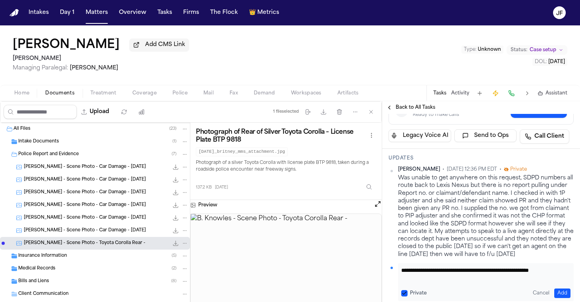
paste textarea "**********"
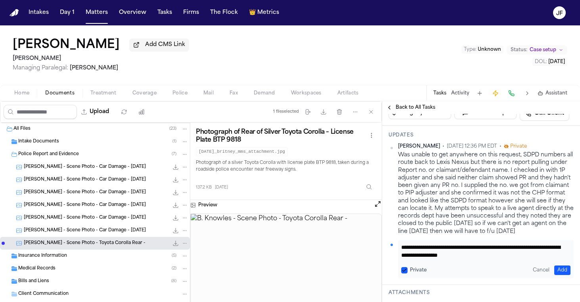
type textarea "**********"
click at [555, 274] on button "Add" at bounding box center [562, 270] width 16 height 10
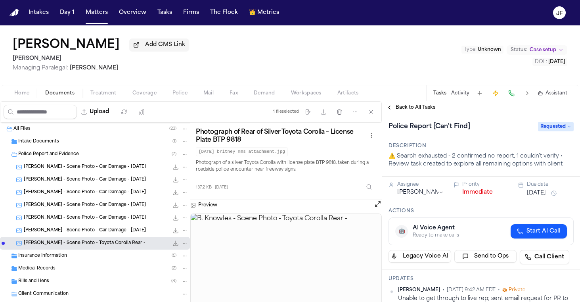
scroll to position [0, 0]
click at [421, 111] on span "Back to All Tasks" at bounding box center [415, 107] width 40 height 6
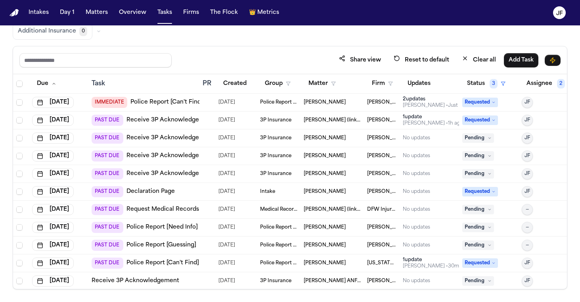
scroll to position [67, 0]
click at [534, 85] on button "Assignee 2" at bounding box center [549, 84] width 56 height 14
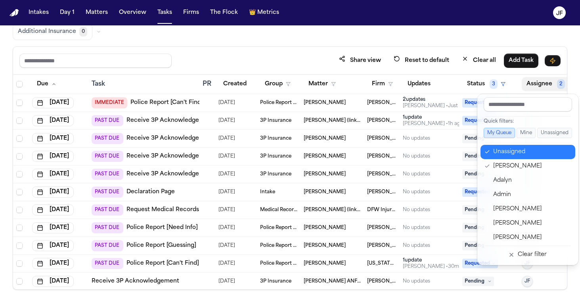
click at [508, 153] on div "Unassigned" at bounding box center [531, 152] width 77 height 10
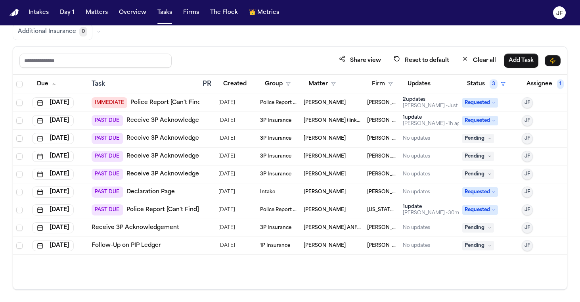
click at [300, 48] on div "Share view Reset to default Clear all Add Task" at bounding box center [290, 61] width 554 height 28
click at [179, 139] on link "Receive 3P Acknowledgement" at bounding box center [170, 138] width 88 height 8
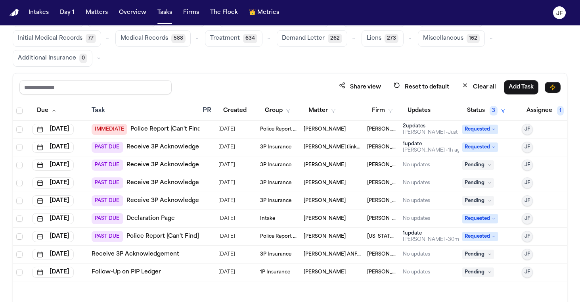
scroll to position [40, 0]
click at [516, 52] on div "Review Coverage 7 Review Provider 11 Intake 1148 Police Report & Investigation …" at bounding box center [290, 39] width 554 height 56
click at [167, 149] on link "Receive 3P Acknowledgement" at bounding box center [170, 147] width 88 height 8
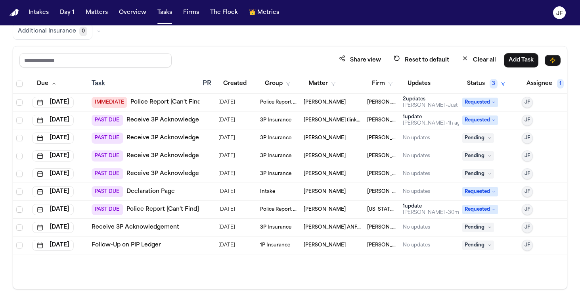
scroll to position [67, 0]
click at [101, 9] on button "Matters" at bounding box center [96, 13] width 29 height 14
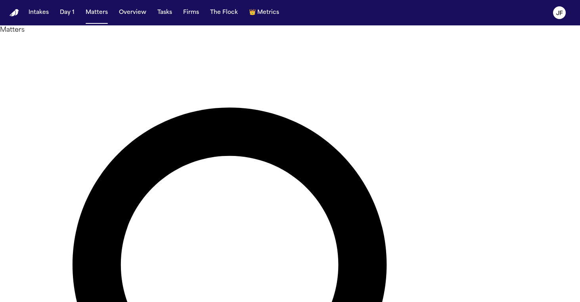
scroll to position [0, 0]
type input "*******"
drag, startPoint x: 281, startPoint y: 46, endPoint x: 47, endPoint y: 117, distance: 244.6
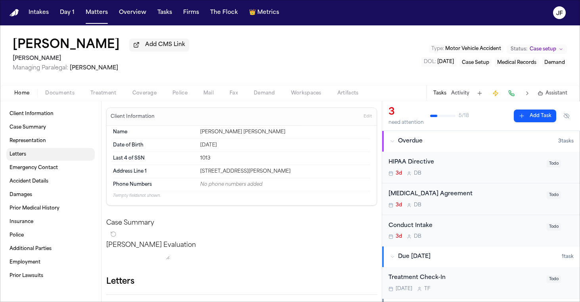
click at [41, 157] on link "Letters" at bounding box center [50, 154] width 88 height 13
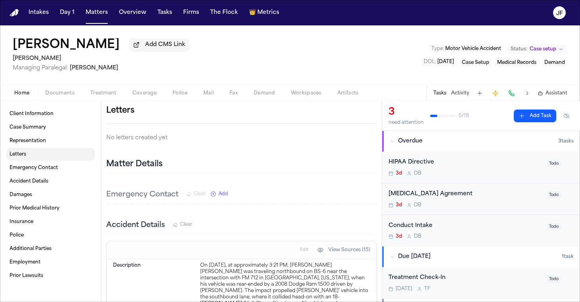
scroll to position [171, 0]
click at [377, 110] on button "button" at bounding box center [377, 110] width 0 height 0
click at [365, 301] on div at bounding box center [290, 302] width 580 height 0
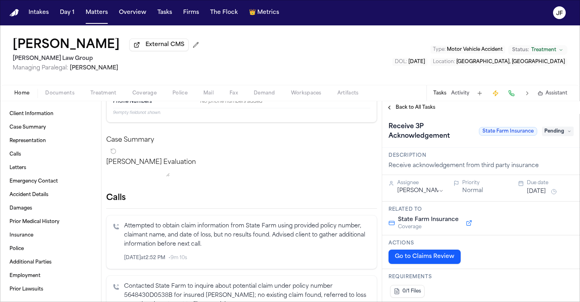
scroll to position [53, 0]
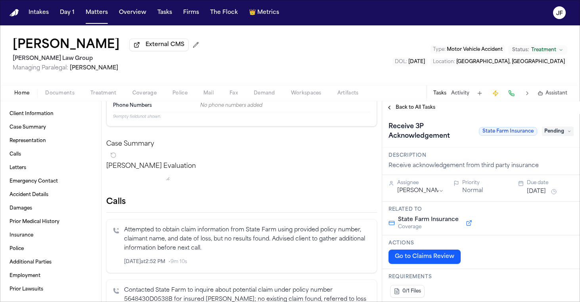
click at [54, 95] on span "Documents" at bounding box center [59, 93] width 29 height 6
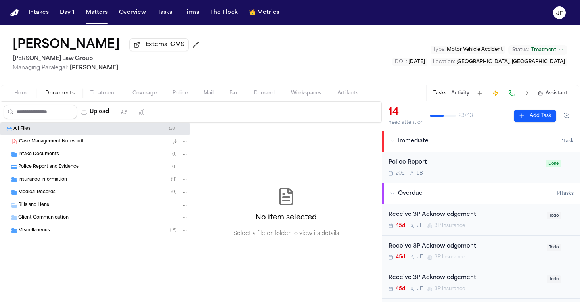
click at [61, 167] on span "Police Report and Evidence" at bounding box center [48, 167] width 61 height 7
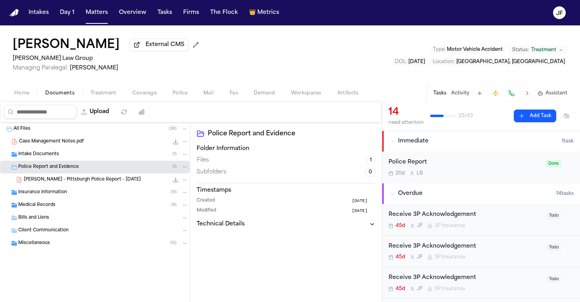
click at [146, 90] on button "Coverage" at bounding box center [144, 93] width 40 height 10
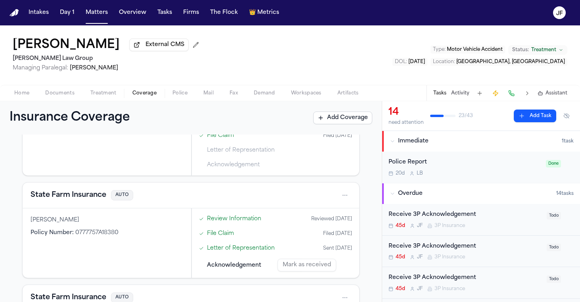
scroll to position [297, 0]
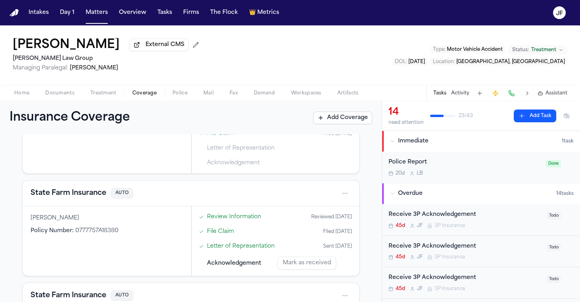
click at [81, 199] on button "State Farm Insurance" at bounding box center [69, 192] width 76 height 11
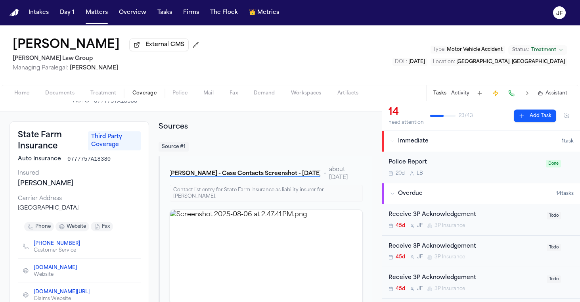
scroll to position [14, 0]
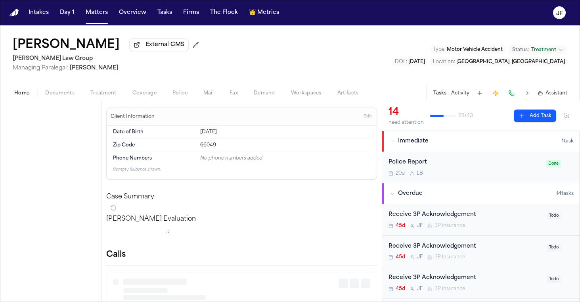
click at [21, 96] on span "Home" at bounding box center [21, 93] width 15 height 6
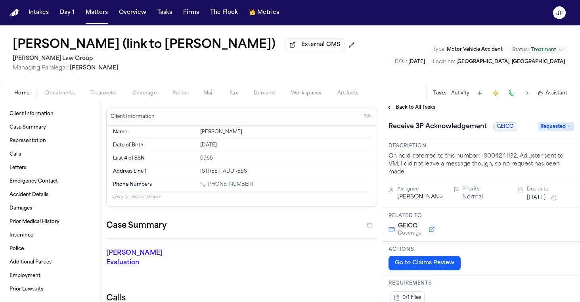
click at [69, 93] on span "Documents" at bounding box center [59, 93] width 29 height 6
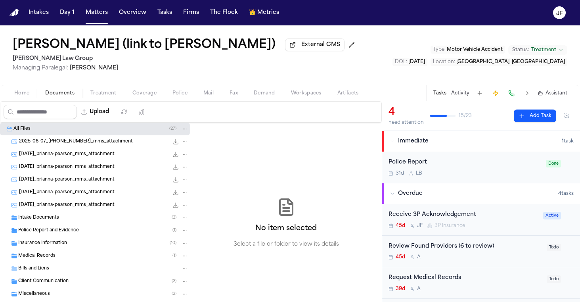
click at [65, 245] on span "Insurance Information" at bounding box center [42, 243] width 49 height 7
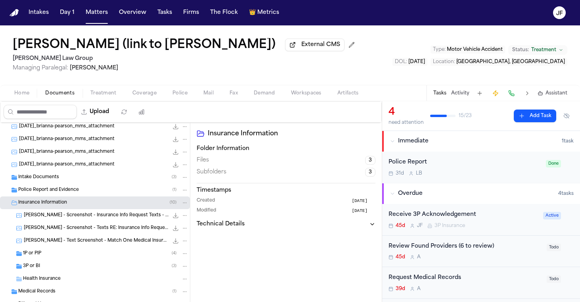
scroll to position [70, 0]
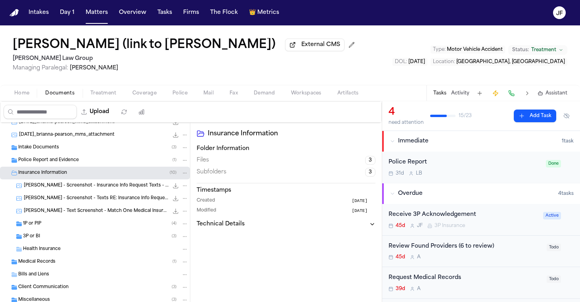
click at [67, 239] on div "3P or BI ( 3 )" at bounding box center [105, 236] width 165 height 7
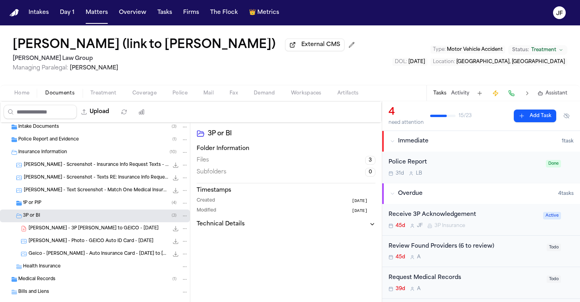
scroll to position [92, 0]
click at [77, 231] on span "[PERSON_NAME] - 3P [PERSON_NAME] to GEICO - [DATE]" at bounding box center [94, 227] width 130 height 7
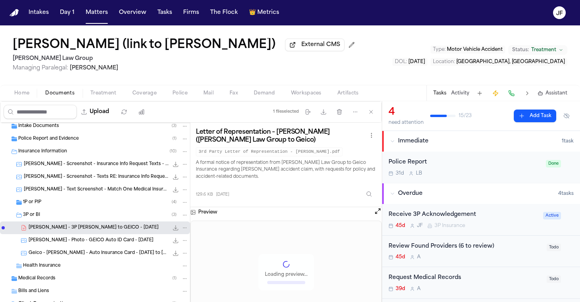
click at [67, 218] on div "3P or BI ( 3 )" at bounding box center [105, 214] width 165 height 7
